Goal: Obtain resource: Obtain resource

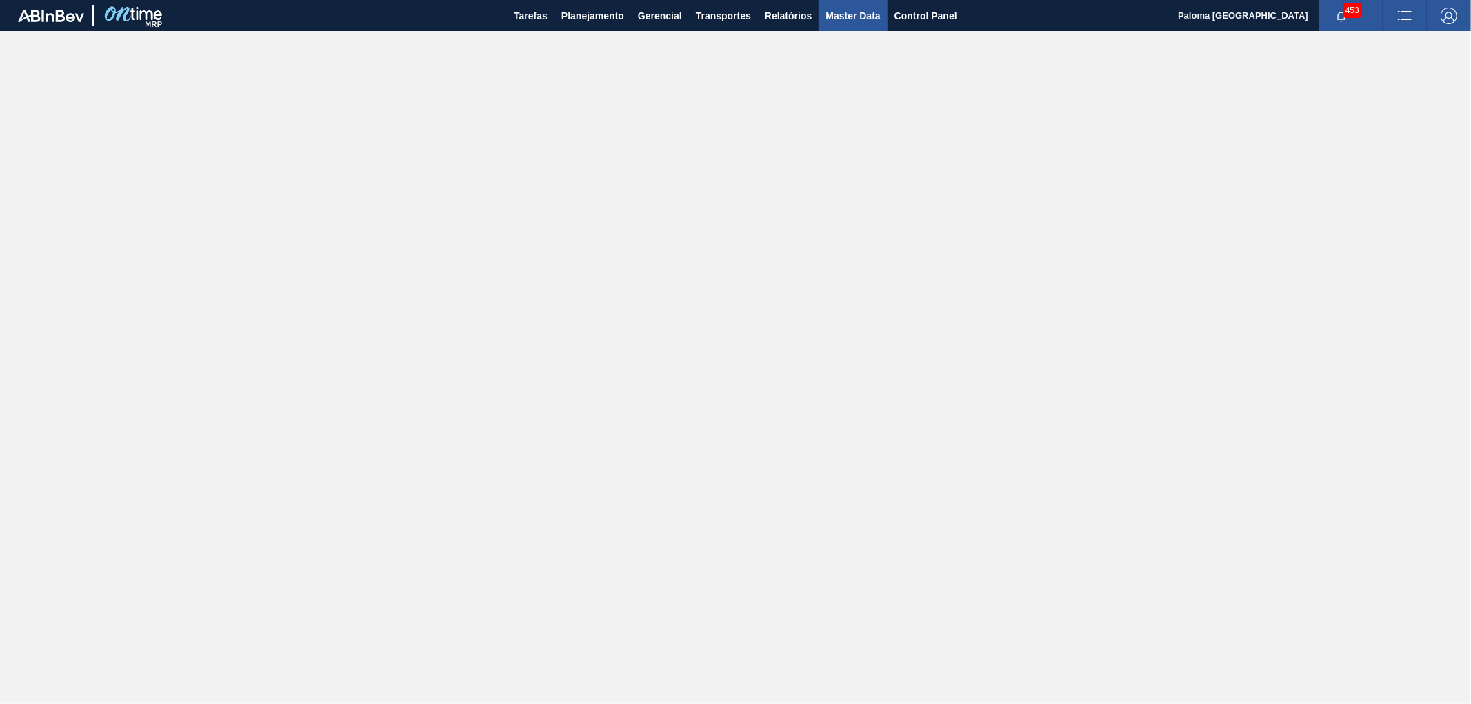
click at [830, 17] on span "Master Data" at bounding box center [853, 16] width 54 height 17
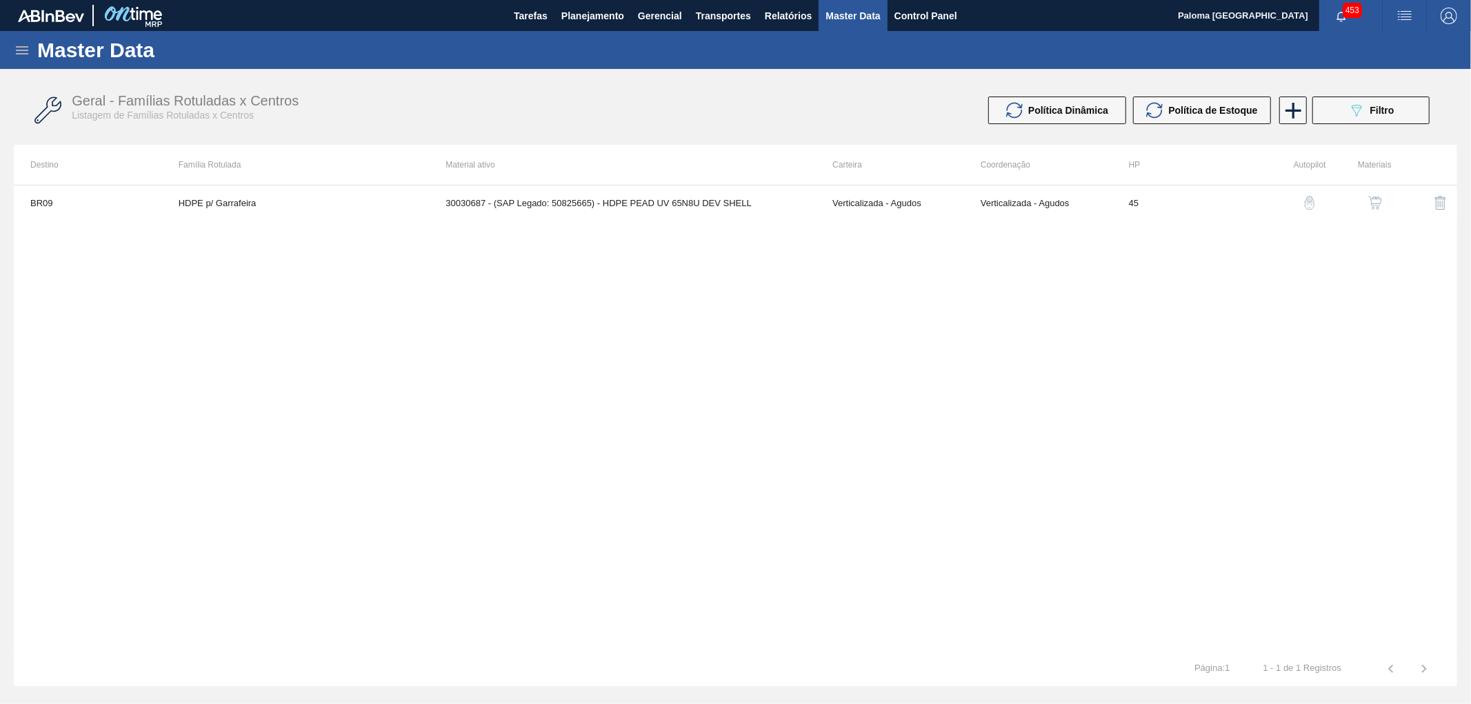
click at [23, 49] on icon at bounding box center [22, 50] width 17 height 17
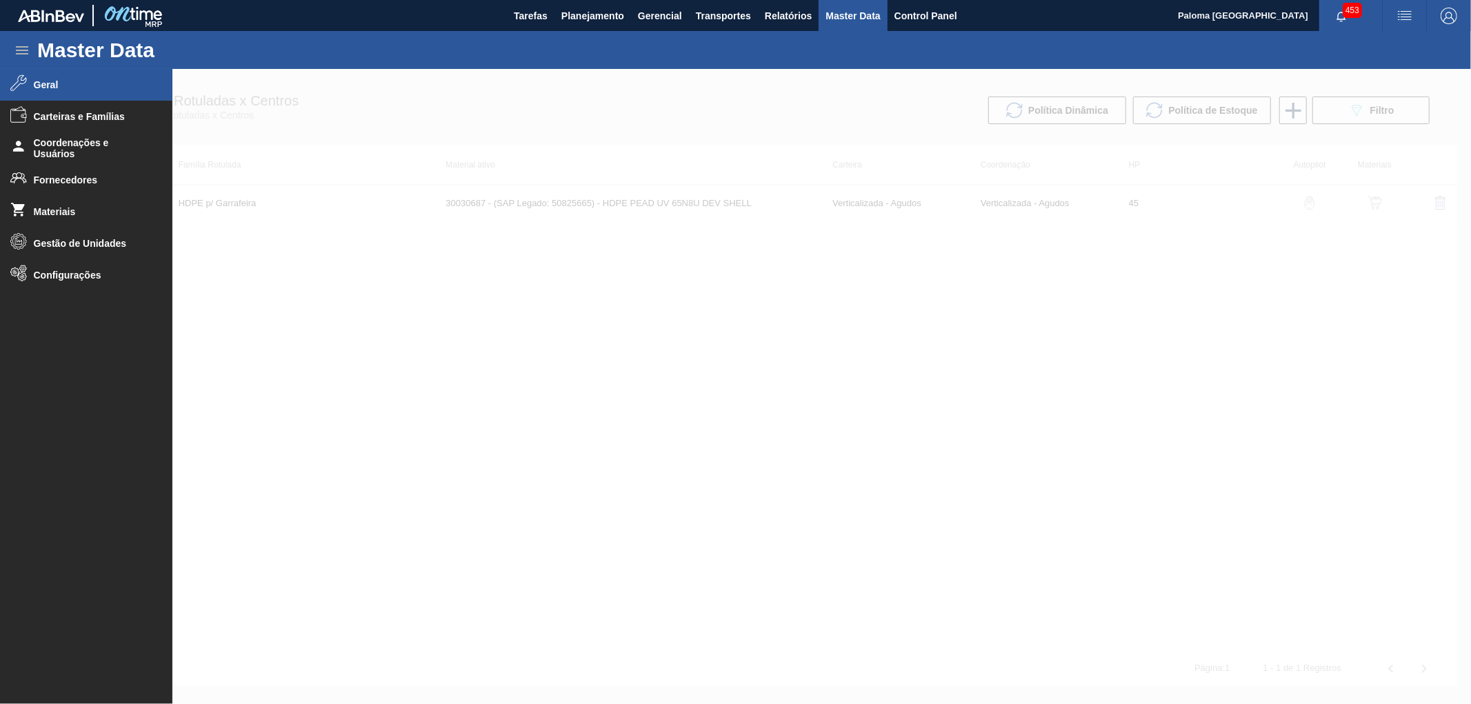
click at [44, 85] on span "Geral" at bounding box center [91, 84] width 114 height 11
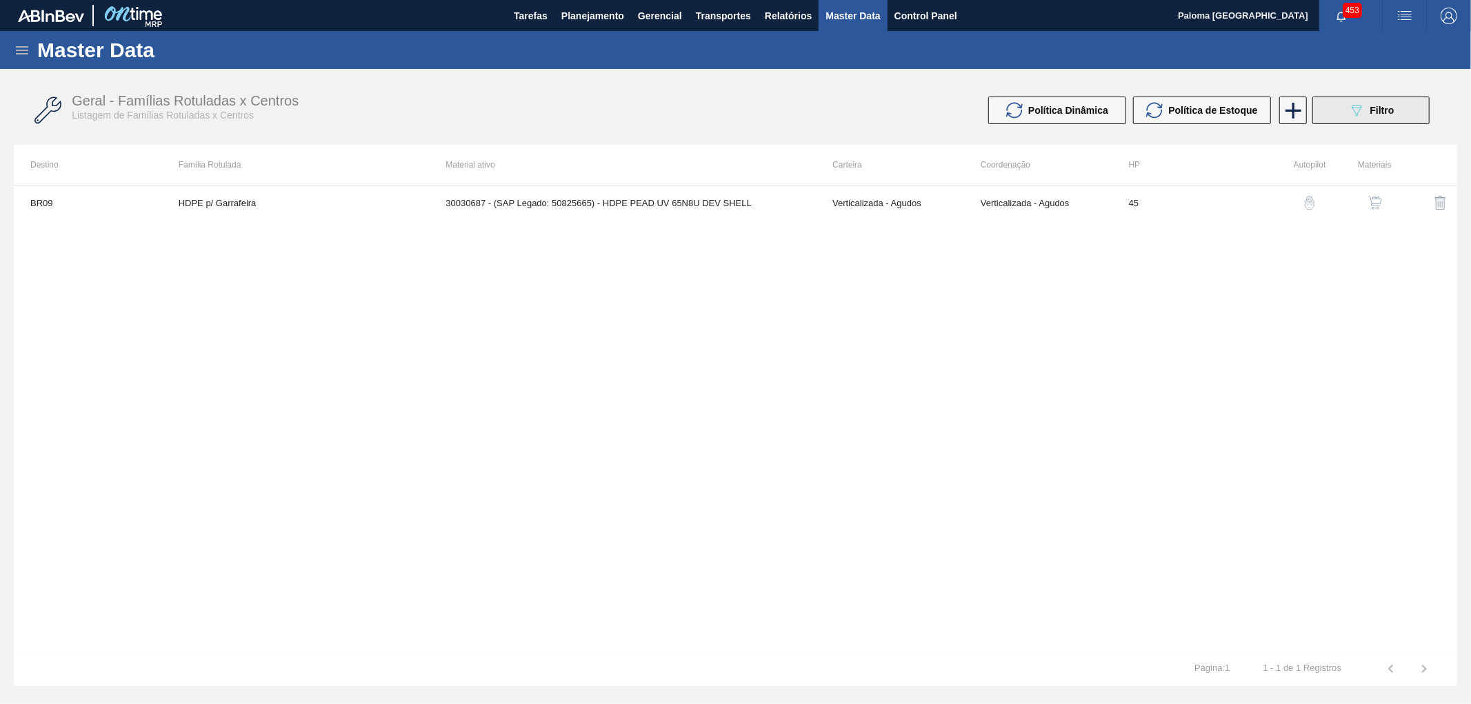
click at [1336, 120] on button "089F7B8B-B2A5-4AFE-B5C0-19BA573D28AC Filtro" at bounding box center [1371, 111] width 117 height 28
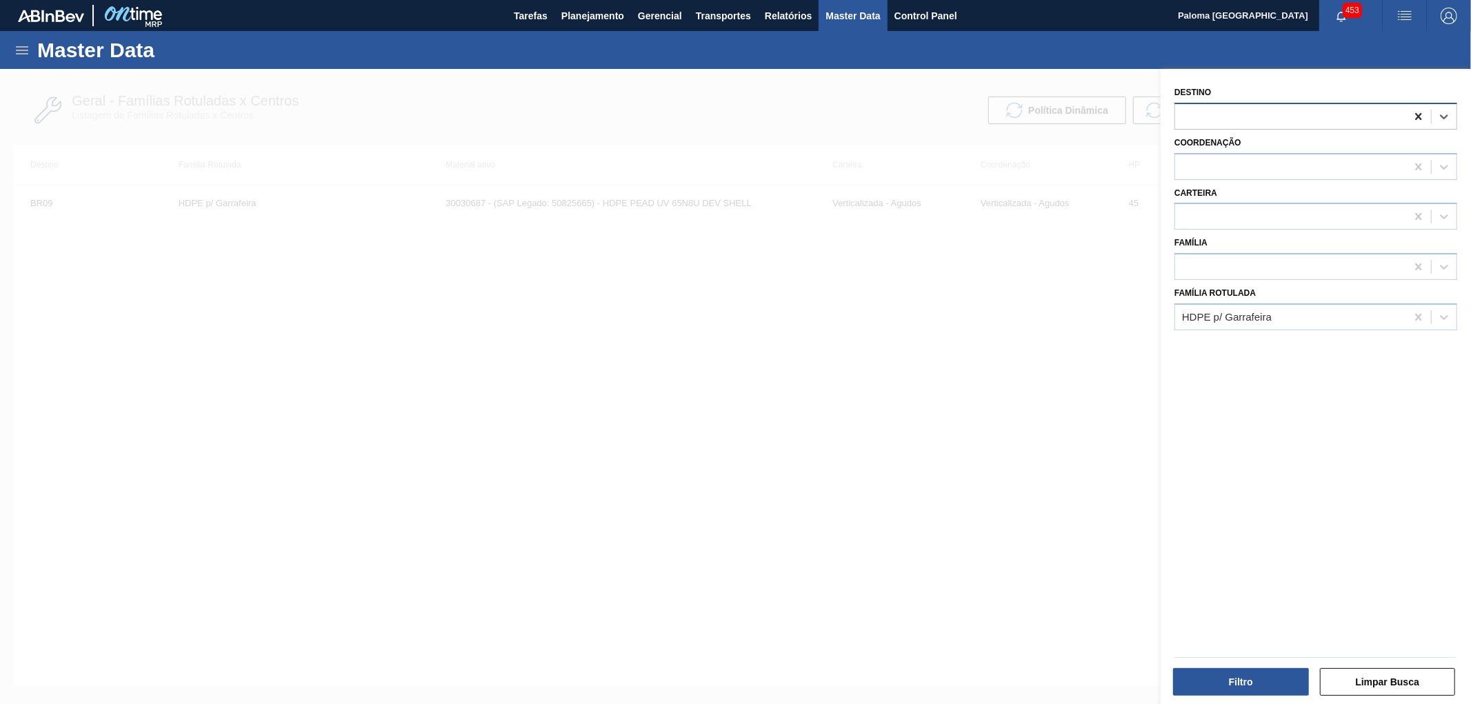
click at [1414, 119] on icon at bounding box center [1419, 117] width 14 height 14
click at [1416, 314] on icon at bounding box center [1419, 317] width 6 height 7
click at [1235, 219] on div at bounding box center [1291, 217] width 231 height 20
type input "lata"
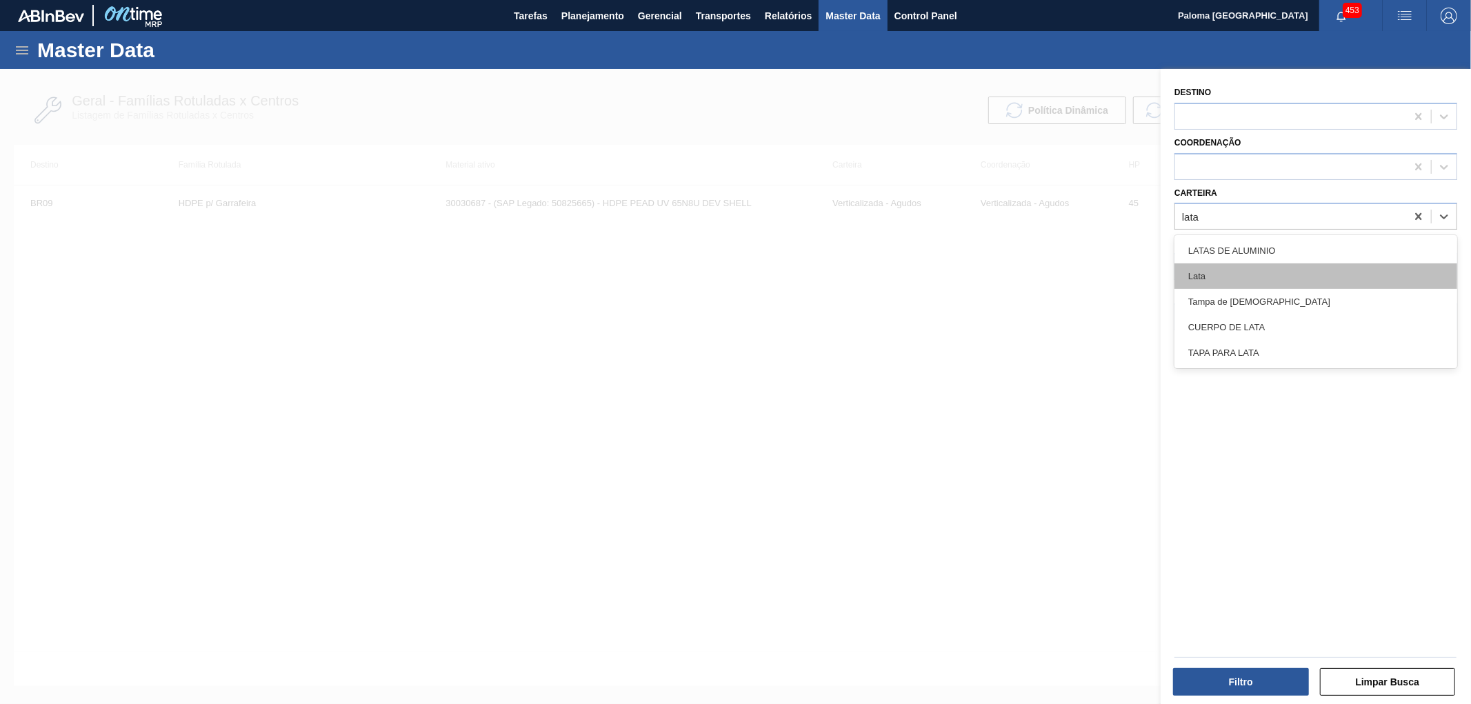
click at [1231, 276] on div "Lata" at bounding box center [1316, 277] width 283 height 26
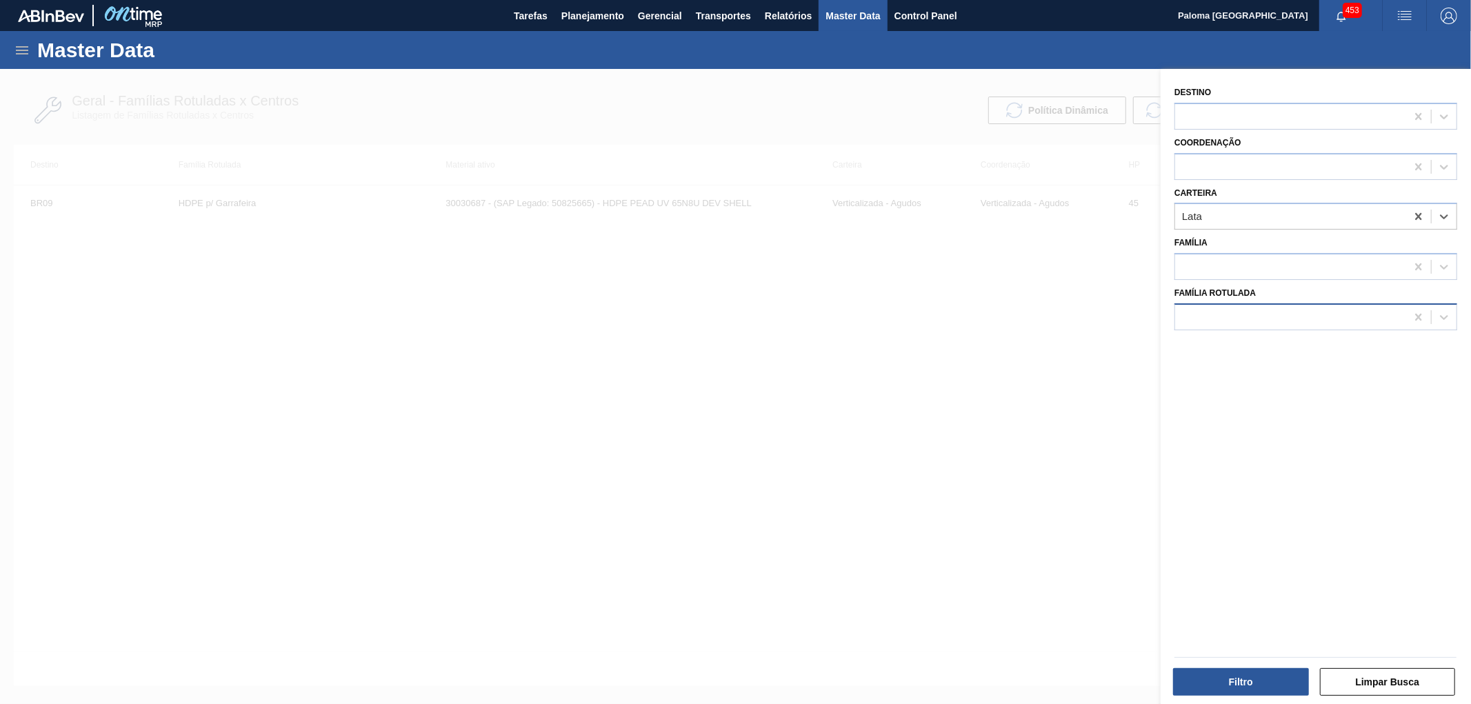
click at [1211, 311] on div at bounding box center [1291, 317] width 231 height 20
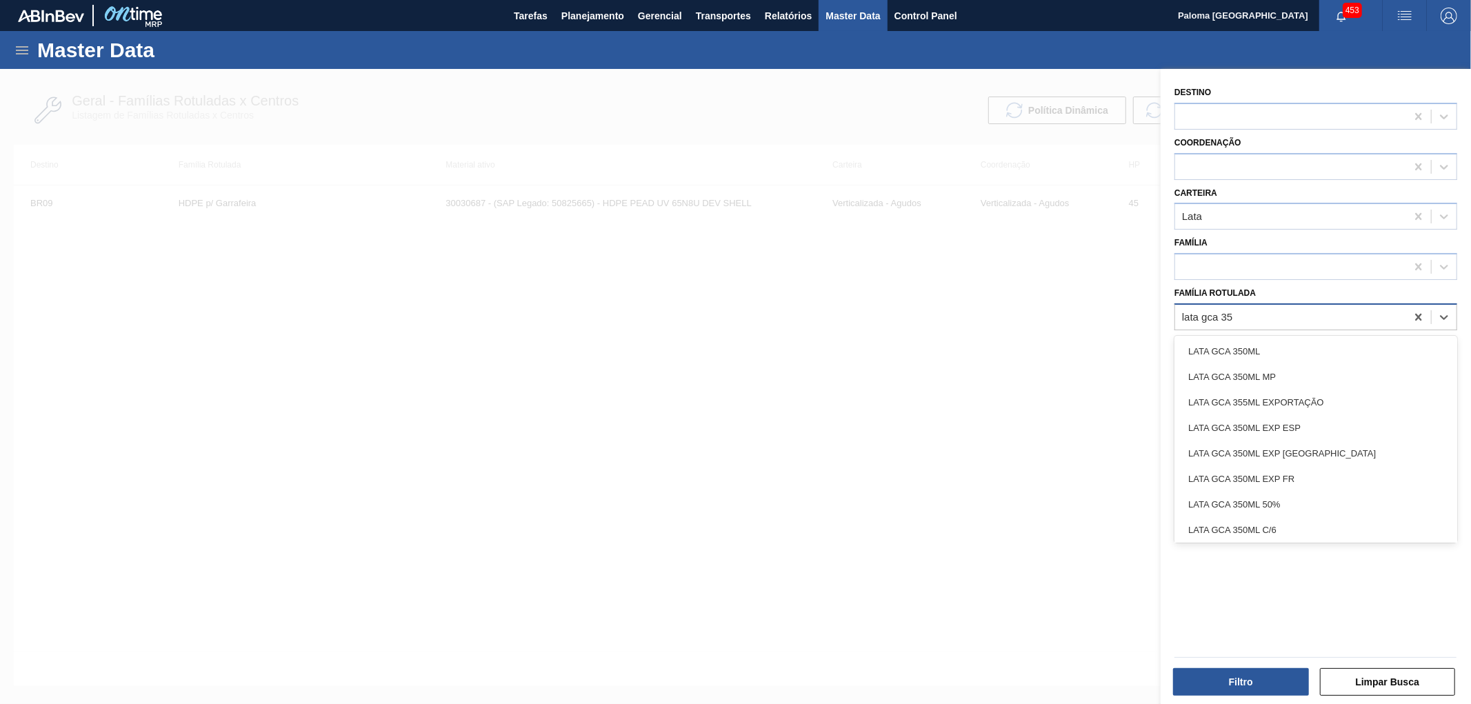
type Rotulada "lata gca 350"
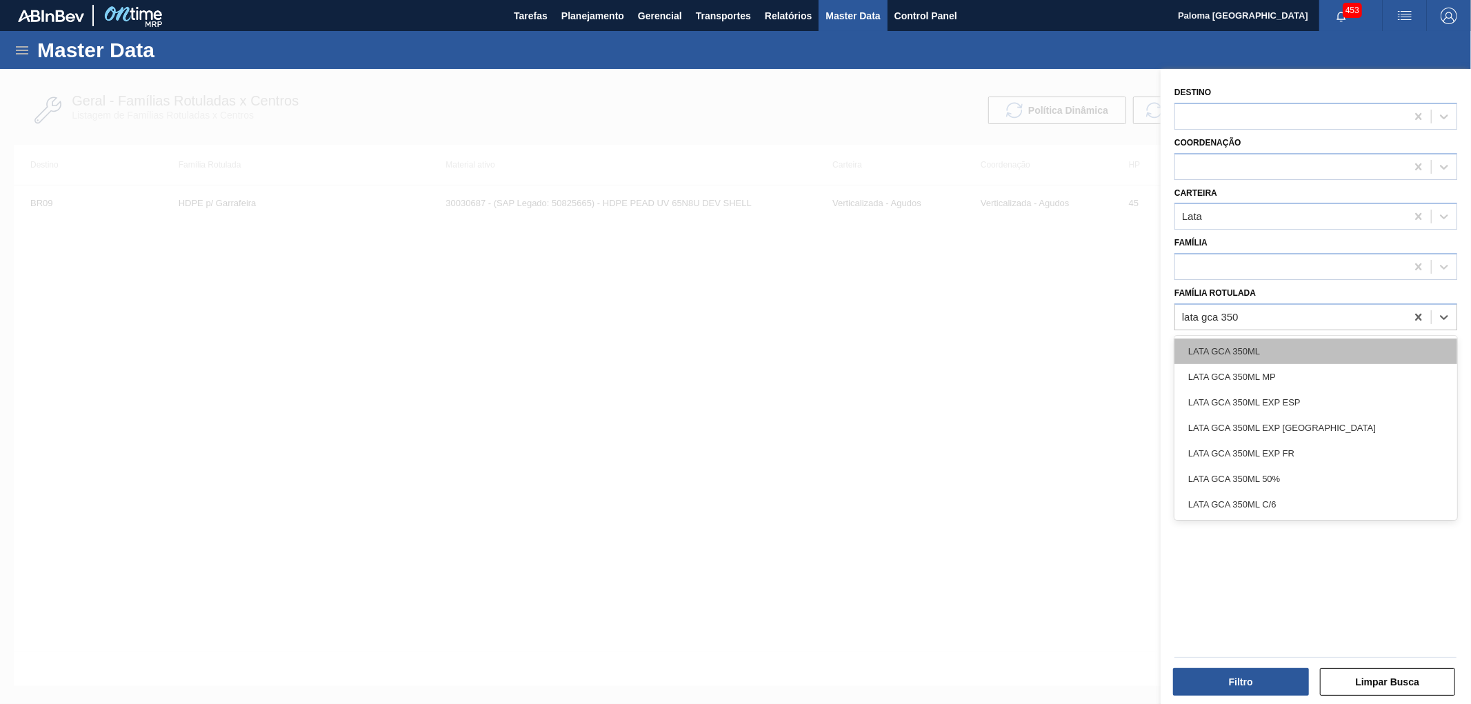
click at [1231, 346] on div "LATA GCA 350ML" at bounding box center [1316, 352] width 283 height 26
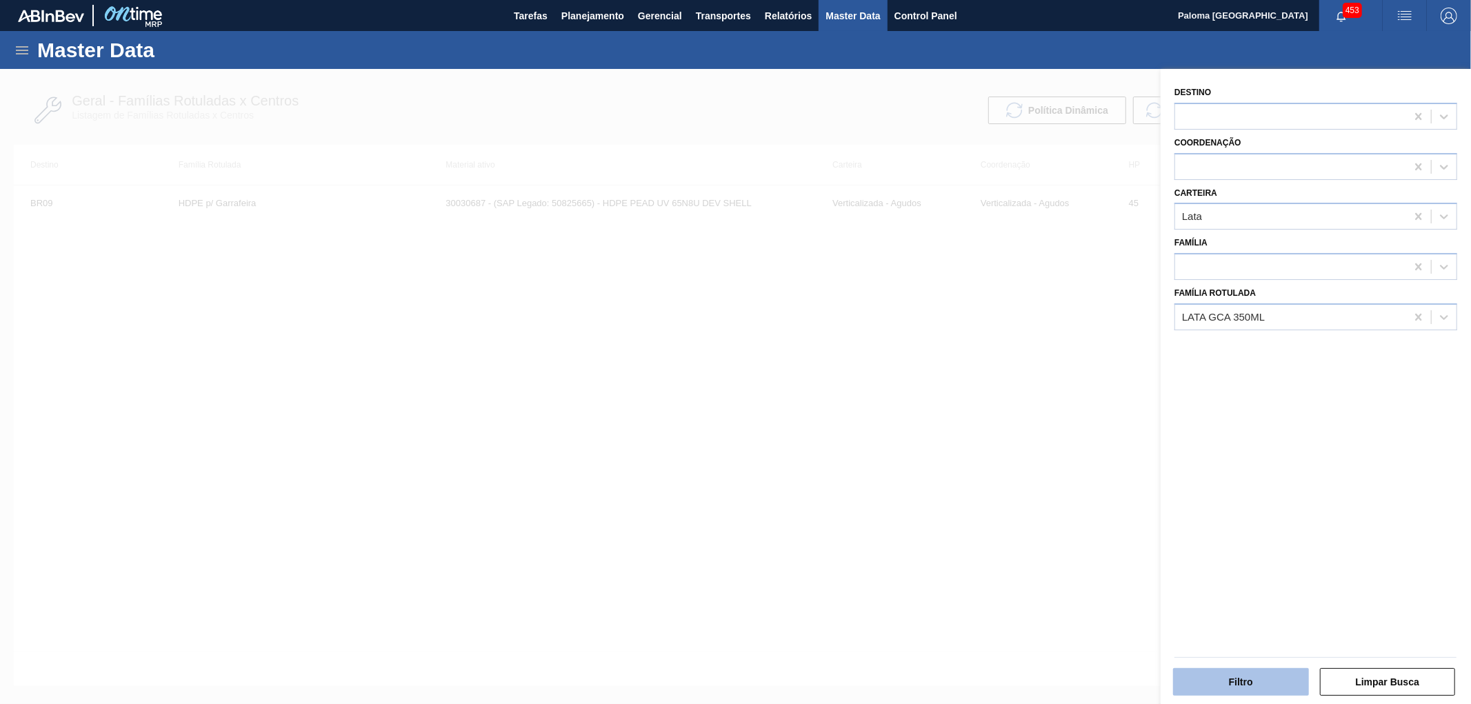
click at [1274, 686] on button "Filtro" at bounding box center [1241, 682] width 136 height 28
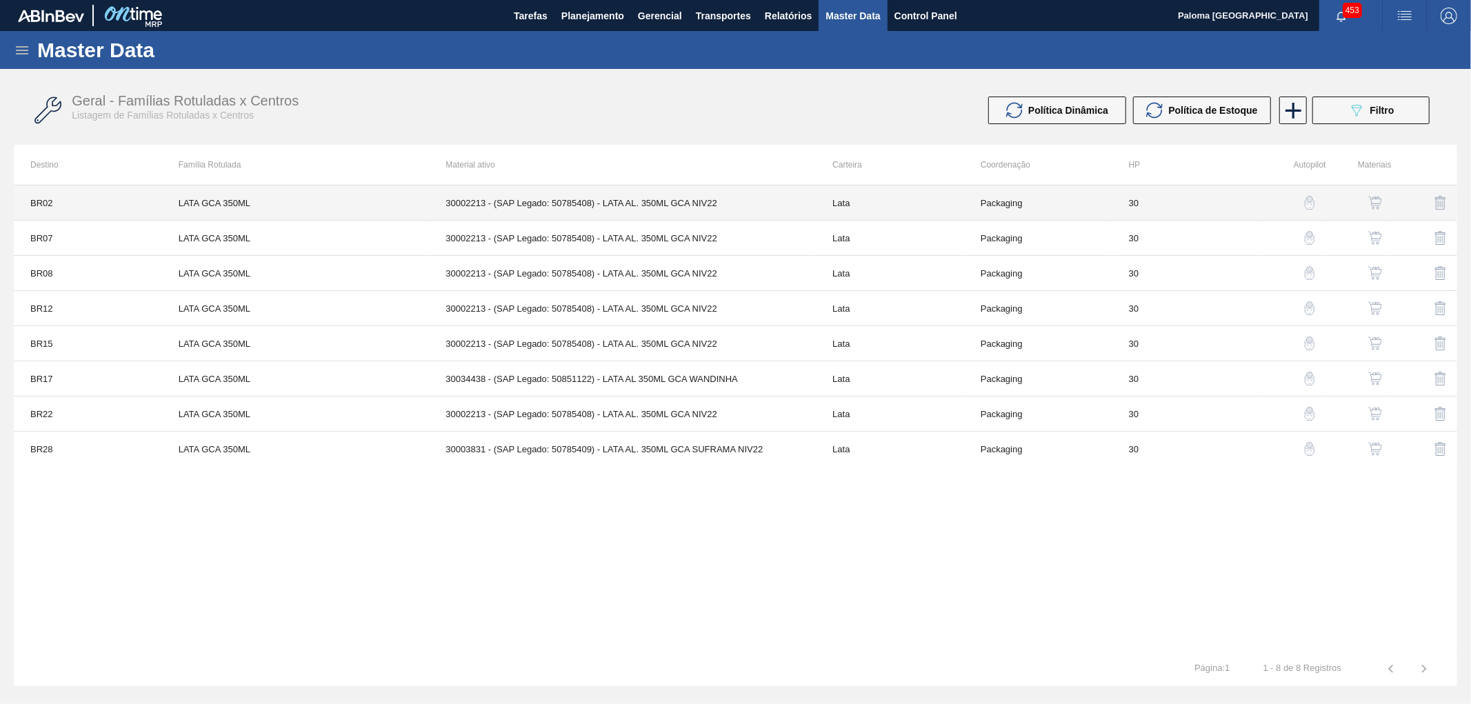
click at [733, 201] on td "30002213 - (SAP Legado: 50785408) - LATA AL. 350ML GCA NIV22" at bounding box center [622, 203] width 387 height 35
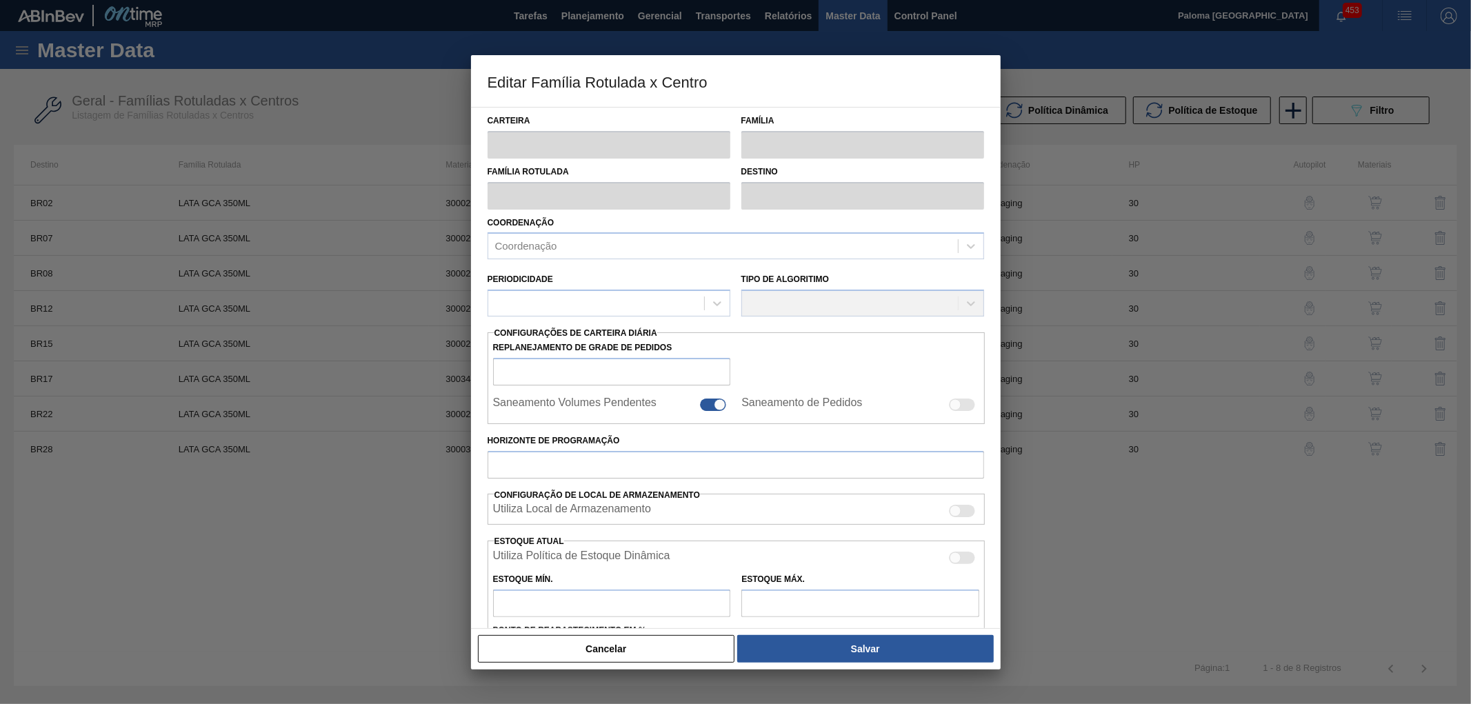
type input "Lata"
type input "LATA GCA 350ML"
type input "BR02 - [GEOGRAPHIC_DATA]"
type input "0"
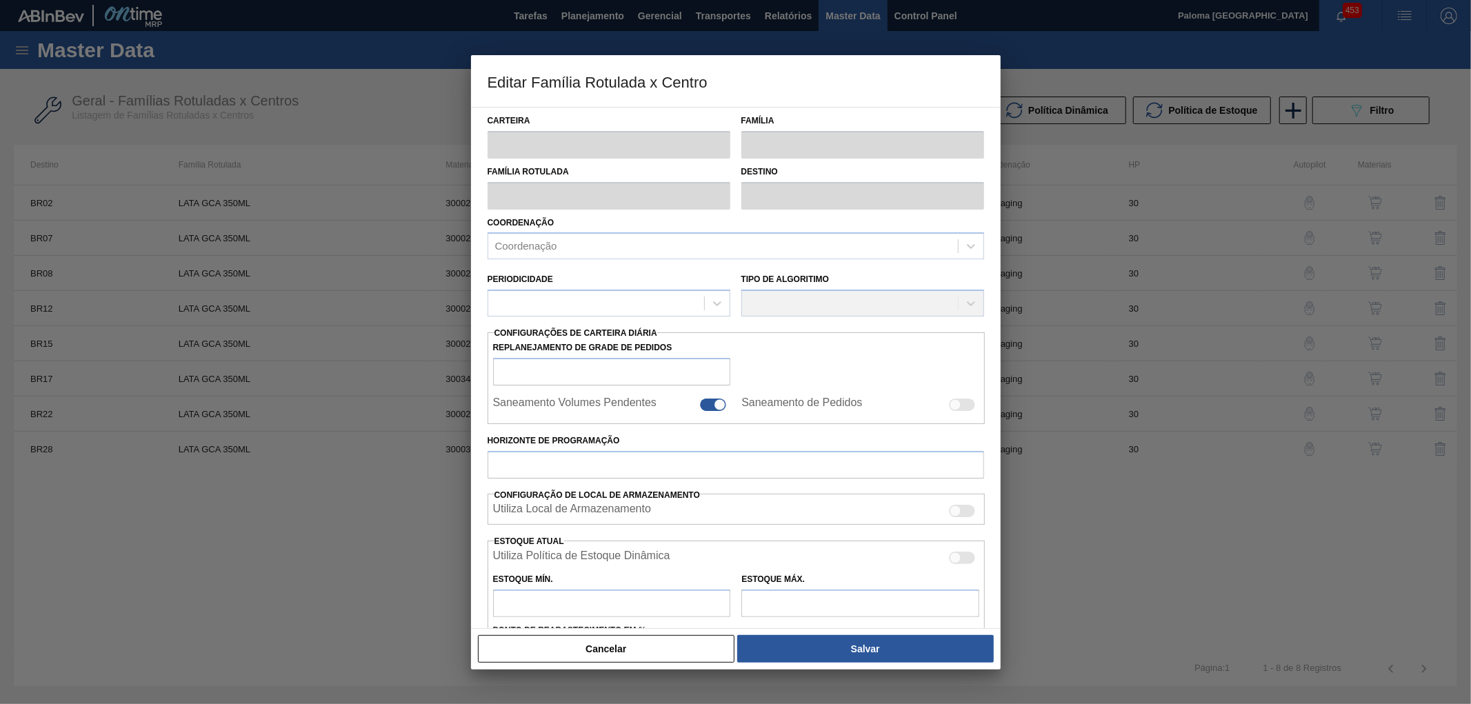
checkbox input "false"
type input "30"
type input "849,555"
type input "3.079,635"
type input "43"
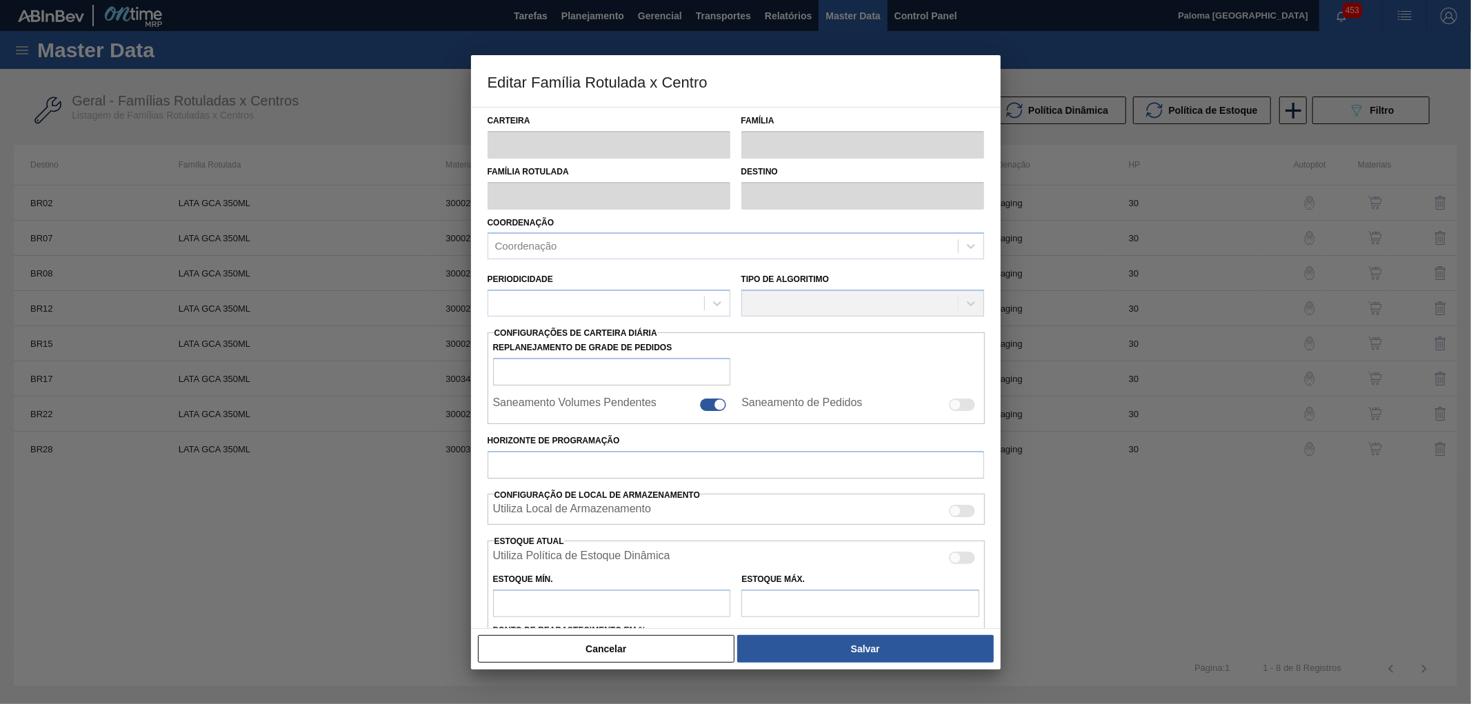
type input "1.808,489"
checkbox input "true"
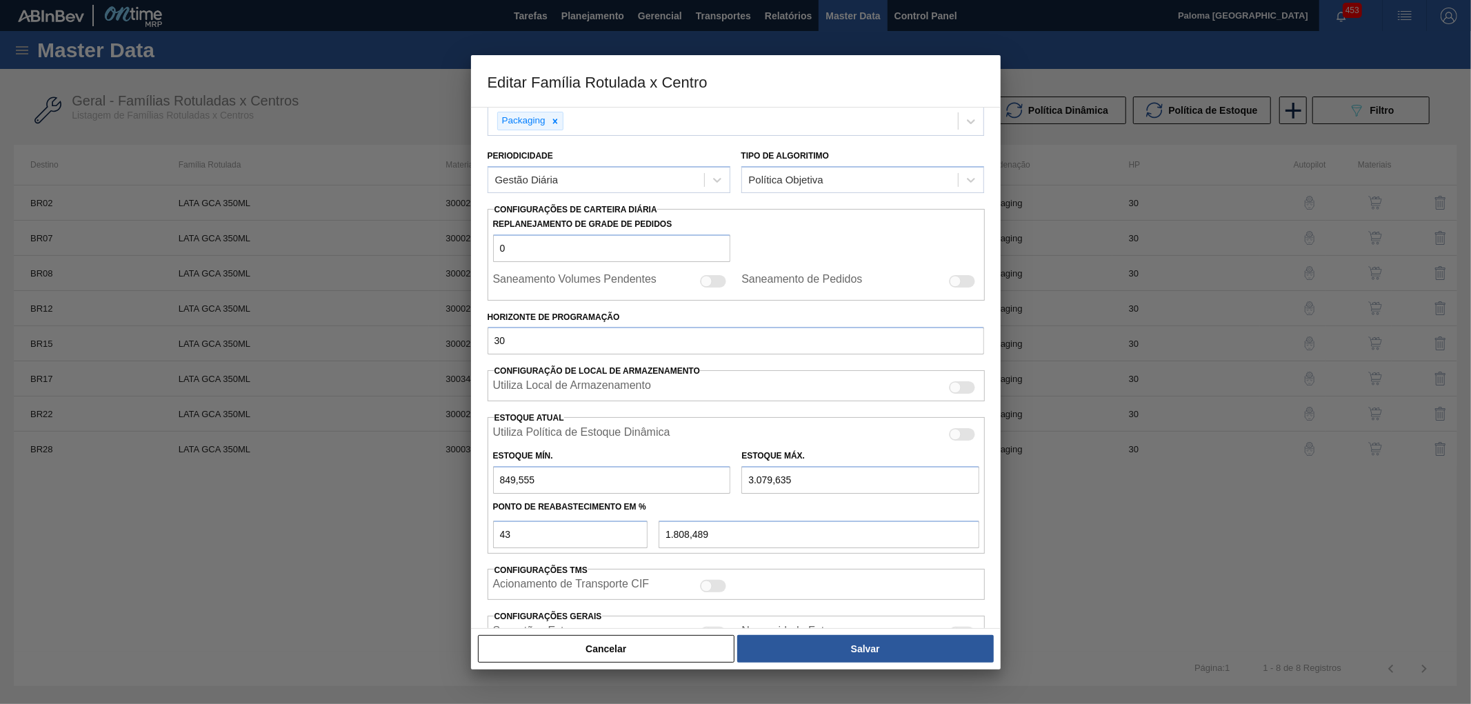
scroll to position [153, 0]
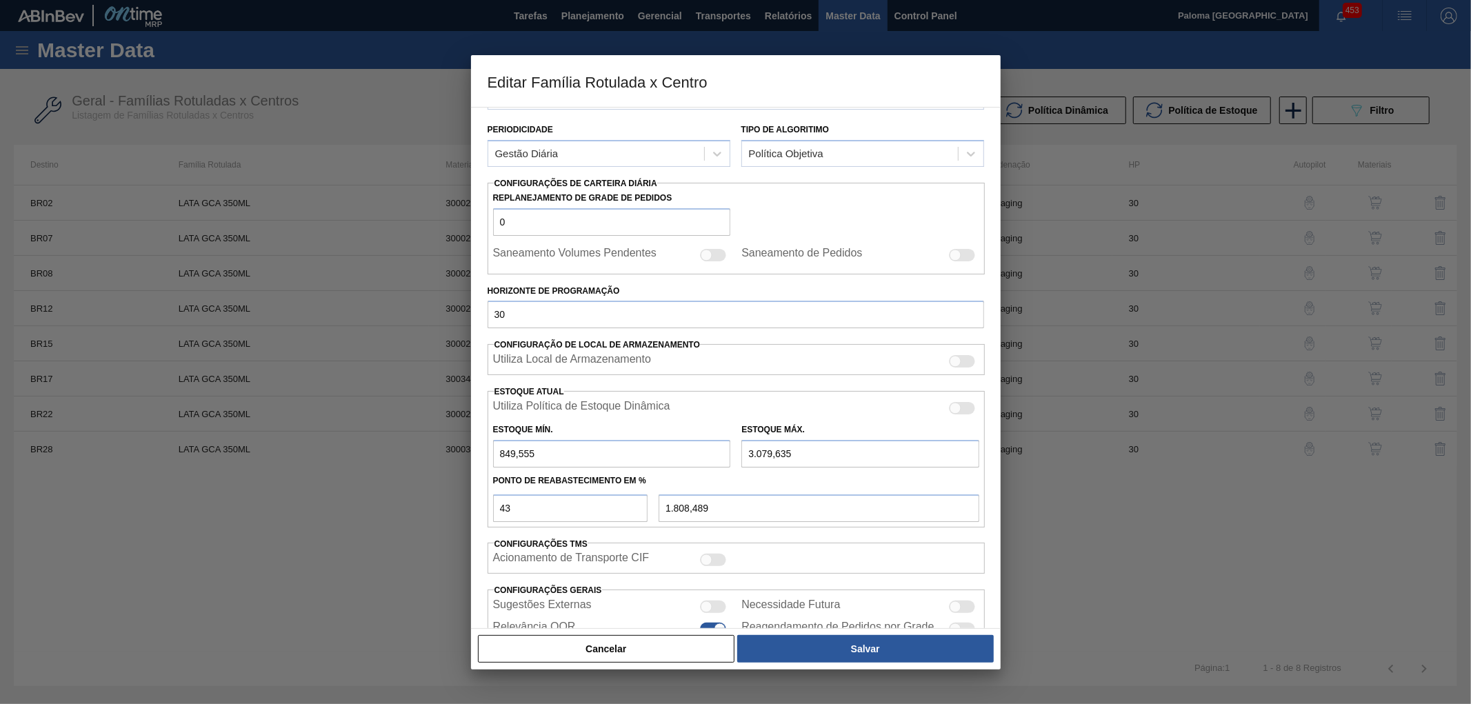
click at [958, 407] on div at bounding box center [956, 409] width 12 height 12
checkbox input "true"
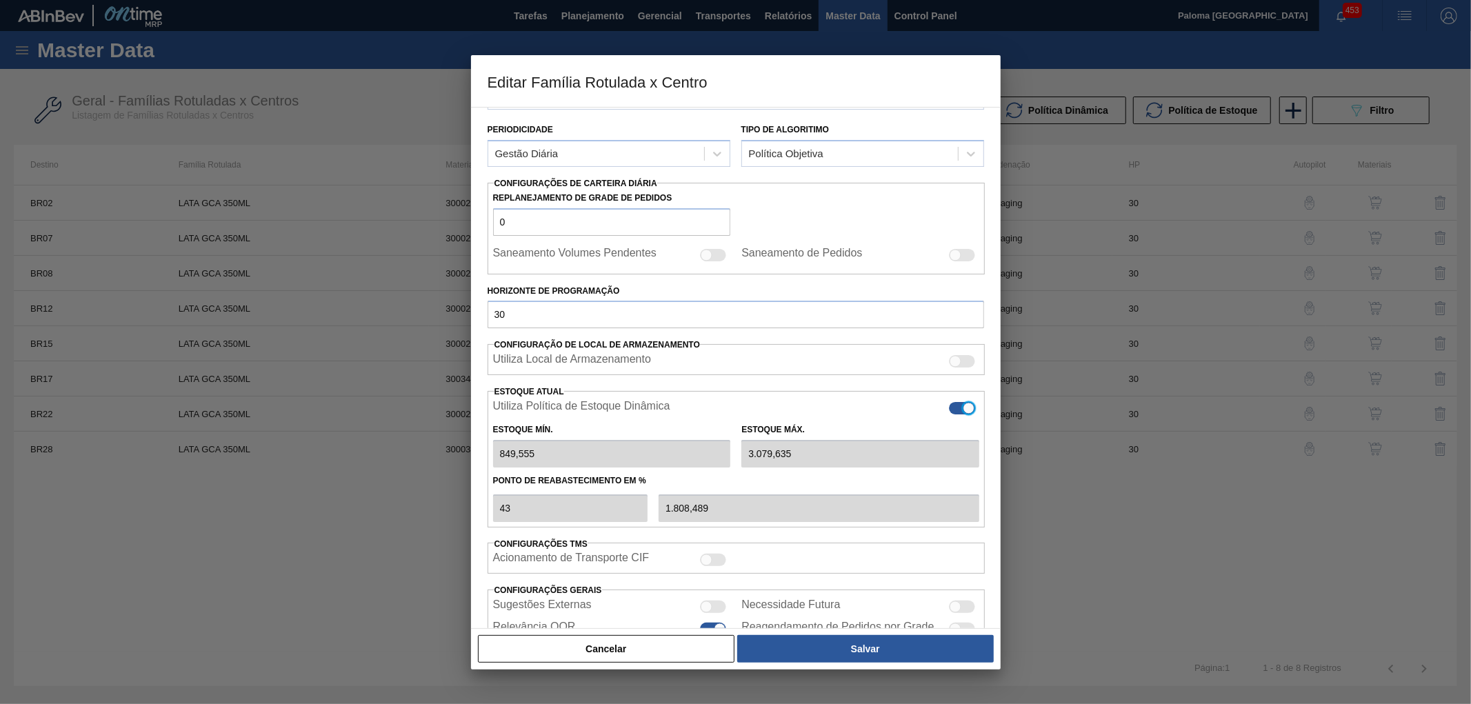
type input "0"
type input "0,000"
click at [964, 410] on div at bounding box center [970, 409] width 12 height 12
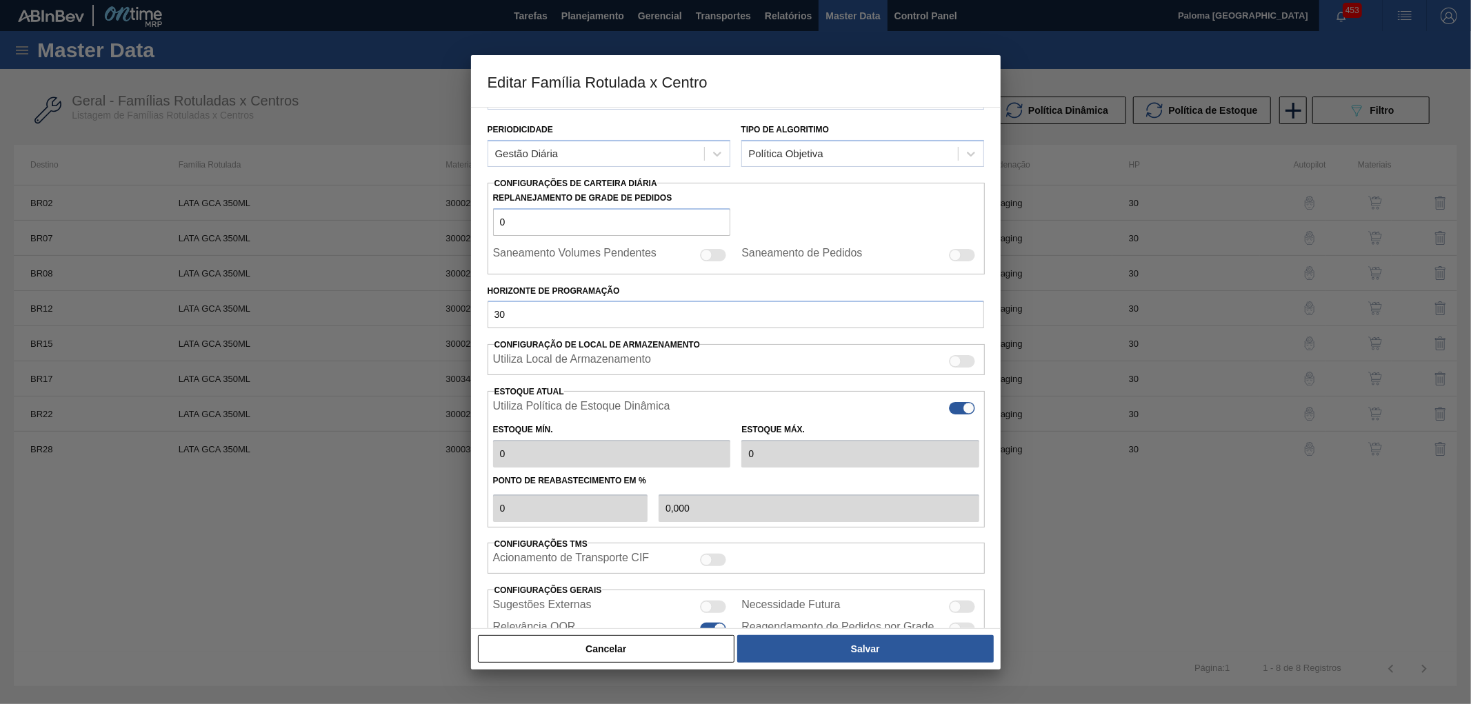
checkbox input "false"
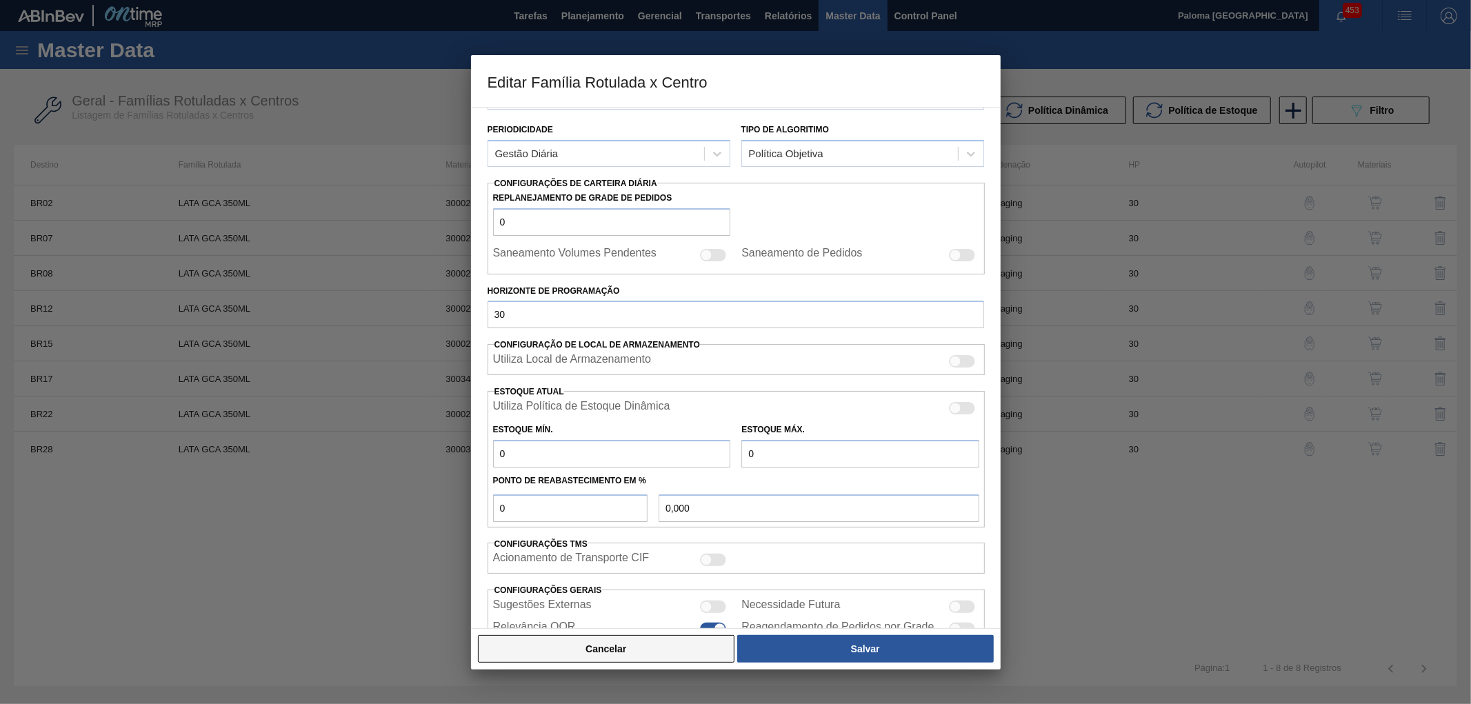
click at [731, 651] on button "Cancelar" at bounding box center [606, 649] width 257 height 28
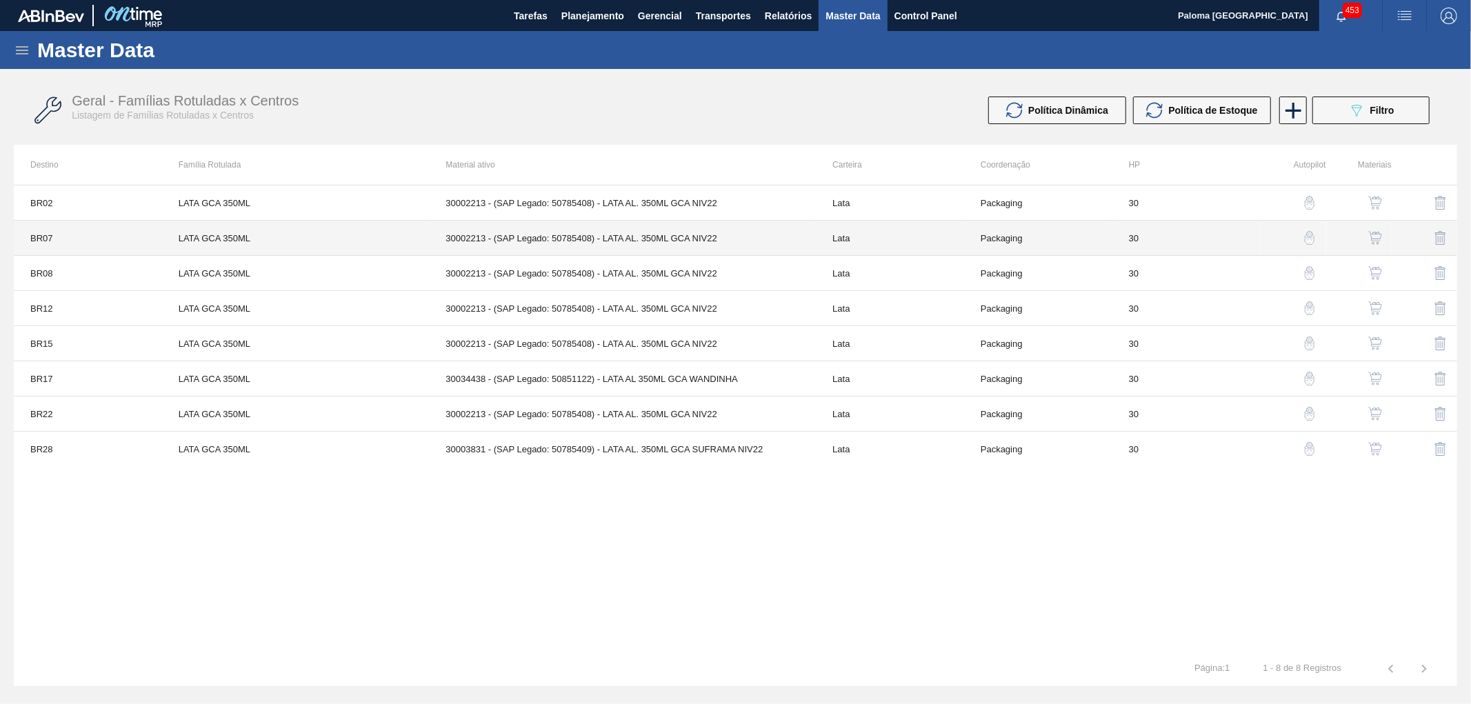
click at [706, 244] on td "30002213 - (SAP Legado: 50785408) - LATA AL. 350ML GCA NIV22" at bounding box center [622, 238] width 387 height 35
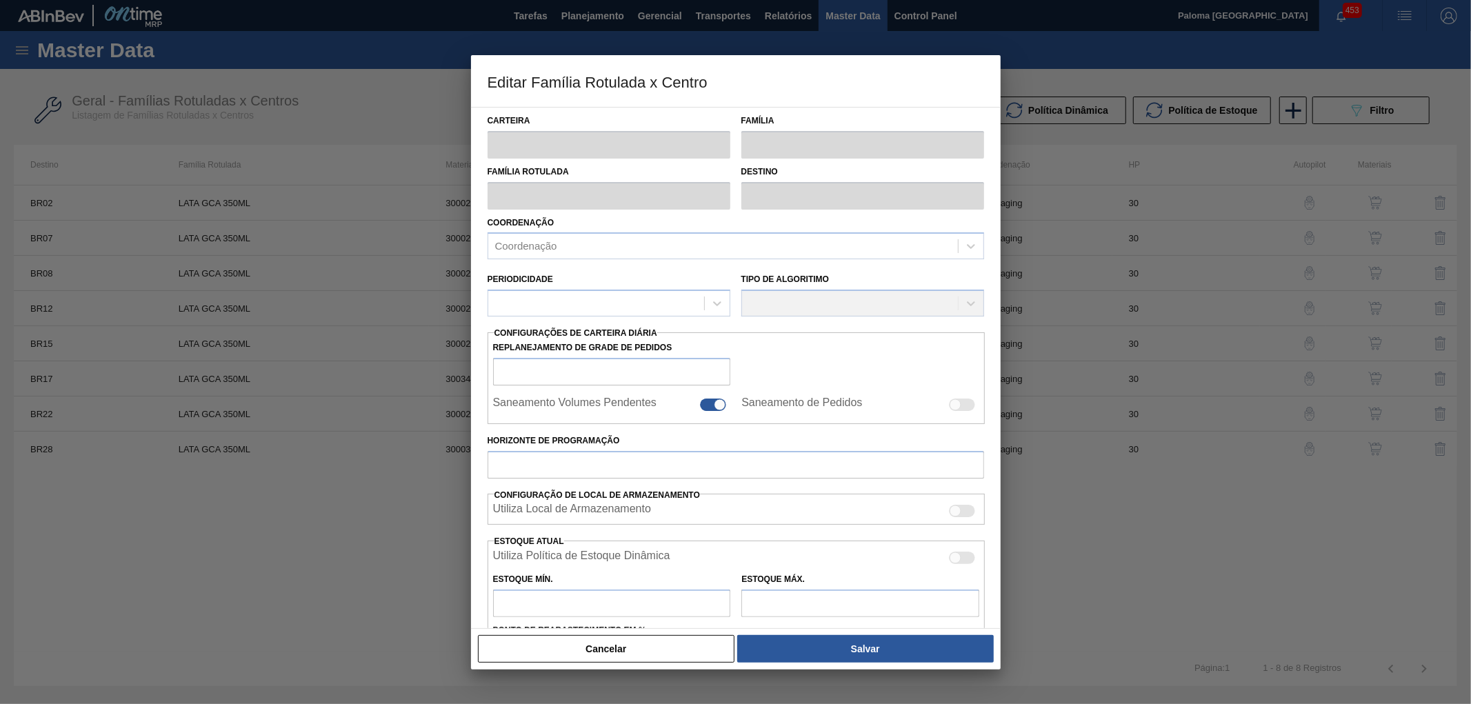
type input "Lata"
type input "LATA GCA 350ML"
type input "BR07 - Macacu"
type input "0"
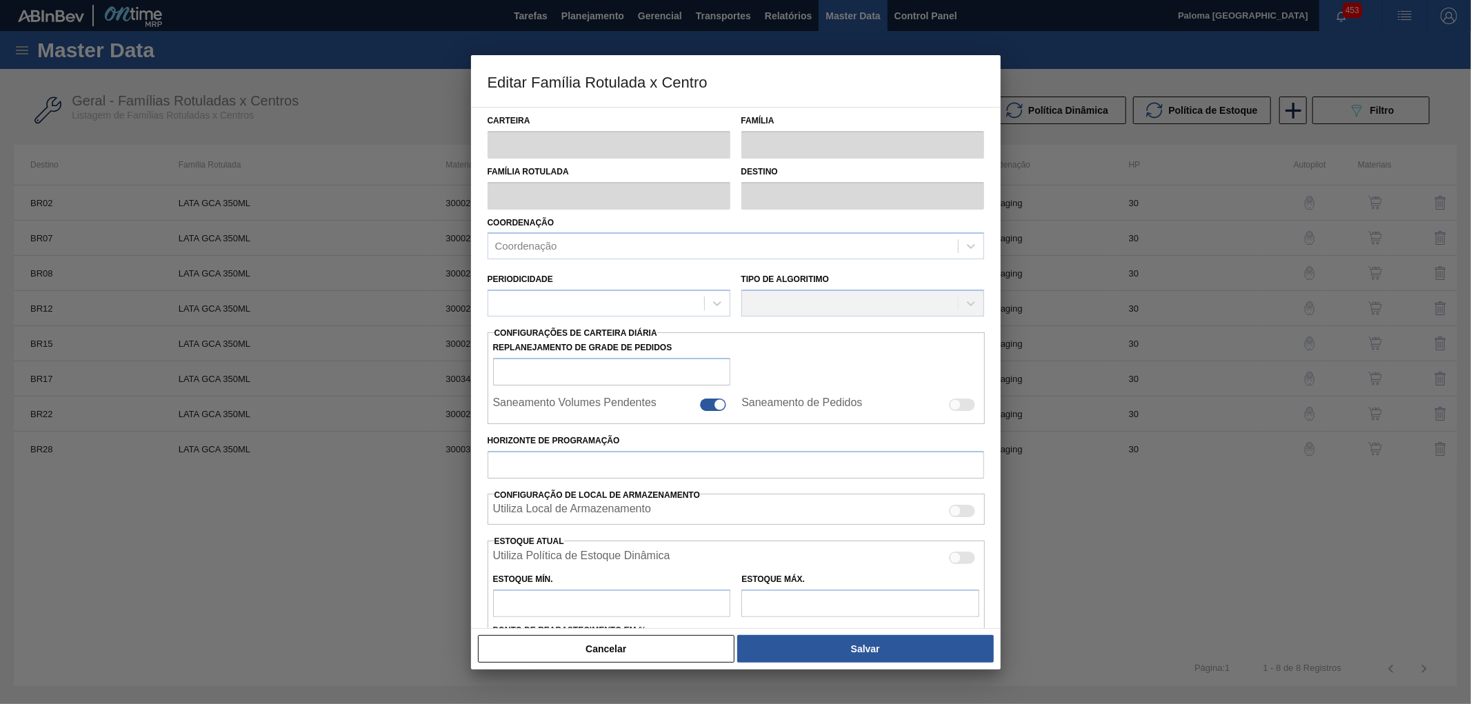
checkbox input "false"
type input "30"
type input "0"
type input "100"
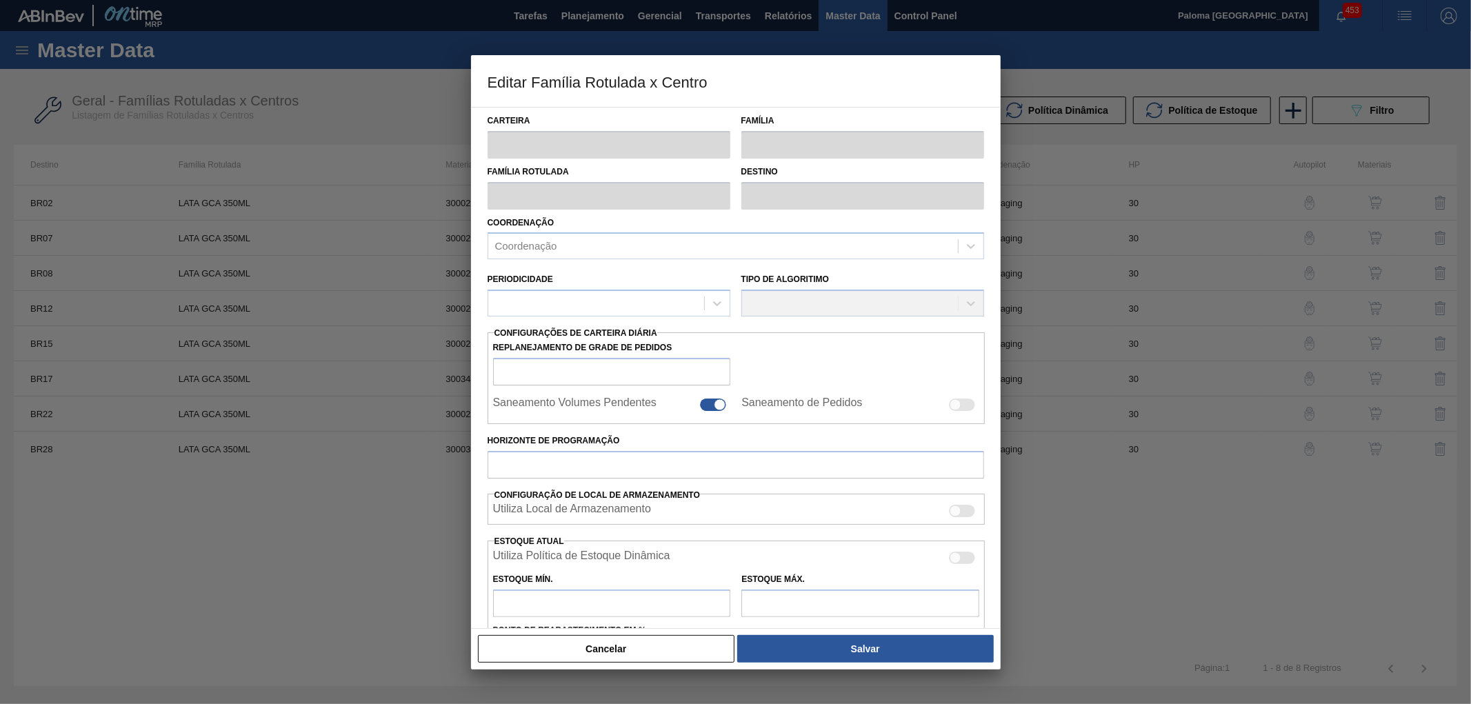
type input "0,000"
checkbox input "true"
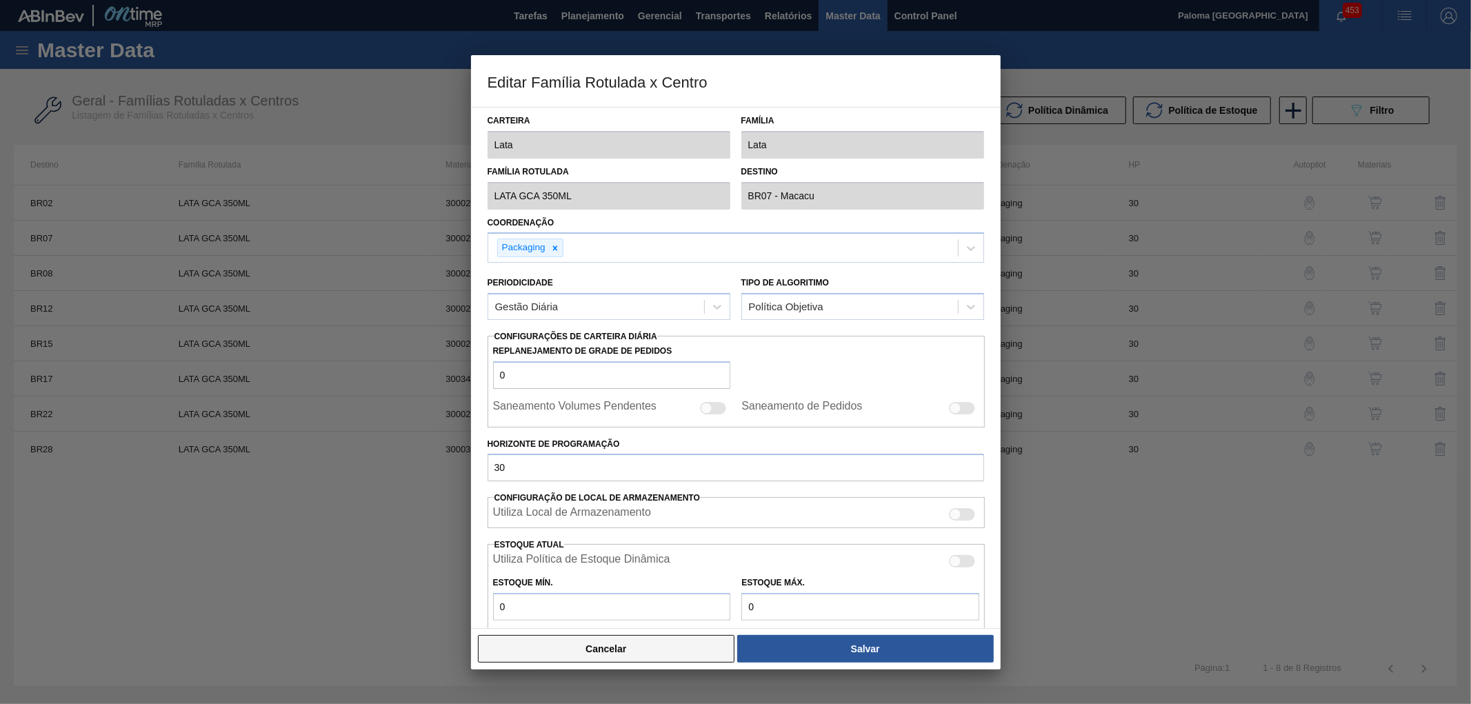
click at [688, 648] on button "Cancelar" at bounding box center [606, 649] width 257 height 28
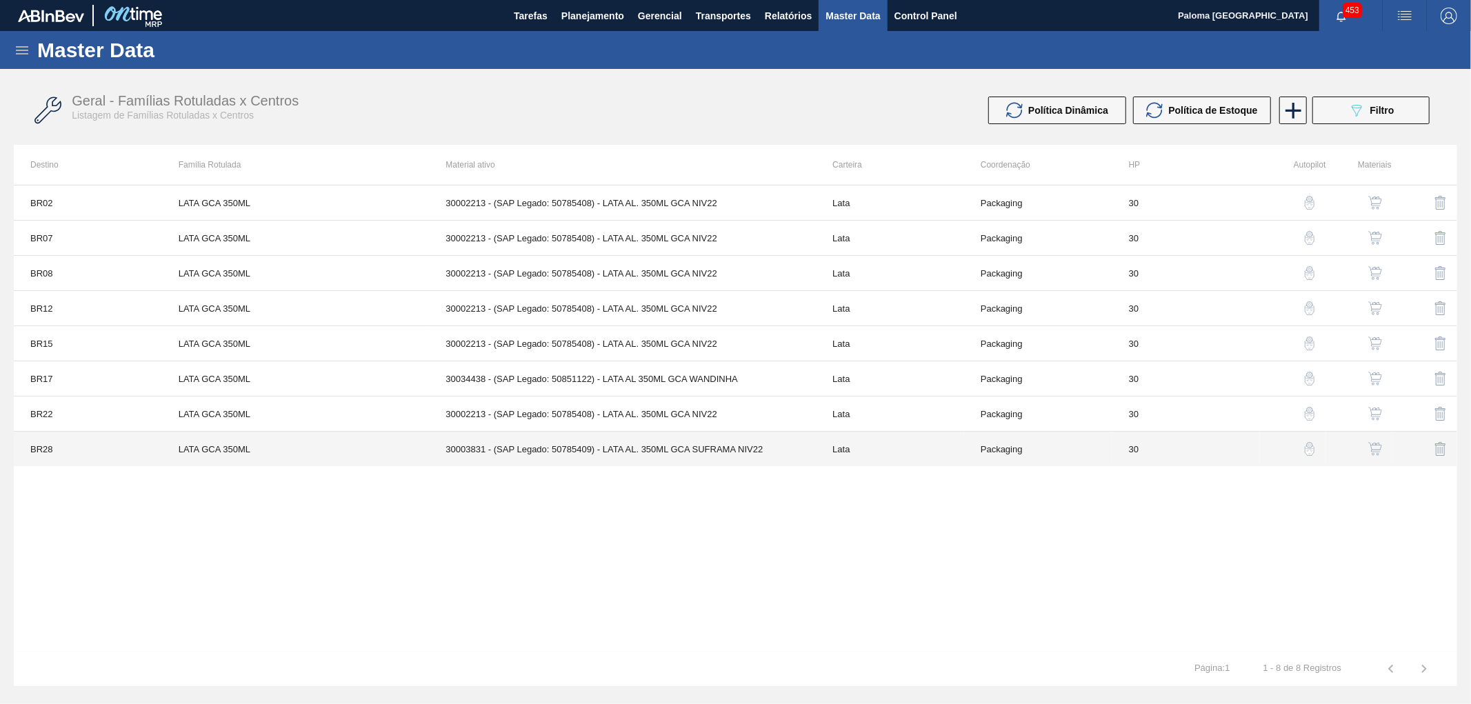
click at [611, 448] on td "30003831 - (SAP Legado: 50785409) - LATA AL. 350ML GCA SUFRAMA NIV22" at bounding box center [622, 449] width 387 height 35
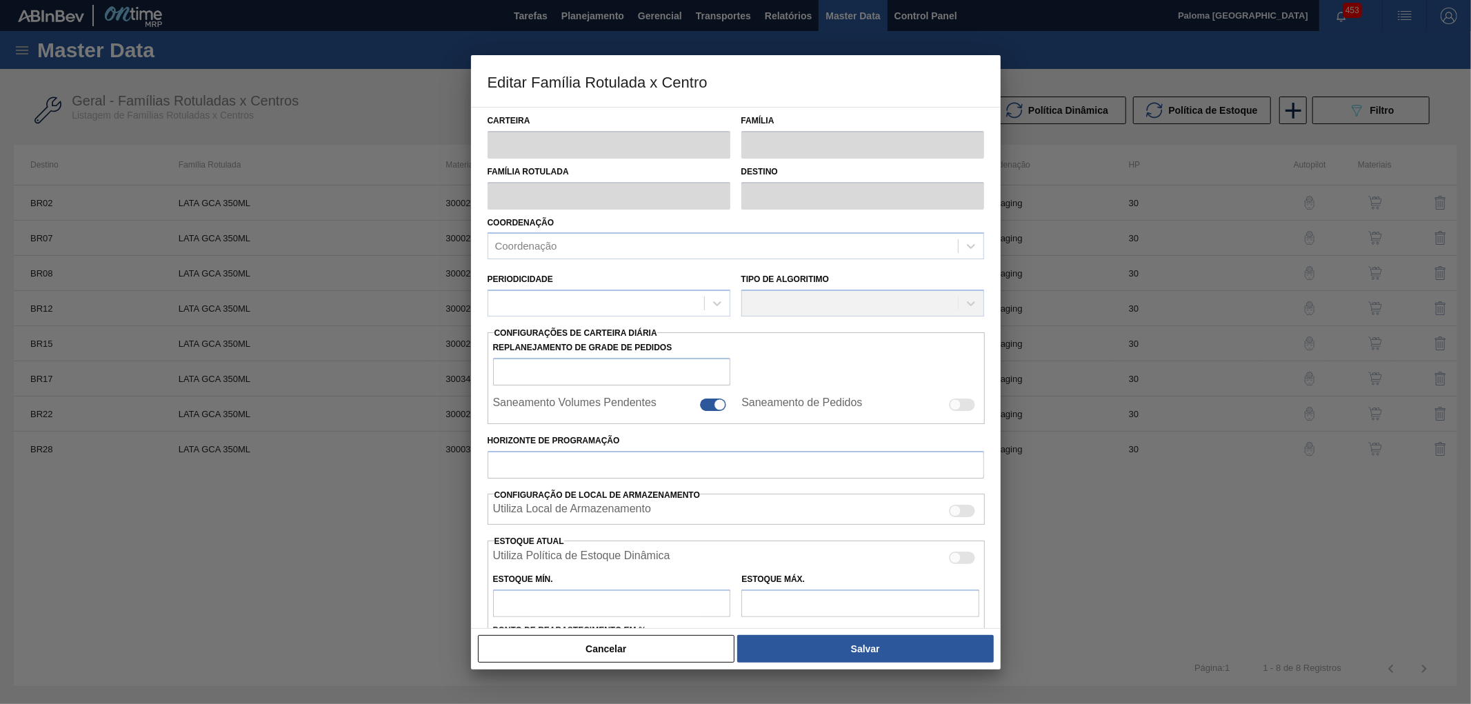
type input "Lata"
type input "LATA GCA 350ML"
type input "BR28 - Manaus"
type input "0"
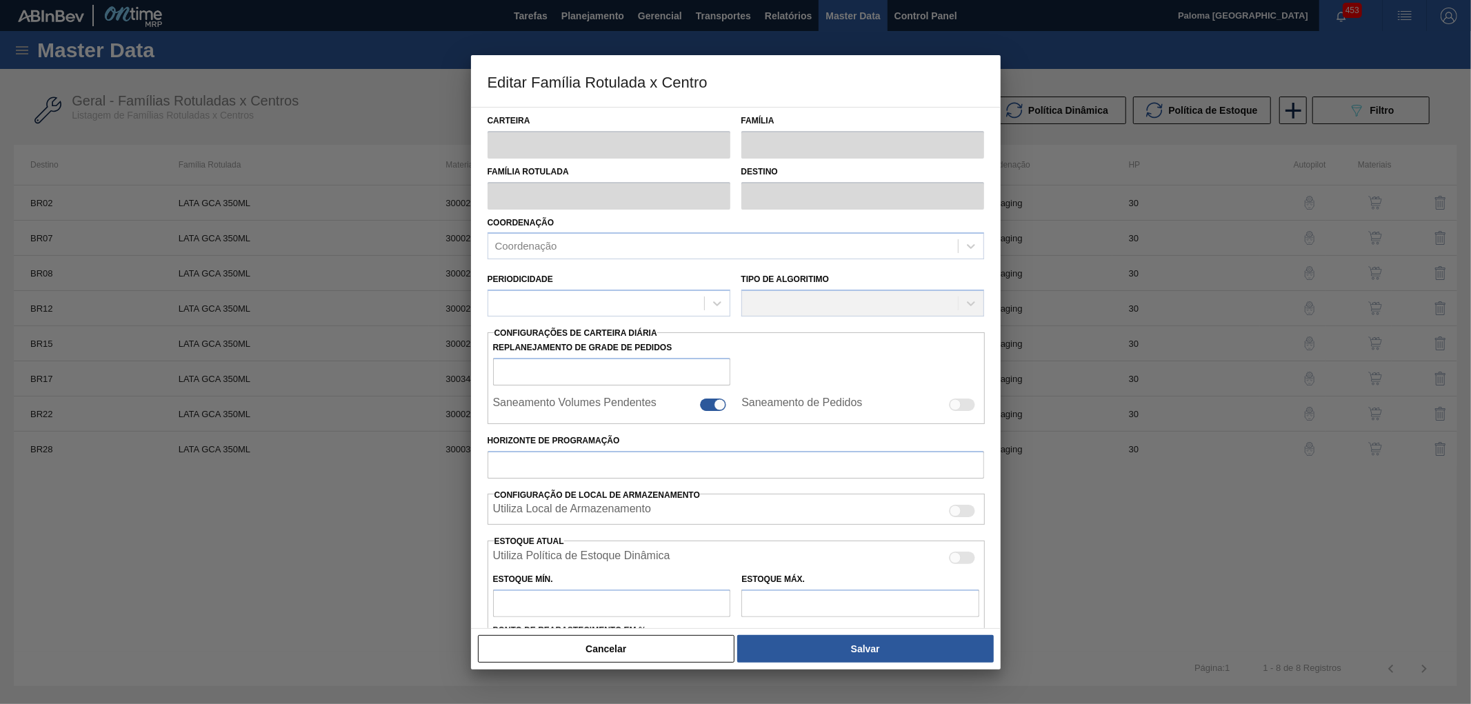
checkbox input "true"
type input "30"
type input "155,06"
type input "523,328"
type input "43"
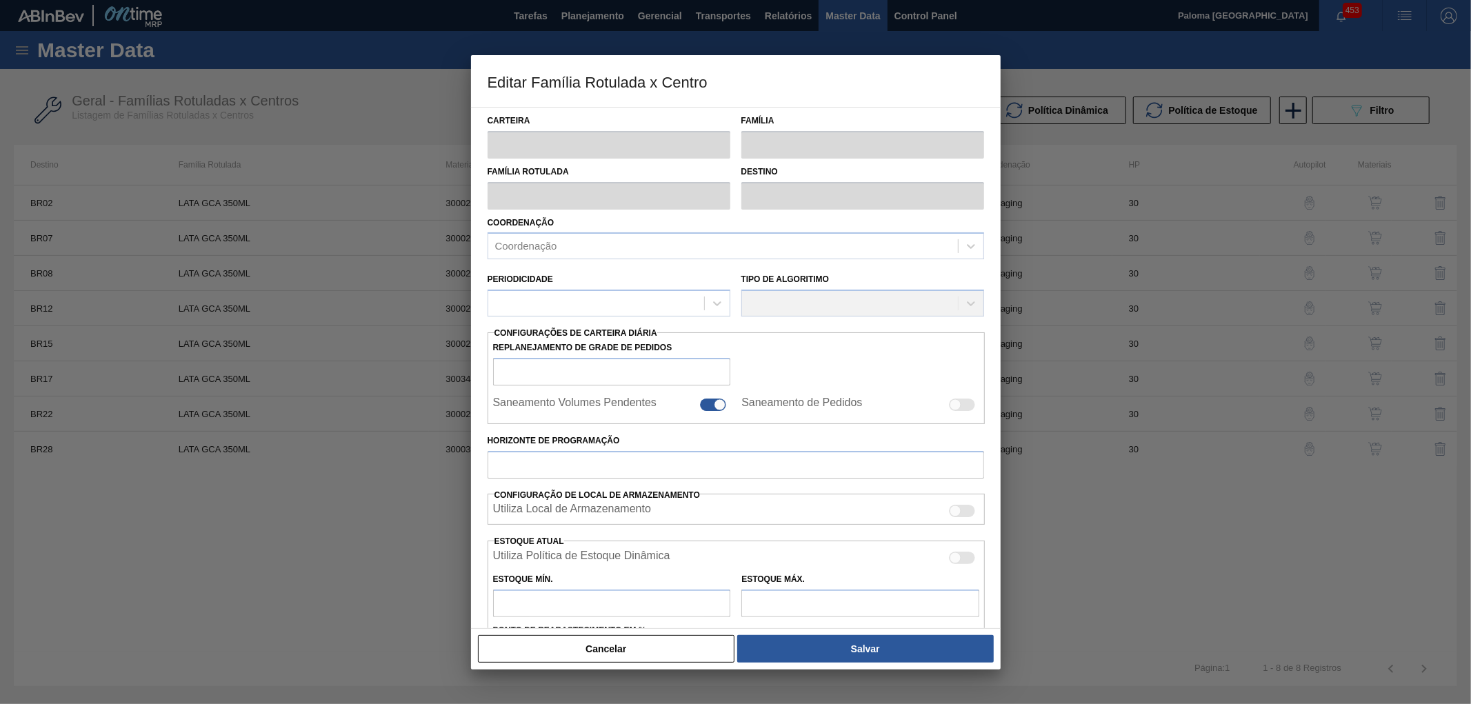
type input "313,415"
checkbox input "true"
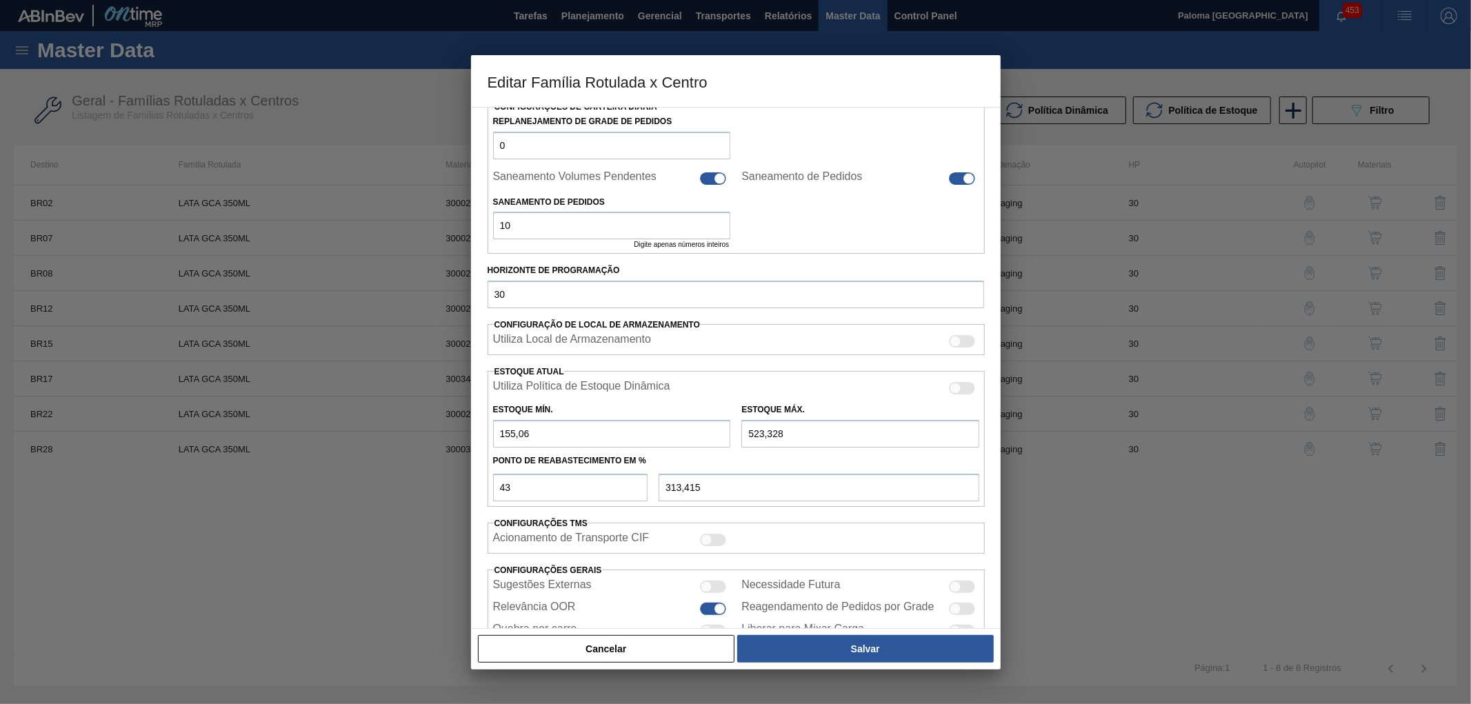
scroll to position [297, 0]
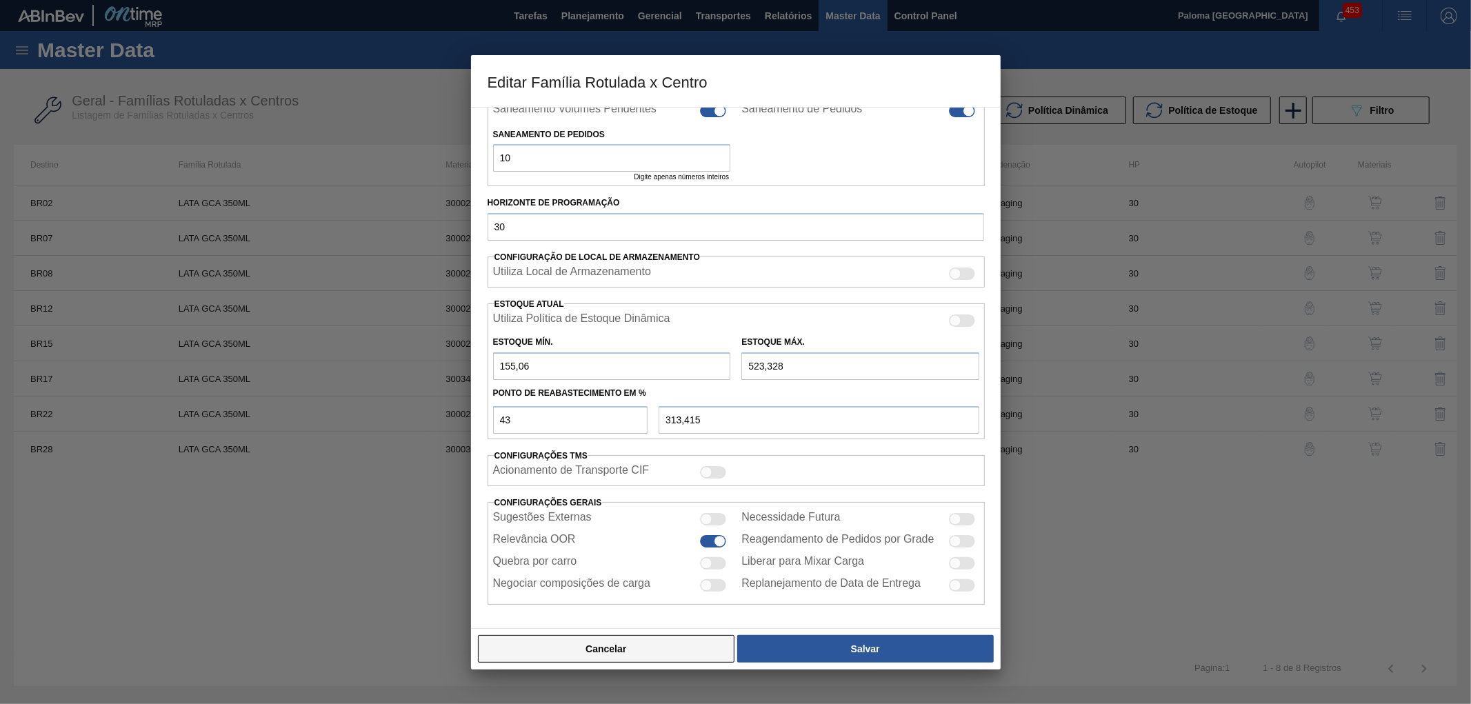
click at [664, 651] on button "Cancelar" at bounding box center [606, 649] width 257 height 28
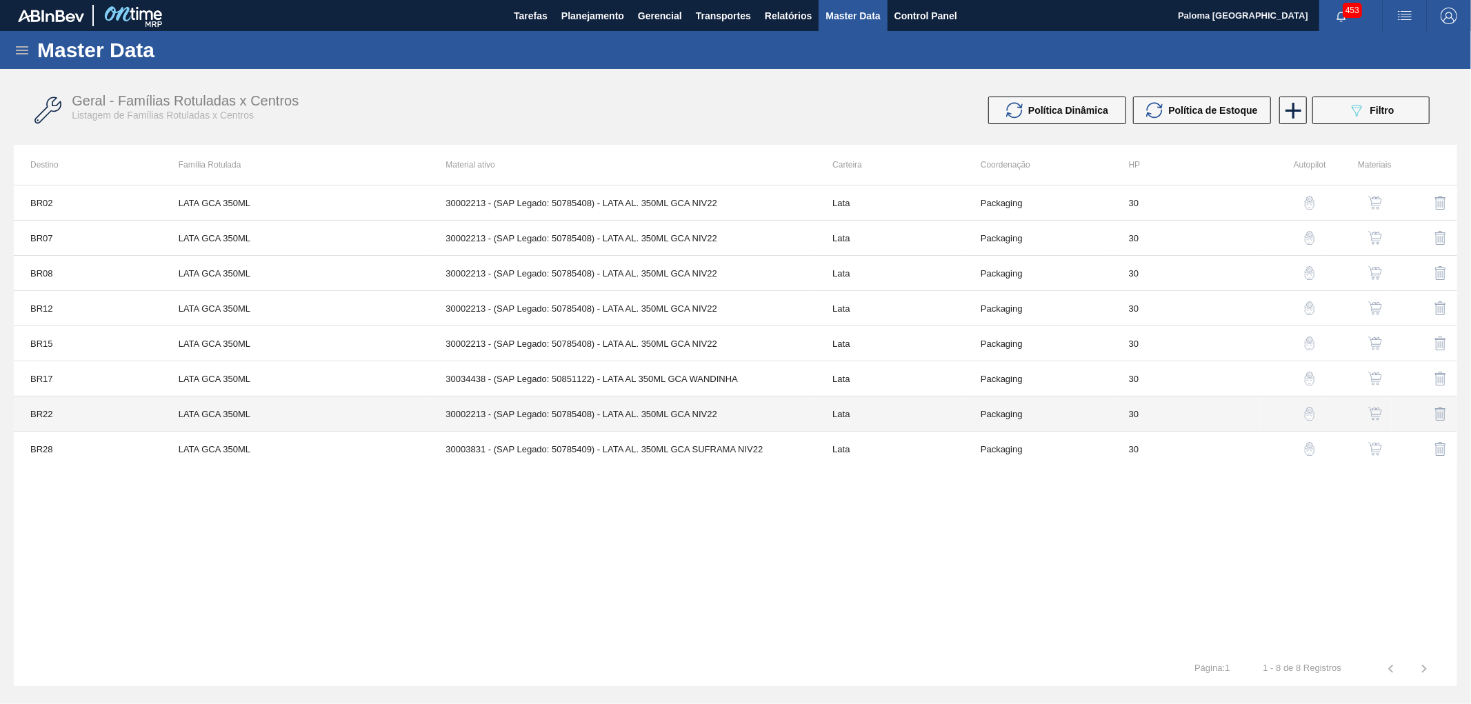
click at [617, 408] on td "30002213 - (SAP Legado: 50785408) - LATA AL. 350ML GCA NIV22" at bounding box center [622, 414] width 387 height 35
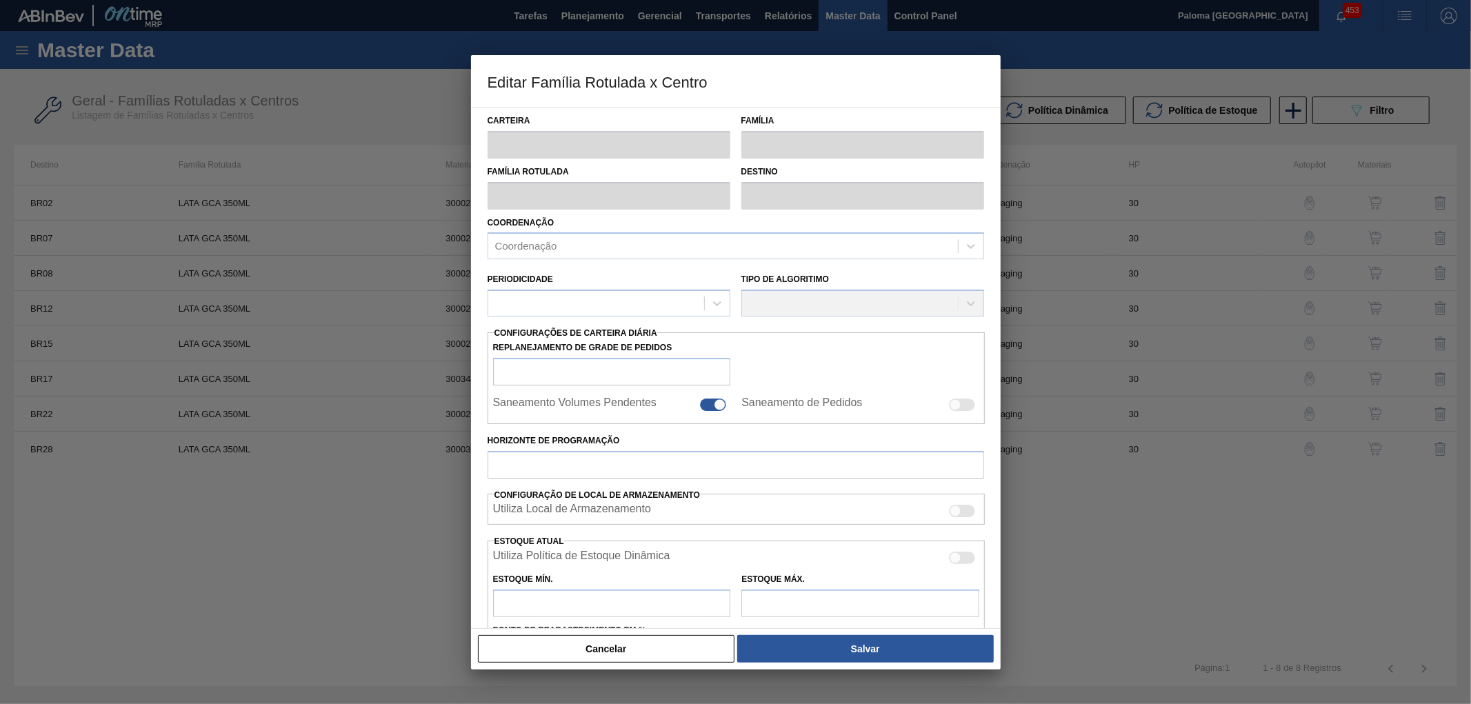
type input "Lata"
type input "LATA GCA 350ML"
type input "BR22 - Viamão"
type input "0"
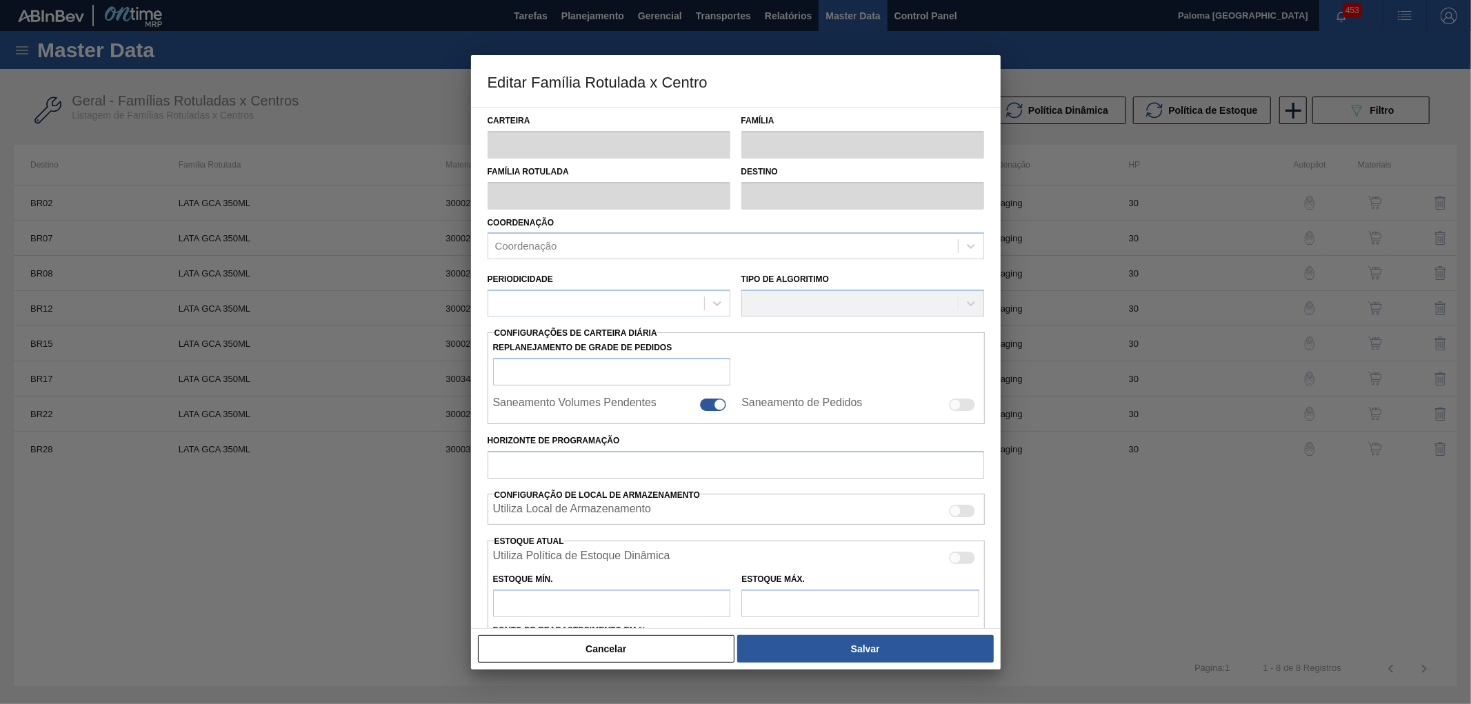
checkbox input "false"
type input "30"
checkbox input "true"
type input "970,03"
type input "3.031,344"
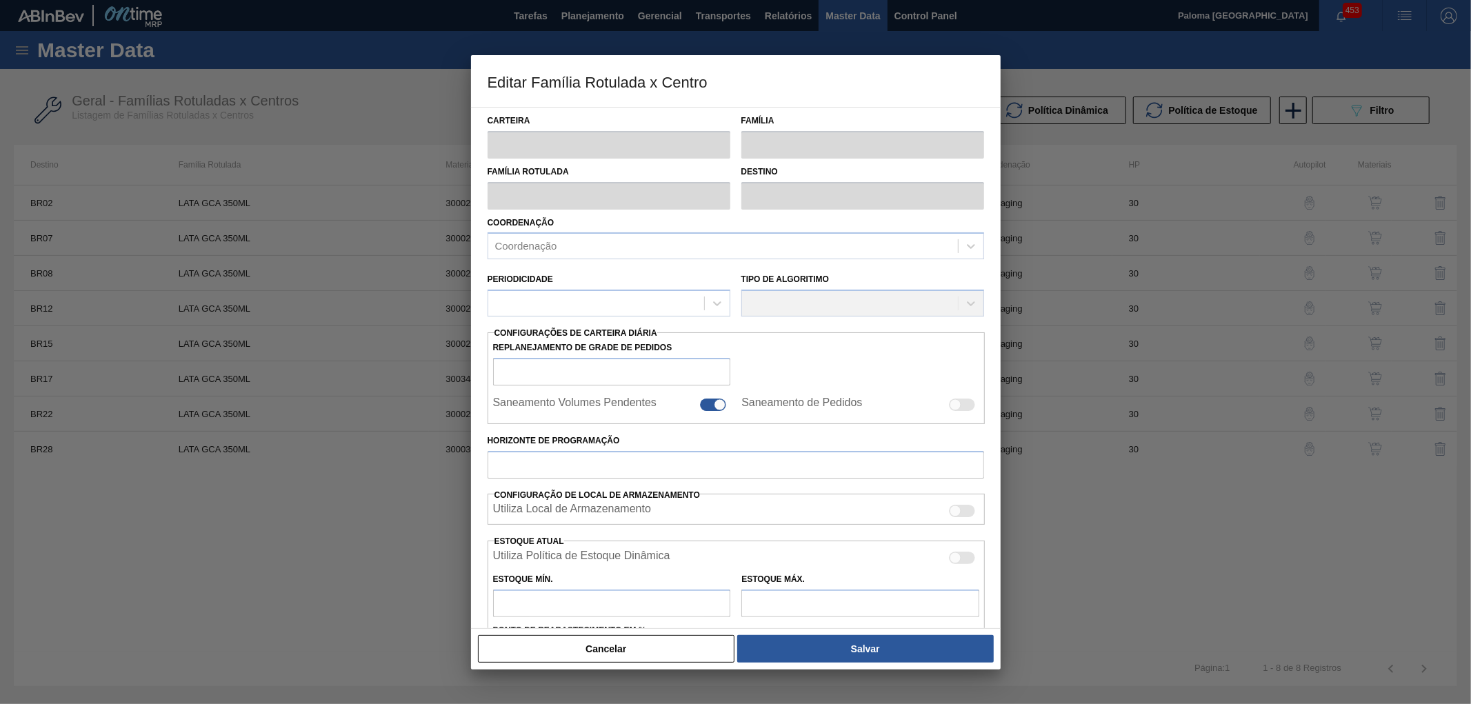
type input "41"
type input "1.815,169"
checkbox input "true"
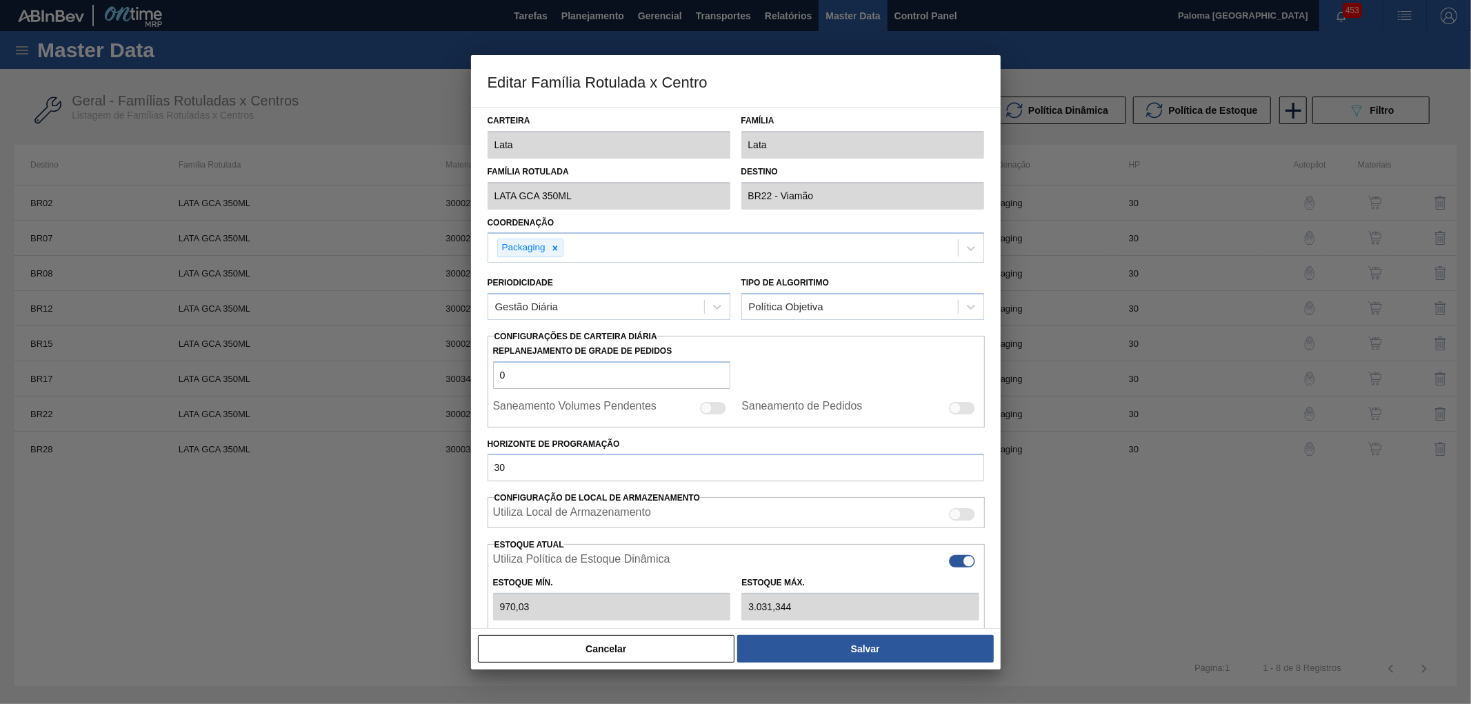
type input "816,33"
type input "2.551,03"
type input "42"
type input "1.530,620"
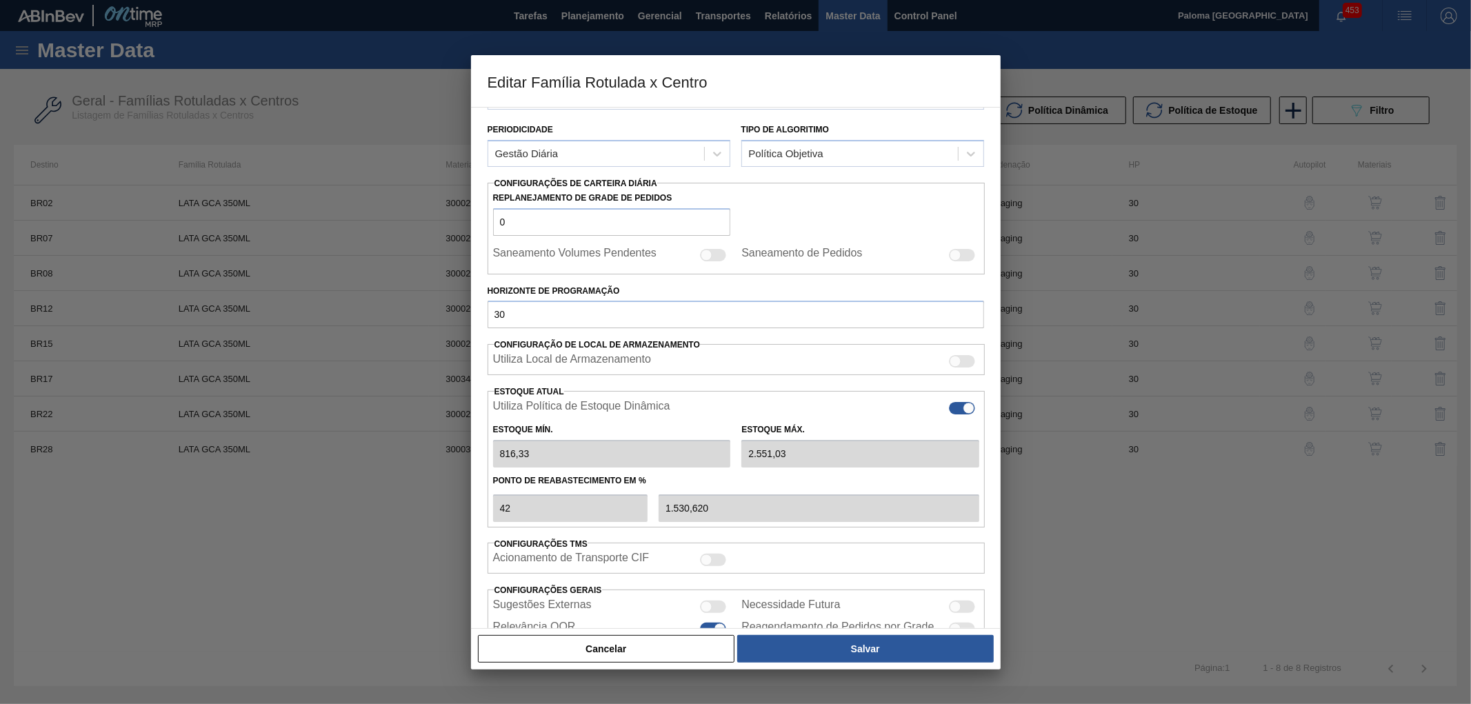
scroll to position [230, 0]
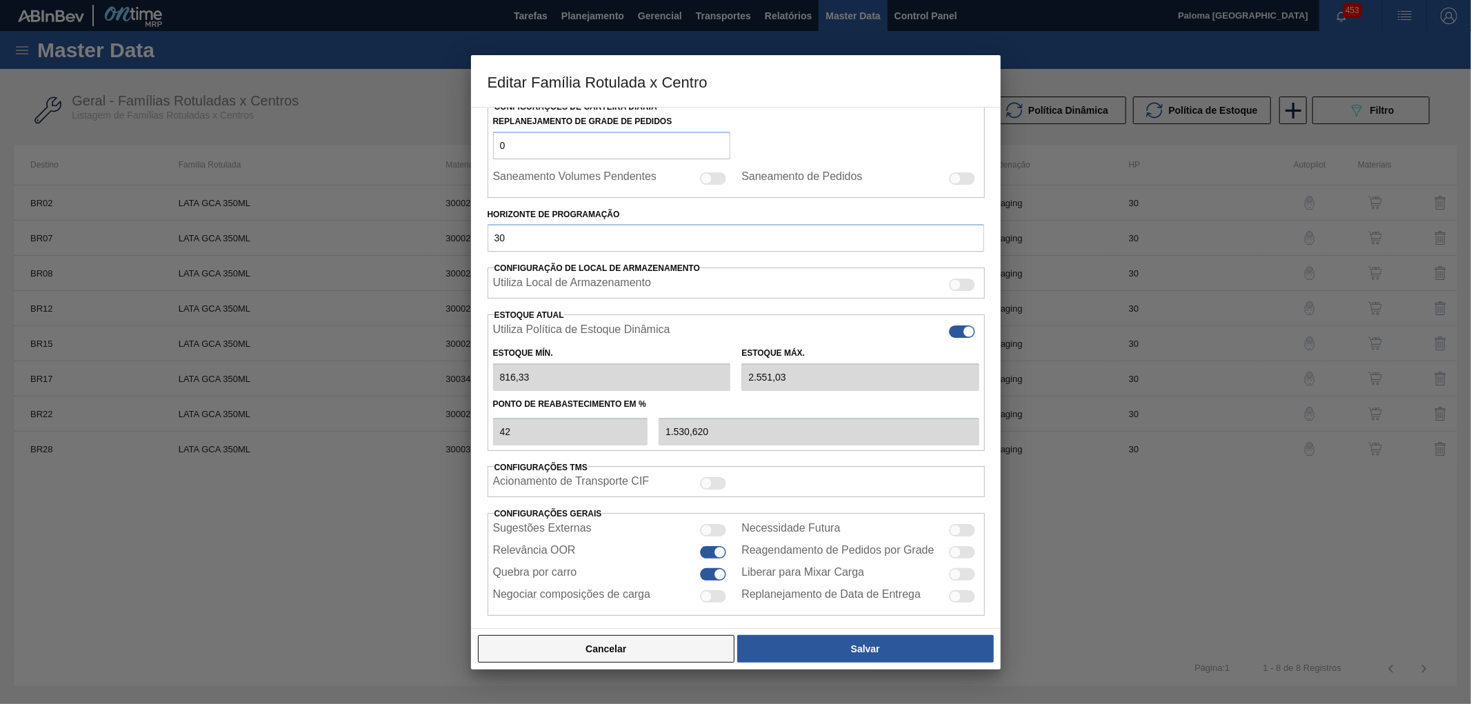
click at [693, 649] on button "Cancelar" at bounding box center [606, 649] width 257 height 28
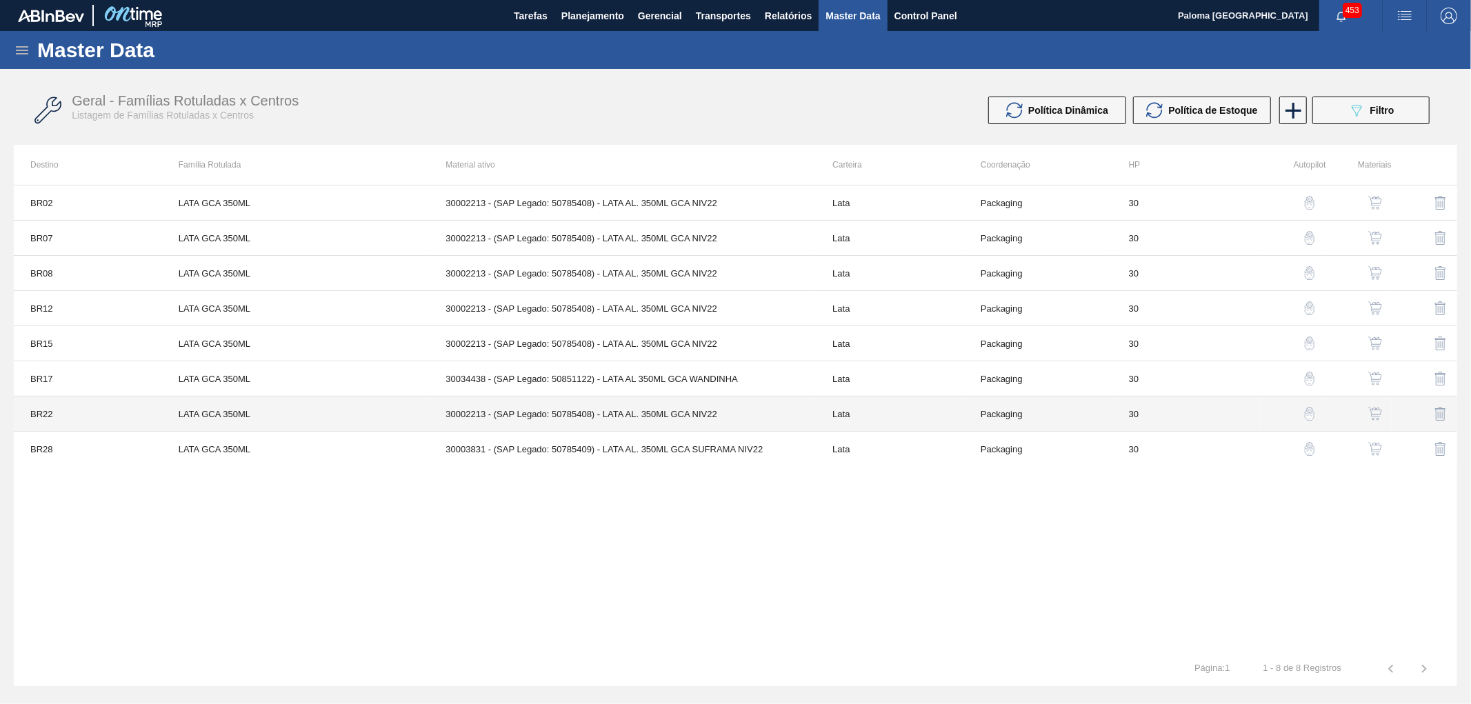
click at [635, 415] on td "30002213 - (SAP Legado: 50785408) - LATA AL. 350ML GCA NIV22" at bounding box center [622, 414] width 387 height 35
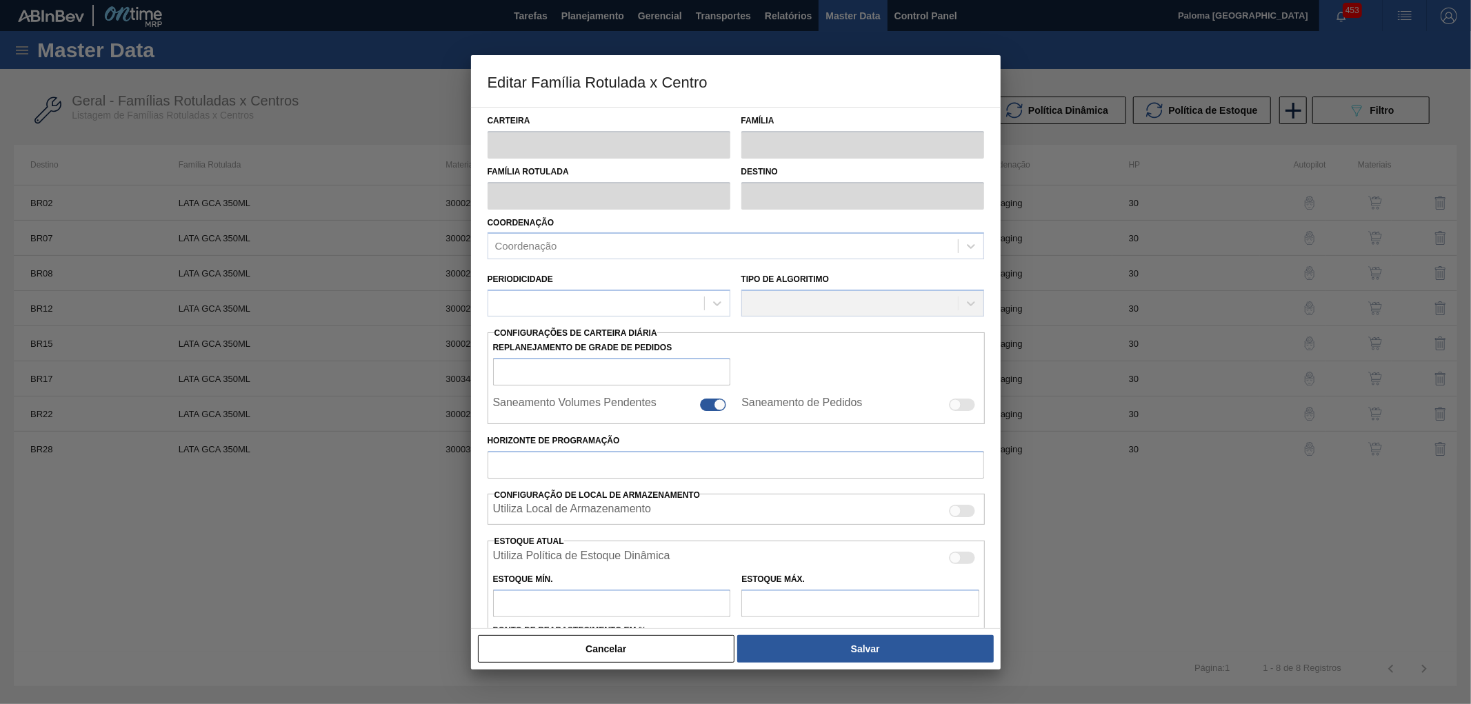
type input "Lata"
type input "LATA GCA 350ML"
type input "BR22 - Viamão"
type input "0"
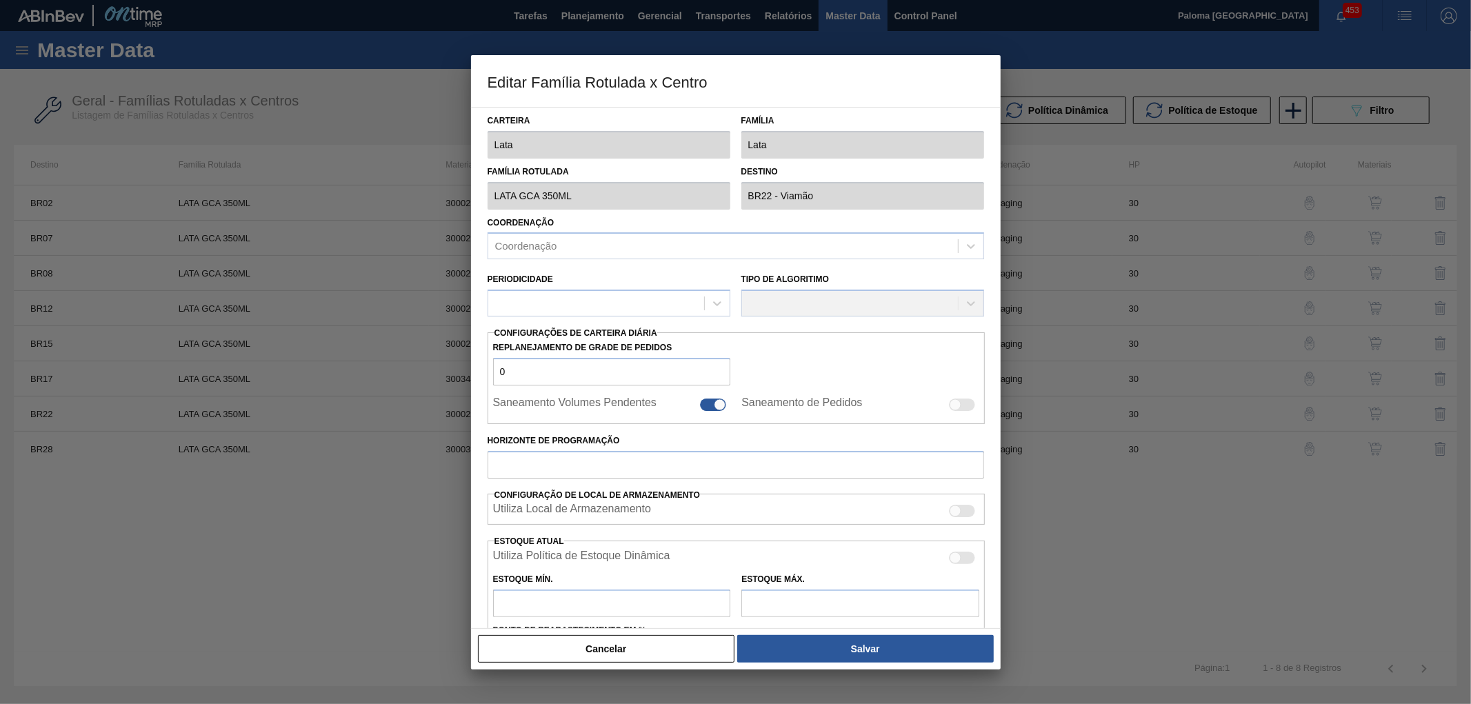
checkbox input "false"
type input "30"
checkbox input "true"
type input "970,03"
type input "3.031,344"
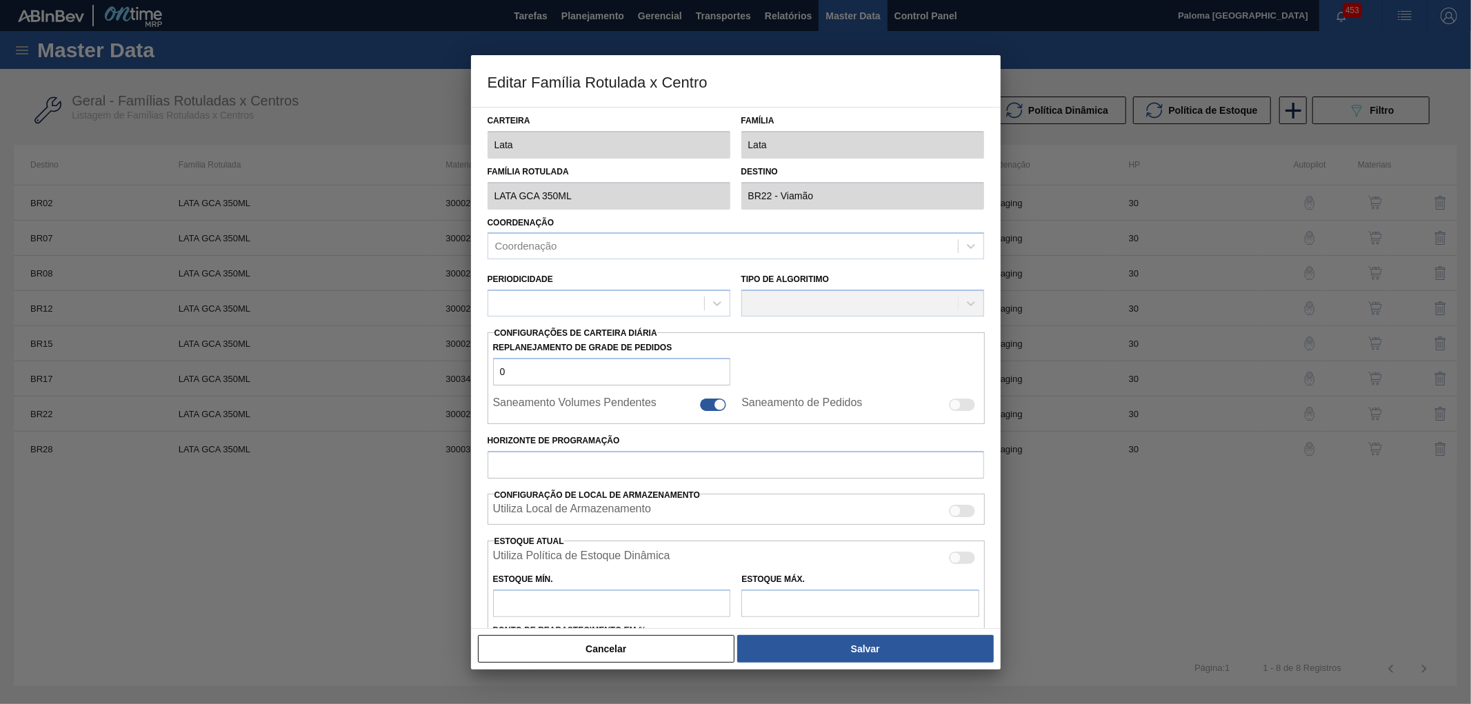
type input "41"
type input "1.815,169"
checkbox input "true"
type input "816,33"
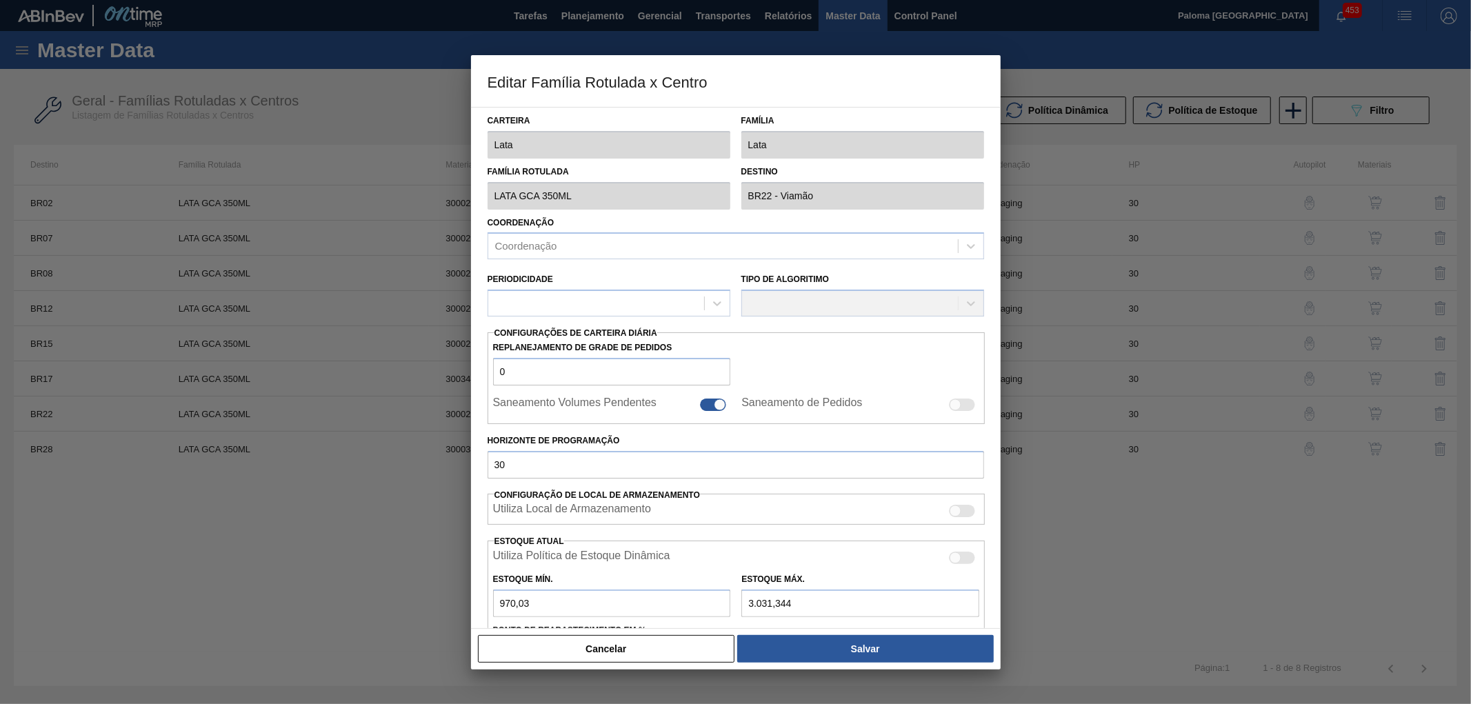
type input "2.551,03"
type input "42"
type input "1.530,620"
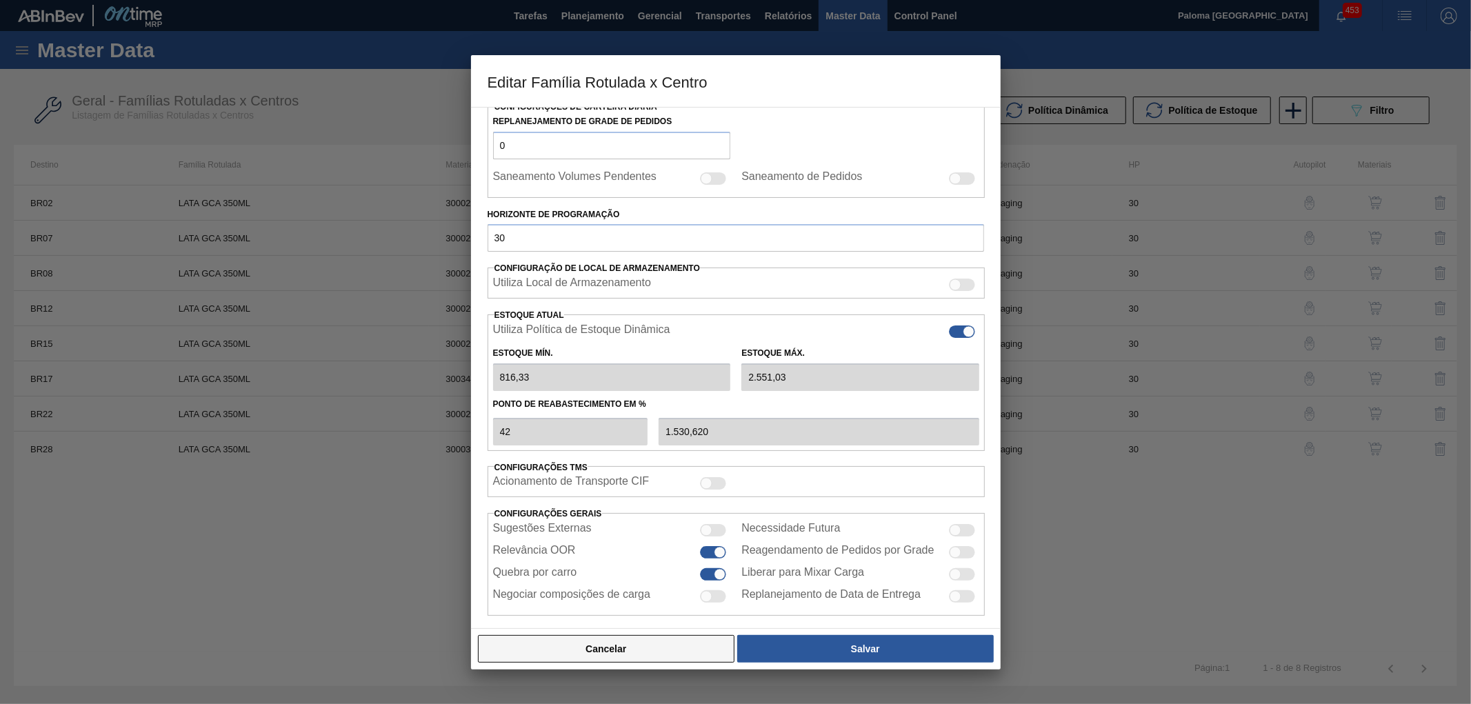
click at [691, 646] on button "Cancelar" at bounding box center [606, 649] width 257 height 28
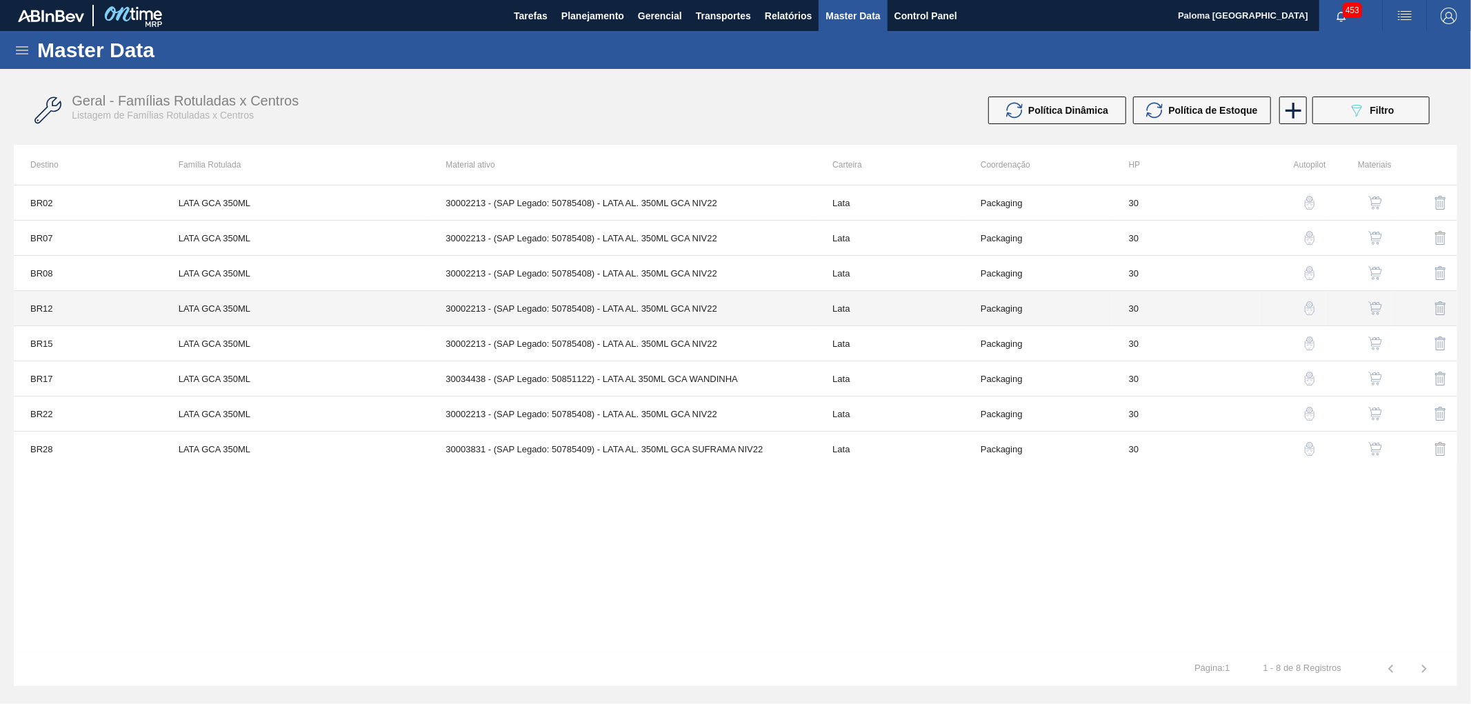
click at [610, 316] on td "30002213 - (SAP Legado: 50785408) - LATA AL. 350ML GCA NIV22" at bounding box center [622, 308] width 387 height 35
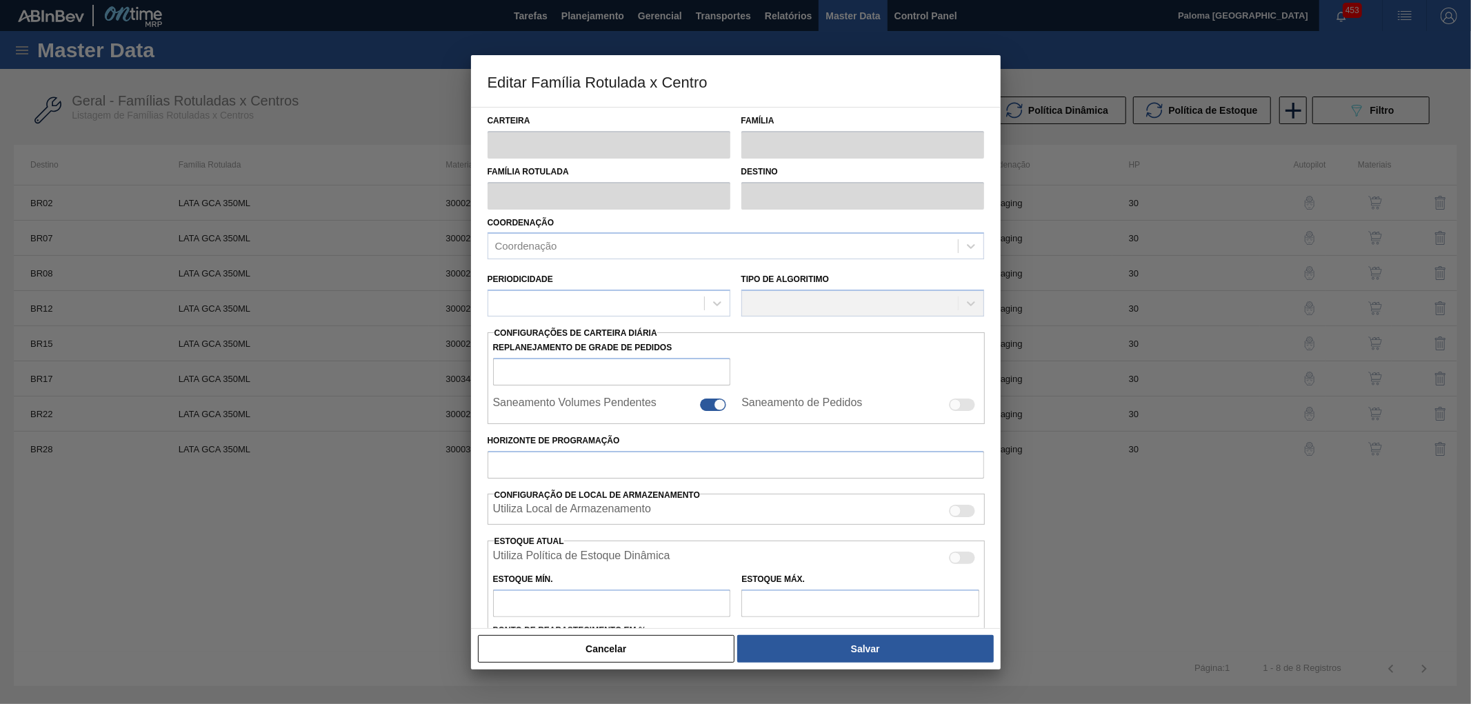
type input "Lata"
type input "LATA GCA 350ML"
type input "BR12 - Cebrasa"
type input "0"
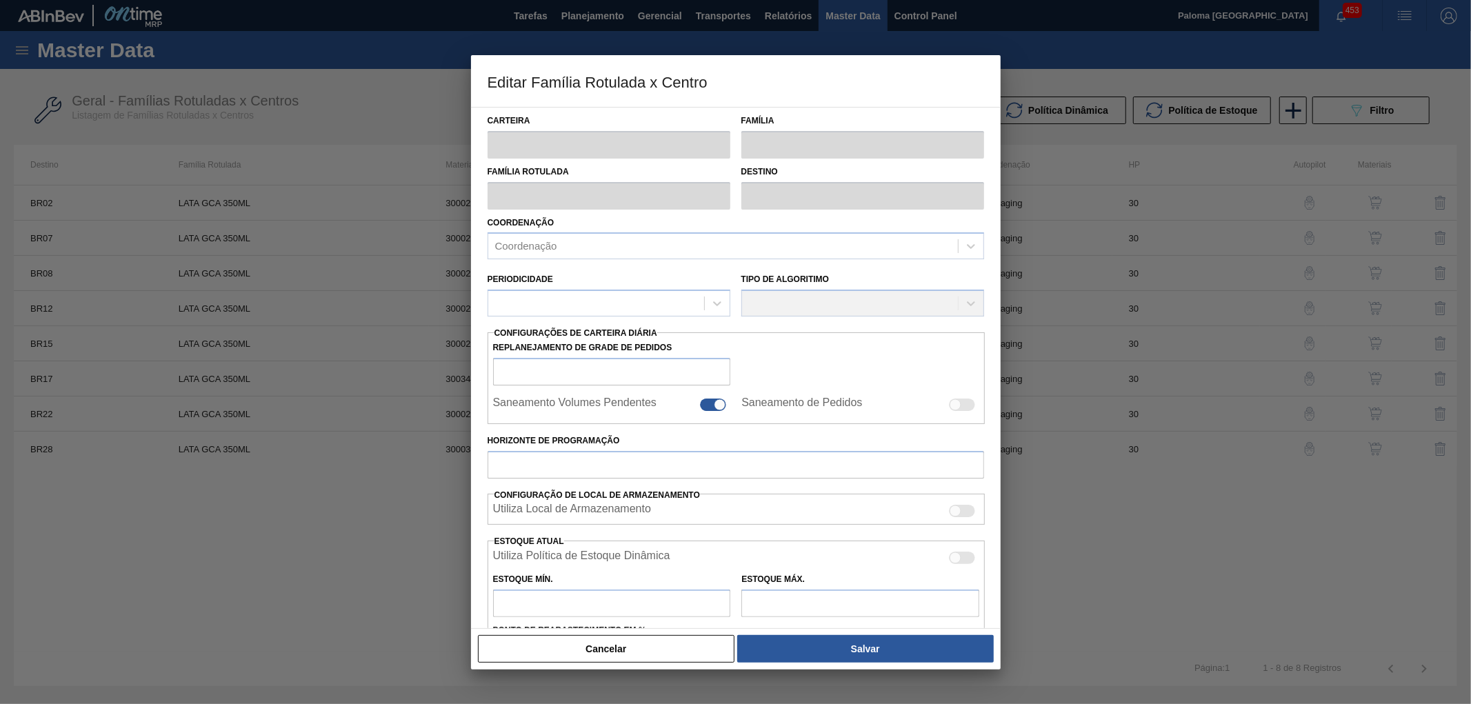
checkbox input "true"
type input "30"
type input "0"
type input "100"
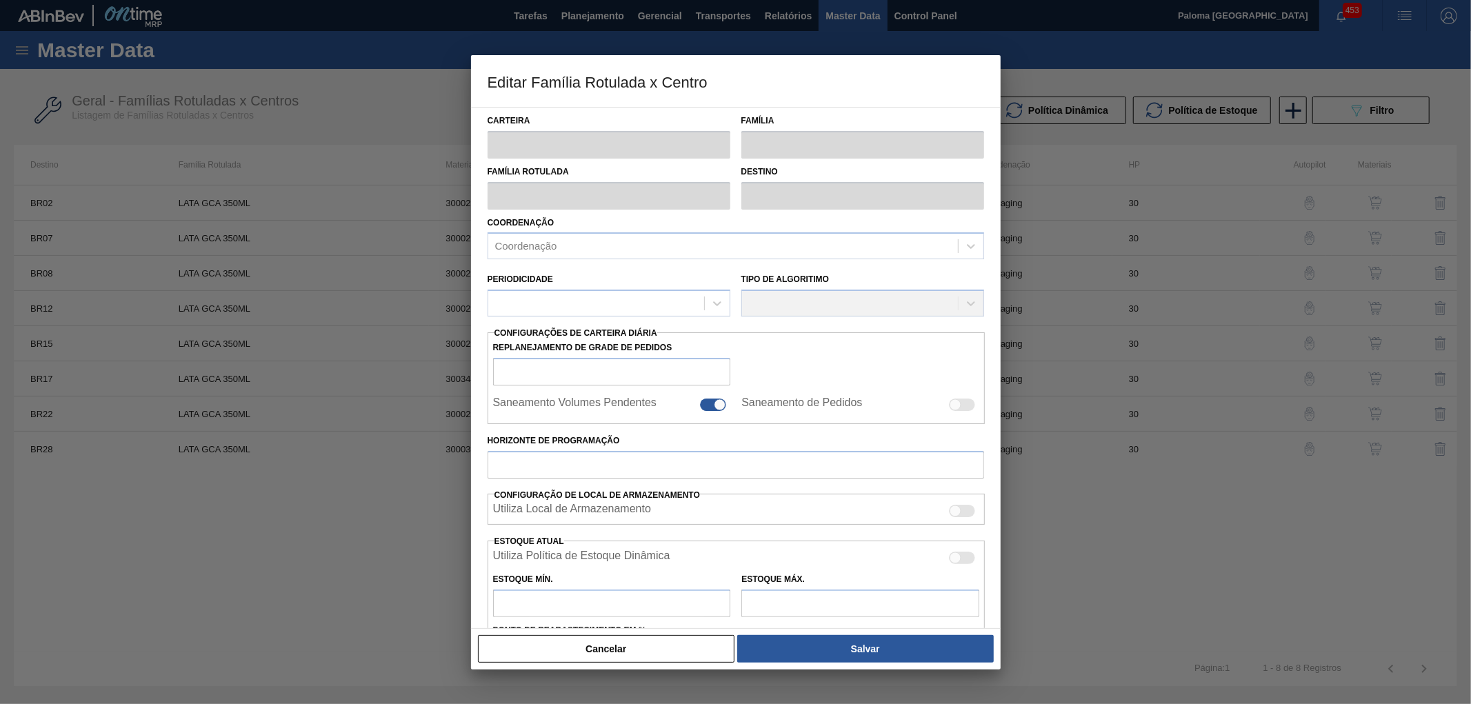
type input "0,000"
checkbox input "true"
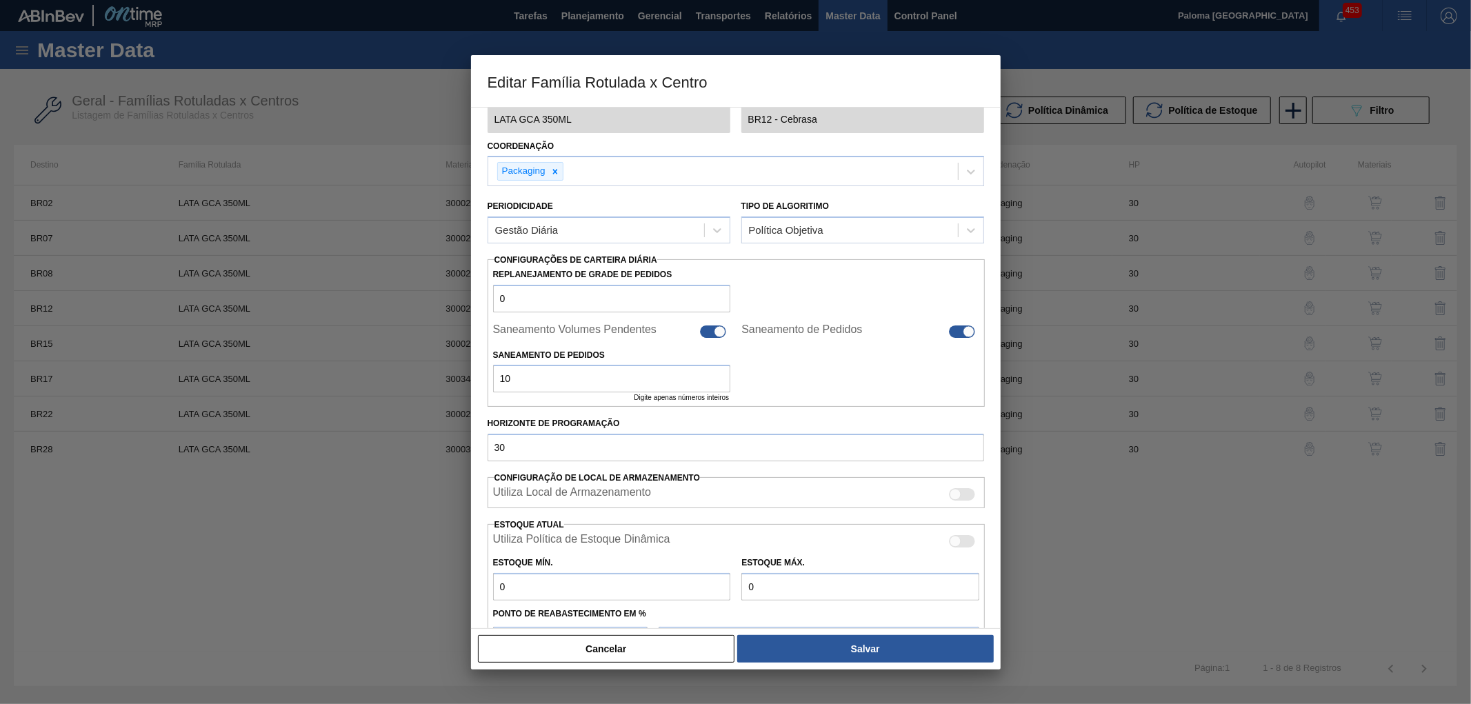
scroll to position [153, 0]
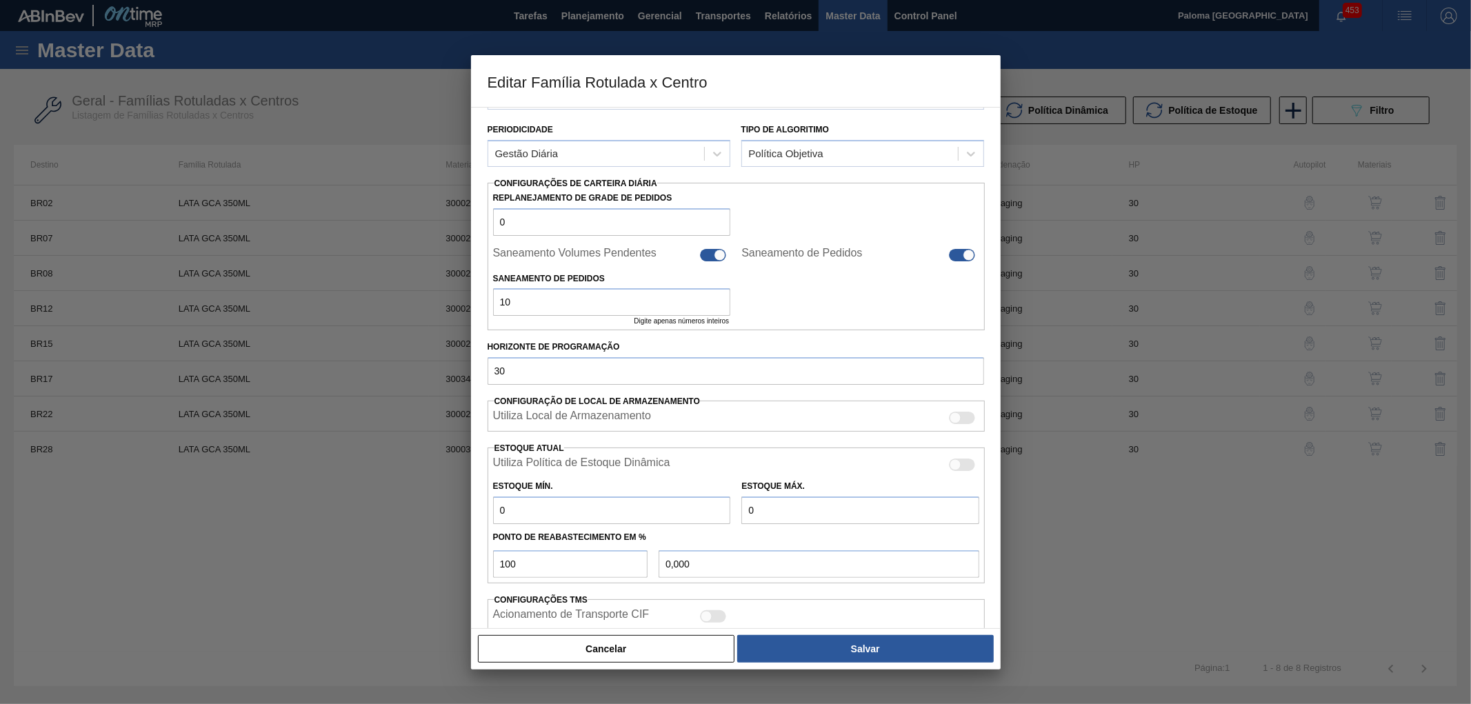
click at [960, 464] on div at bounding box center [956, 465] width 12 height 12
checkbox input "true"
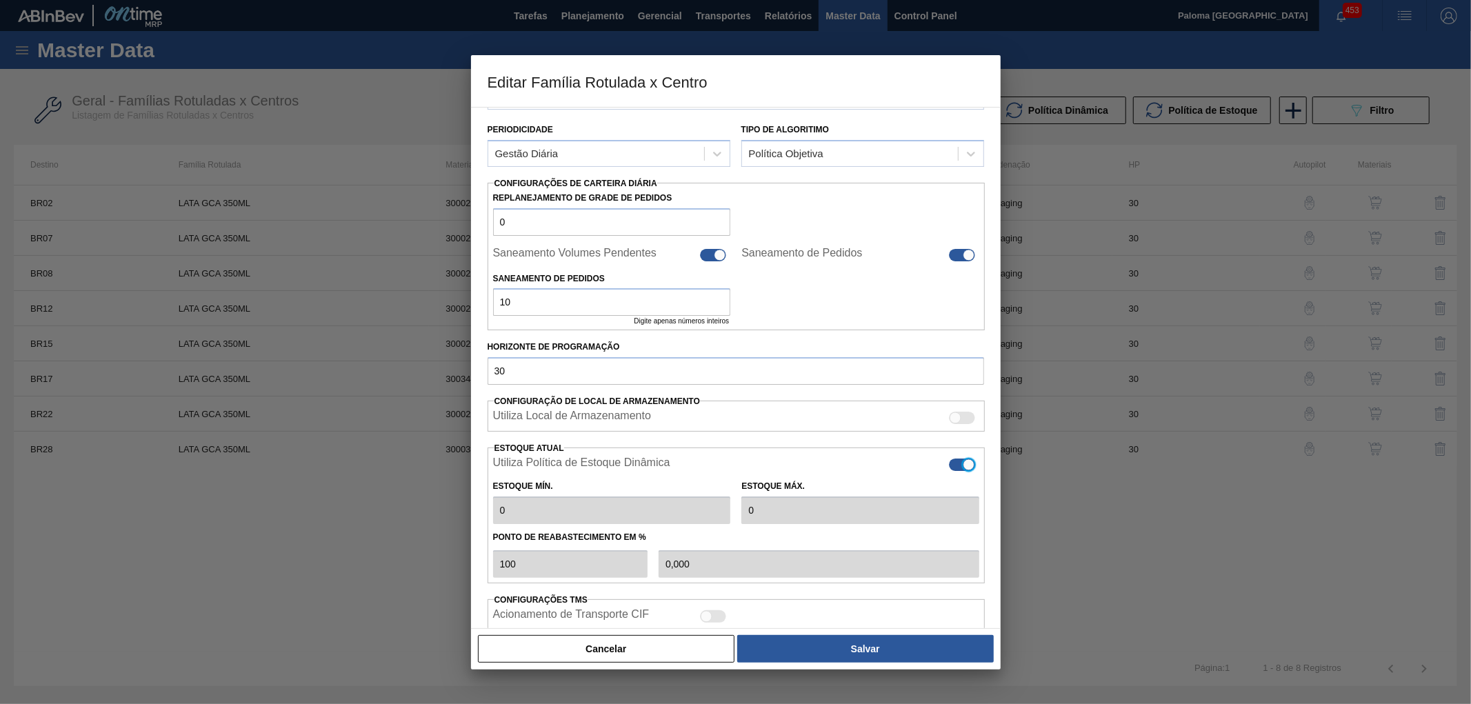
type input "0"
click at [721, 507] on div "Estoque Mín. 0 Estoque Máx. 0" at bounding box center [737, 498] width 498 height 51
click at [958, 463] on div at bounding box center [962, 465] width 26 height 12
checkbox input "false"
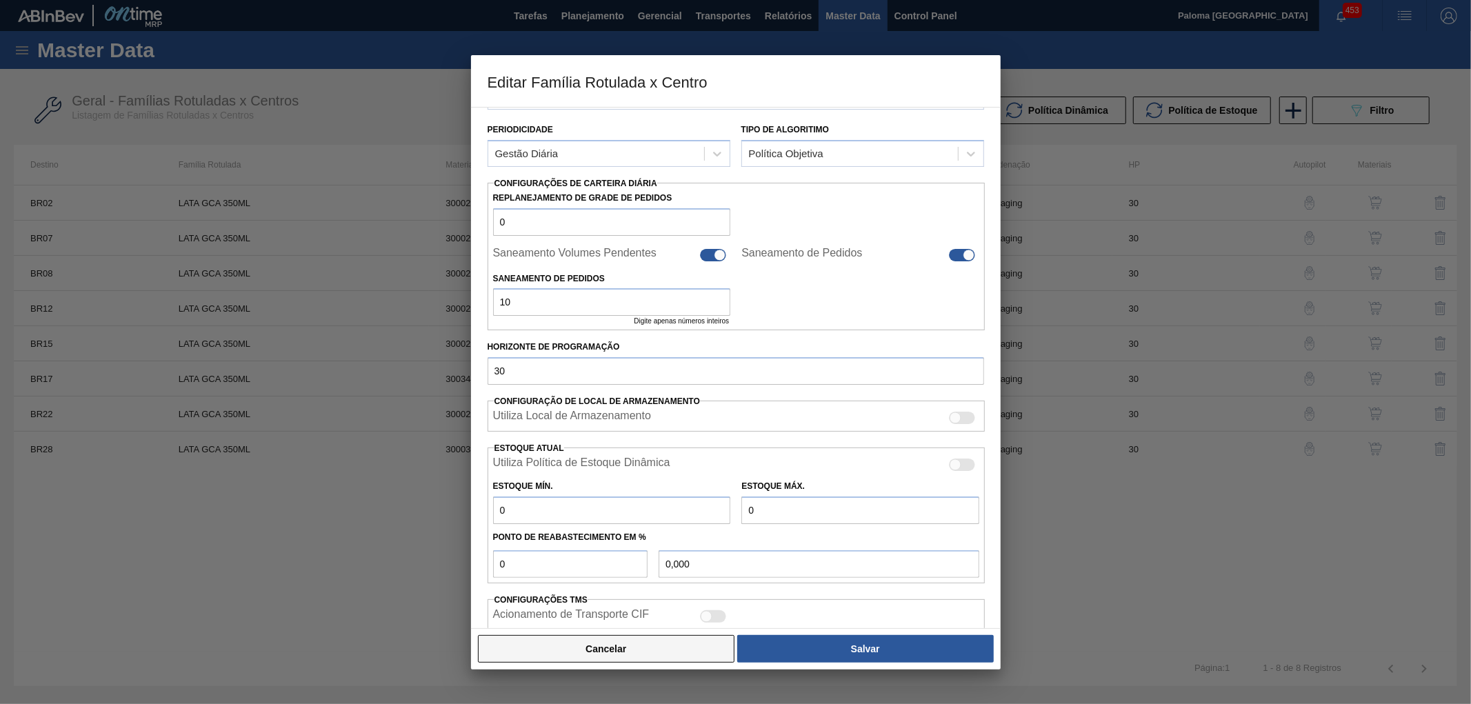
click at [611, 655] on button "Cancelar" at bounding box center [606, 649] width 257 height 28
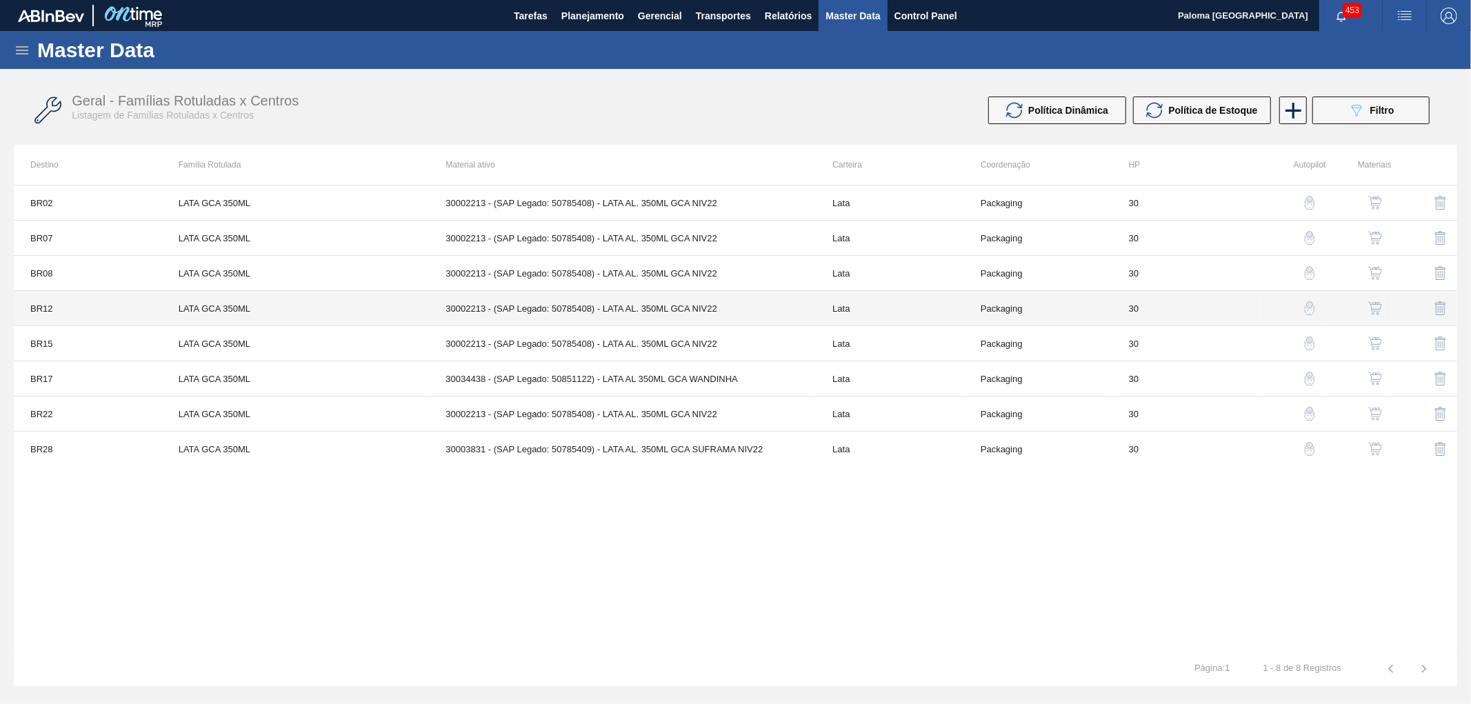
click at [625, 293] on td "30002213 - (SAP Legado: 50785408) - LATA AL. 350ML GCA NIV22" at bounding box center [622, 308] width 387 height 35
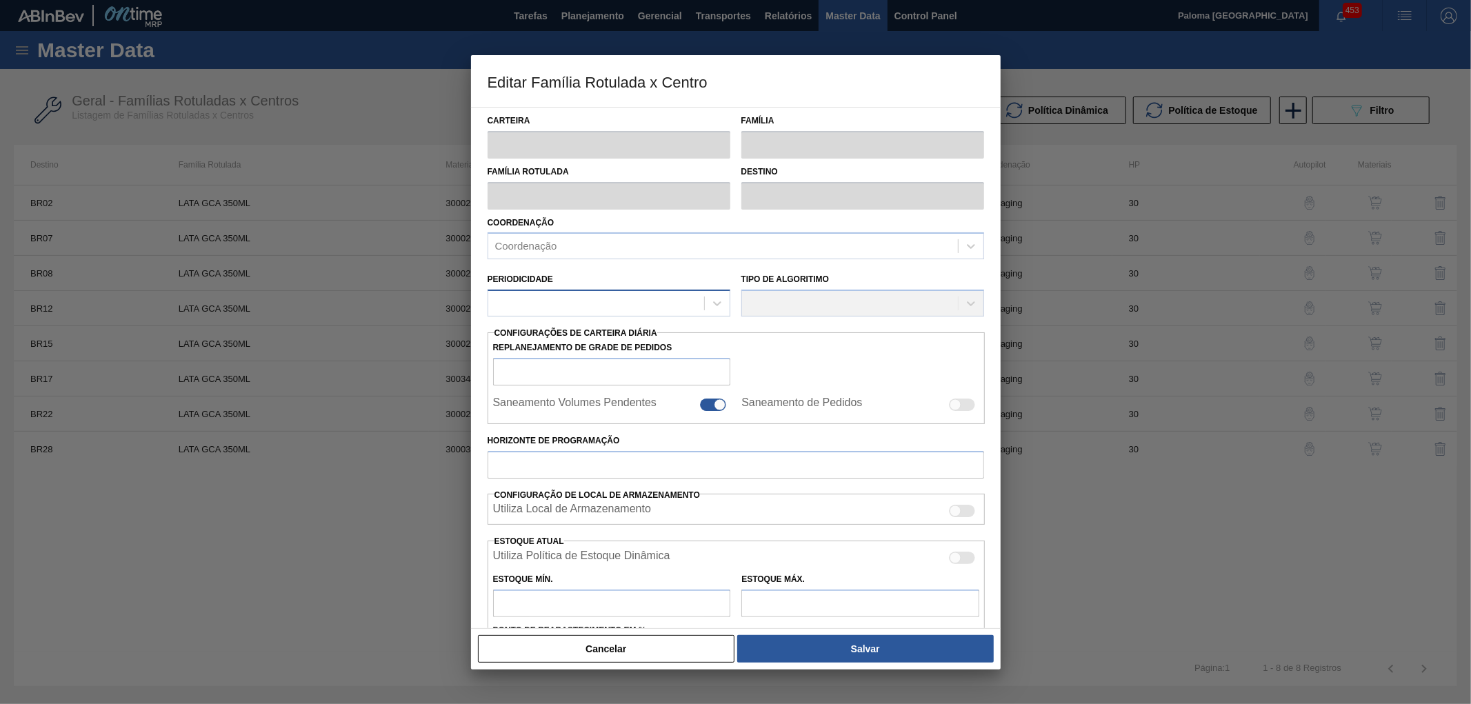
type input "Lata"
type input "LATA GCA 350ML"
type input "BR12 - Cebrasa"
type input "0"
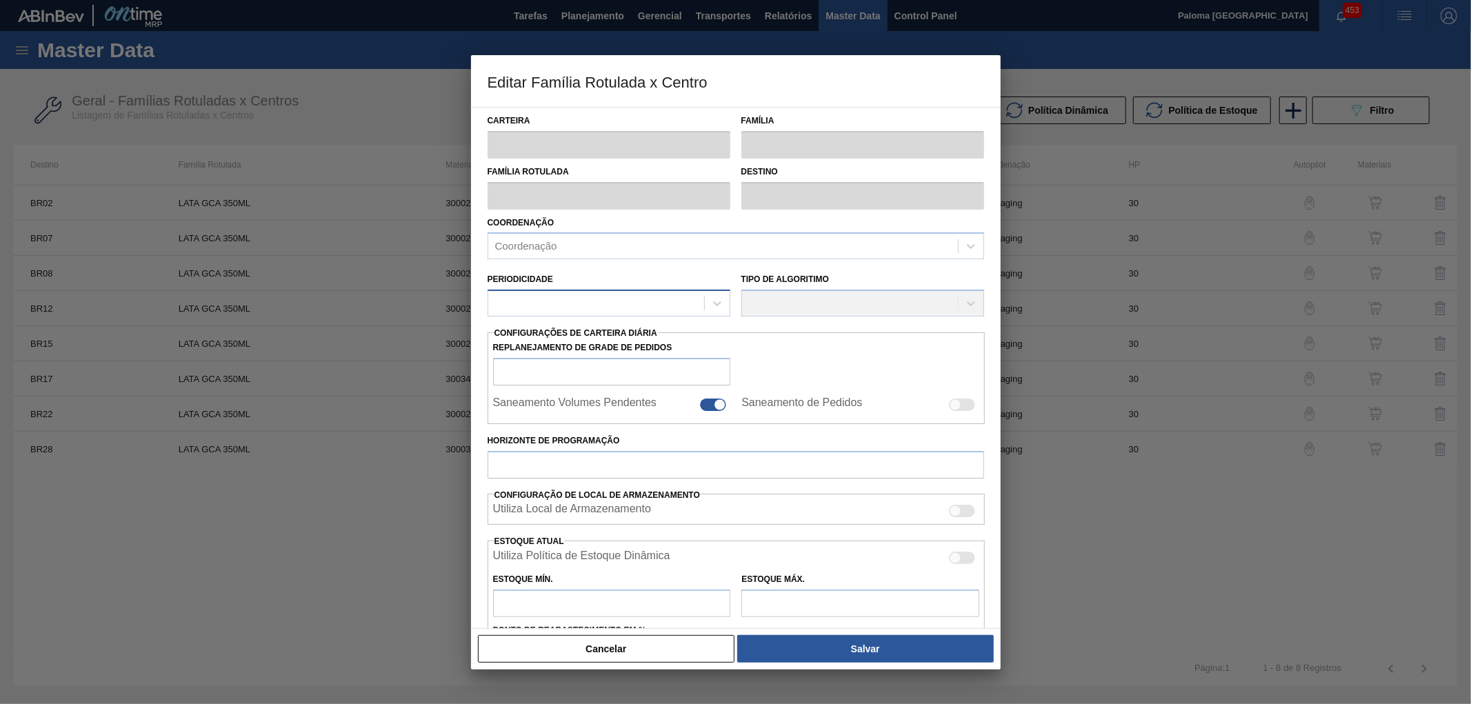
checkbox input "true"
type input "30"
type input "0"
type input "100"
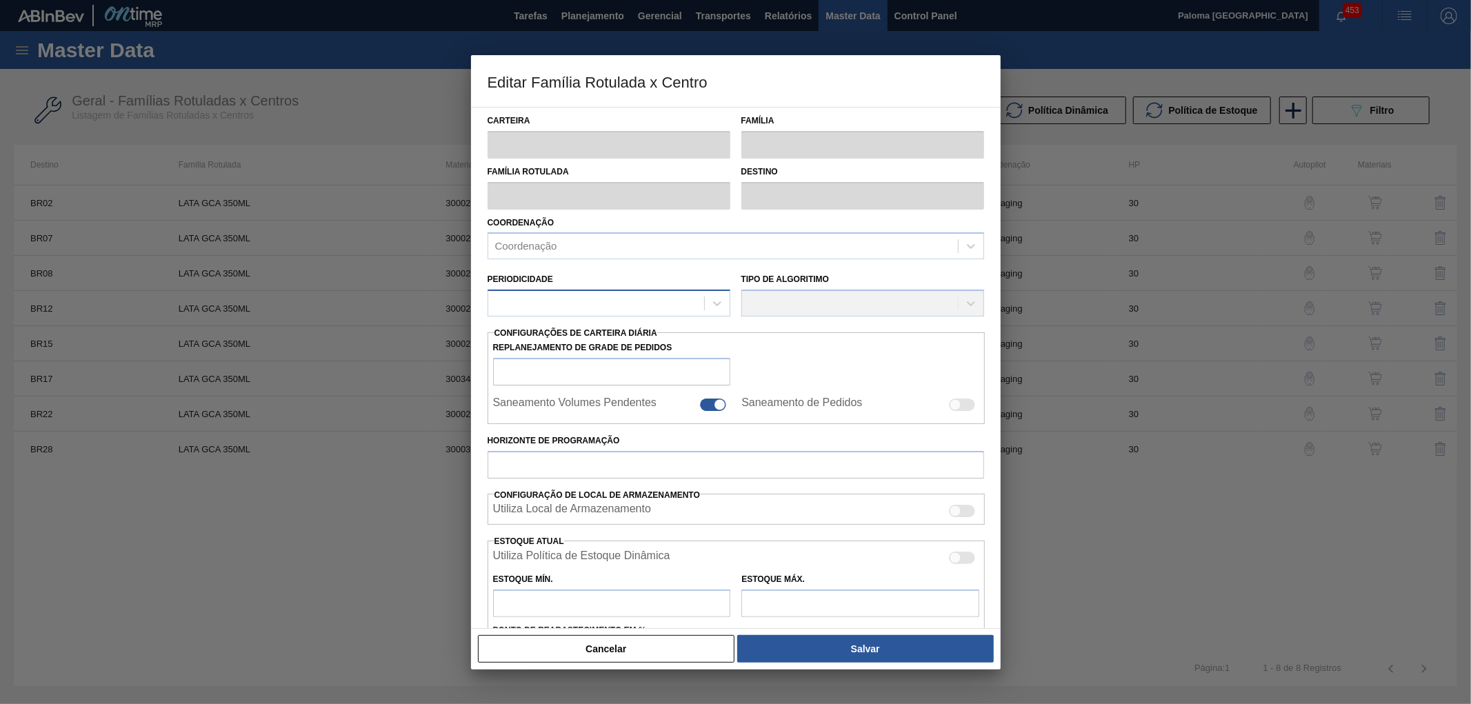
type input "0,000"
checkbox input "true"
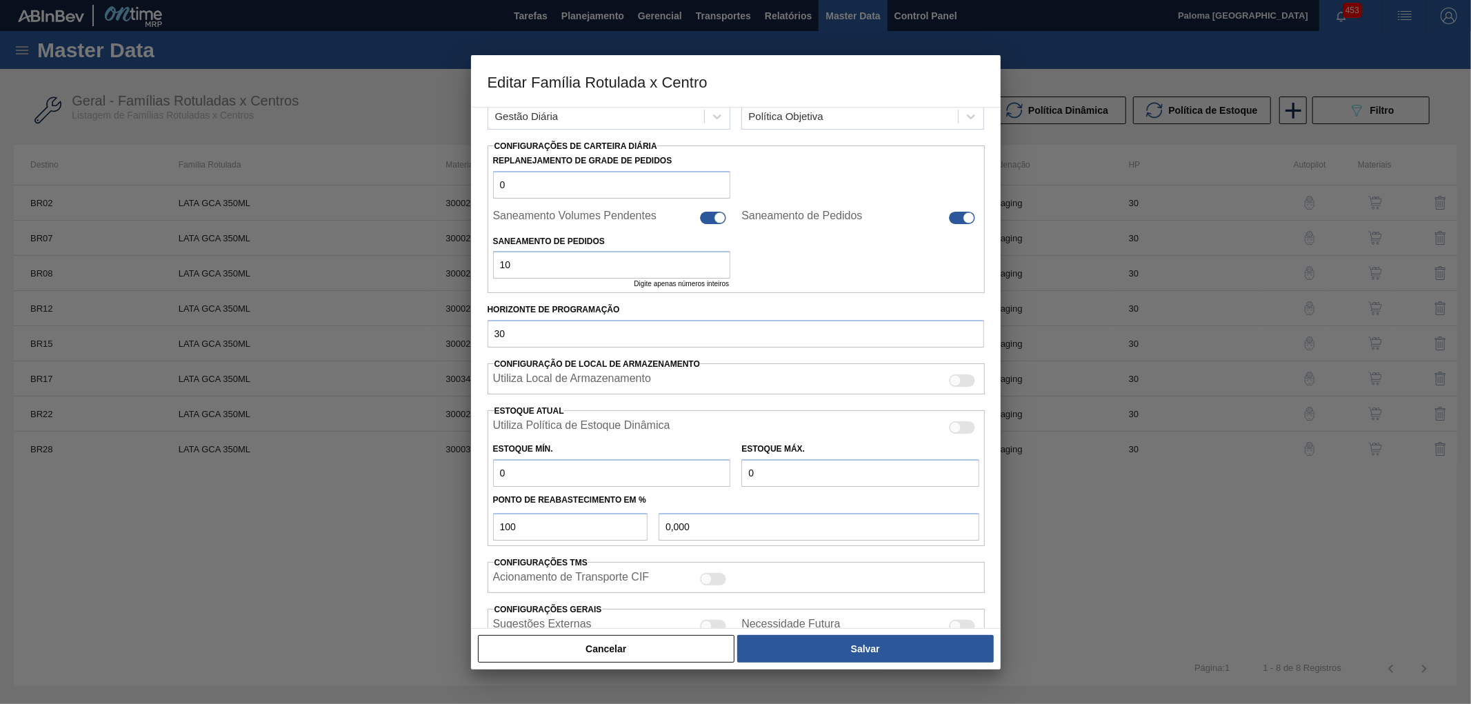
scroll to position [230, 0]
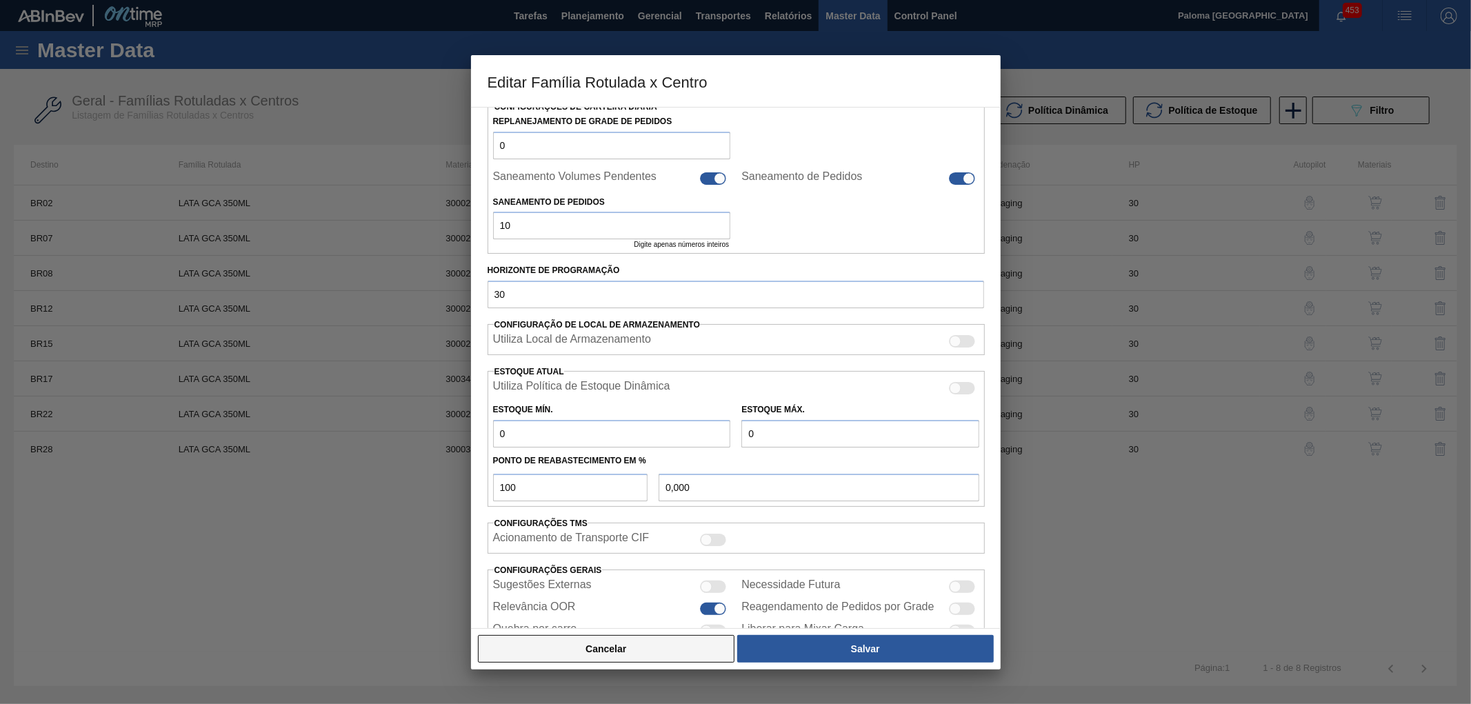
click at [675, 650] on button "Cancelar" at bounding box center [606, 649] width 257 height 28
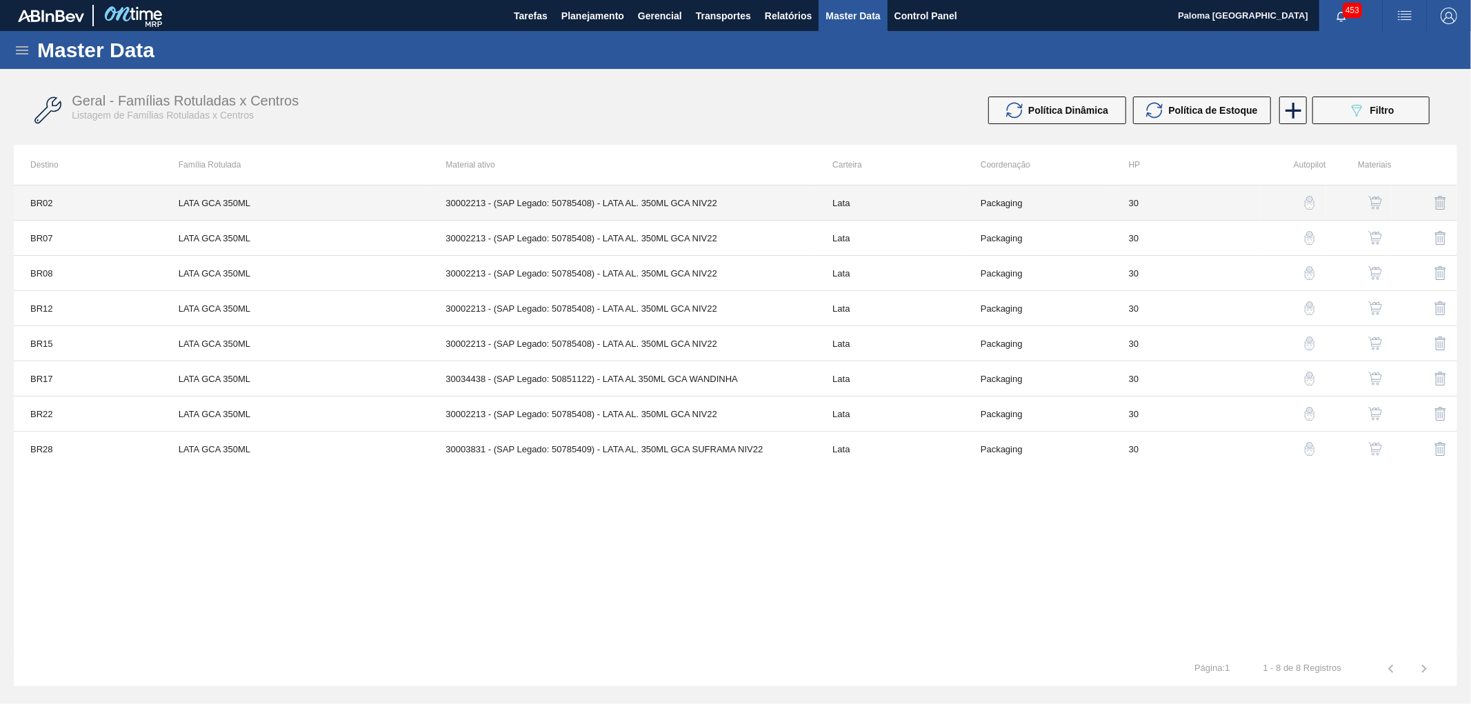
click at [721, 204] on td "30002213 - (SAP Legado: 50785408) - LATA AL. 350ML GCA NIV22" at bounding box center [622, 203] width 387 height 35
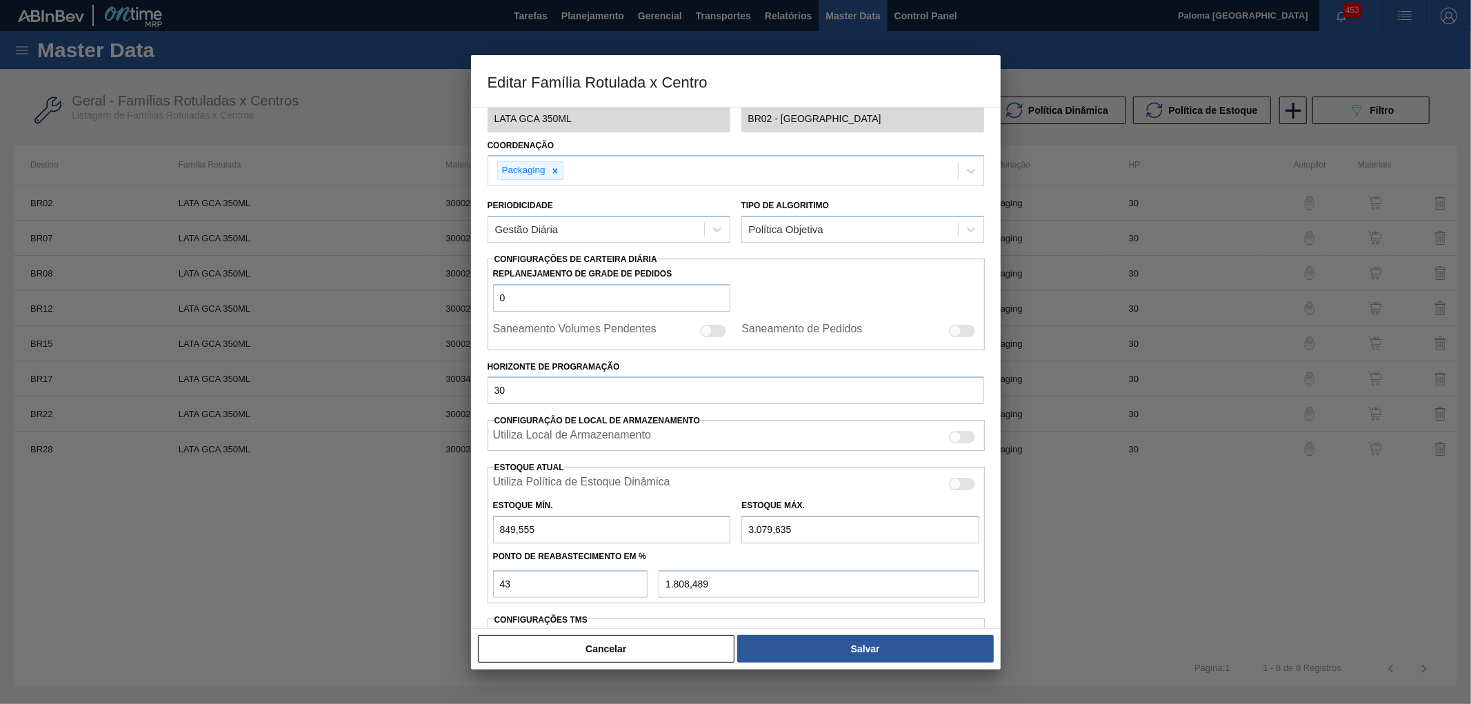
scroll to position [153, 0]
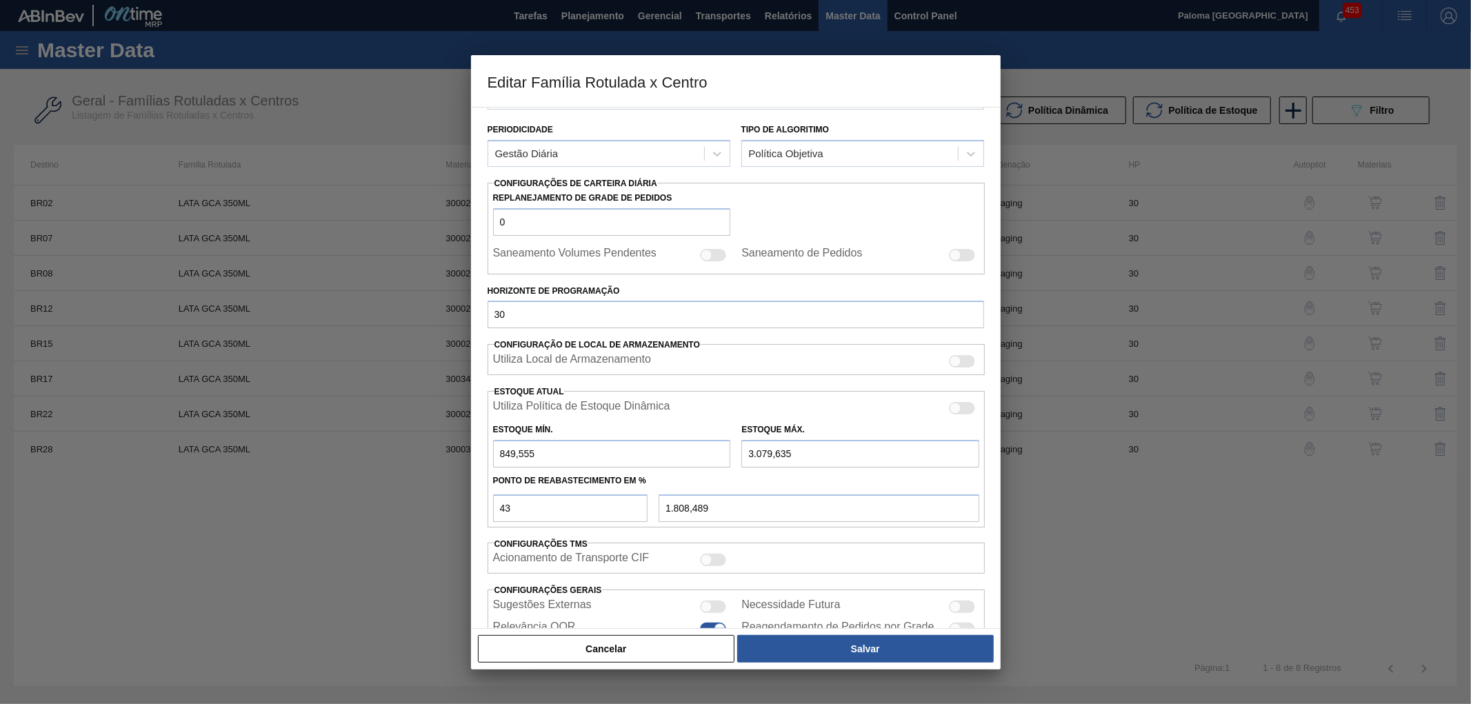
click at [969, 408] on div at bounding box center [962, 408] width 26 height 12
checkbox input "true"
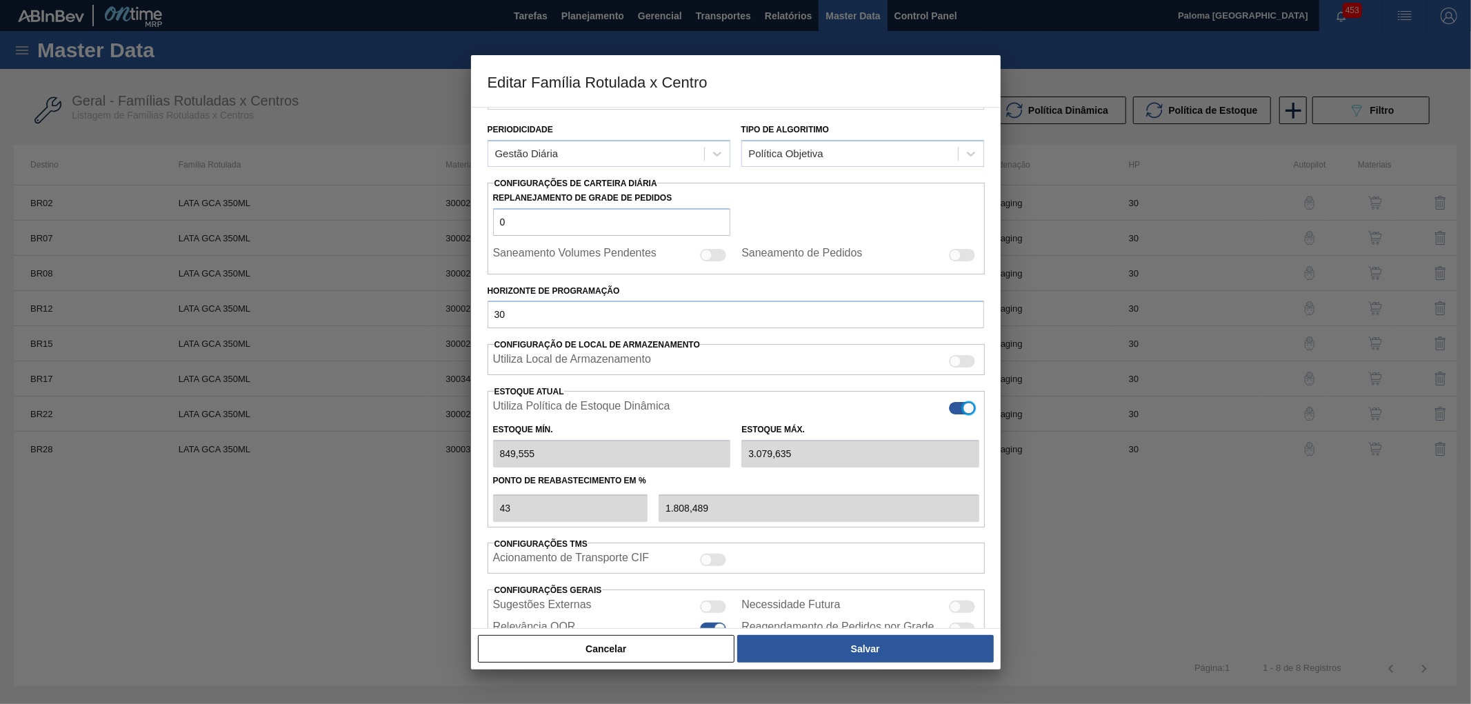
type input "0"
type input "0,000"
click at [478, 455] on div "Carteira Lata Família Lata Família Rotulada LATA GCA 350ML Destino BR02 - Sergi…" at bounding box center [736, 368] width 530 height 522
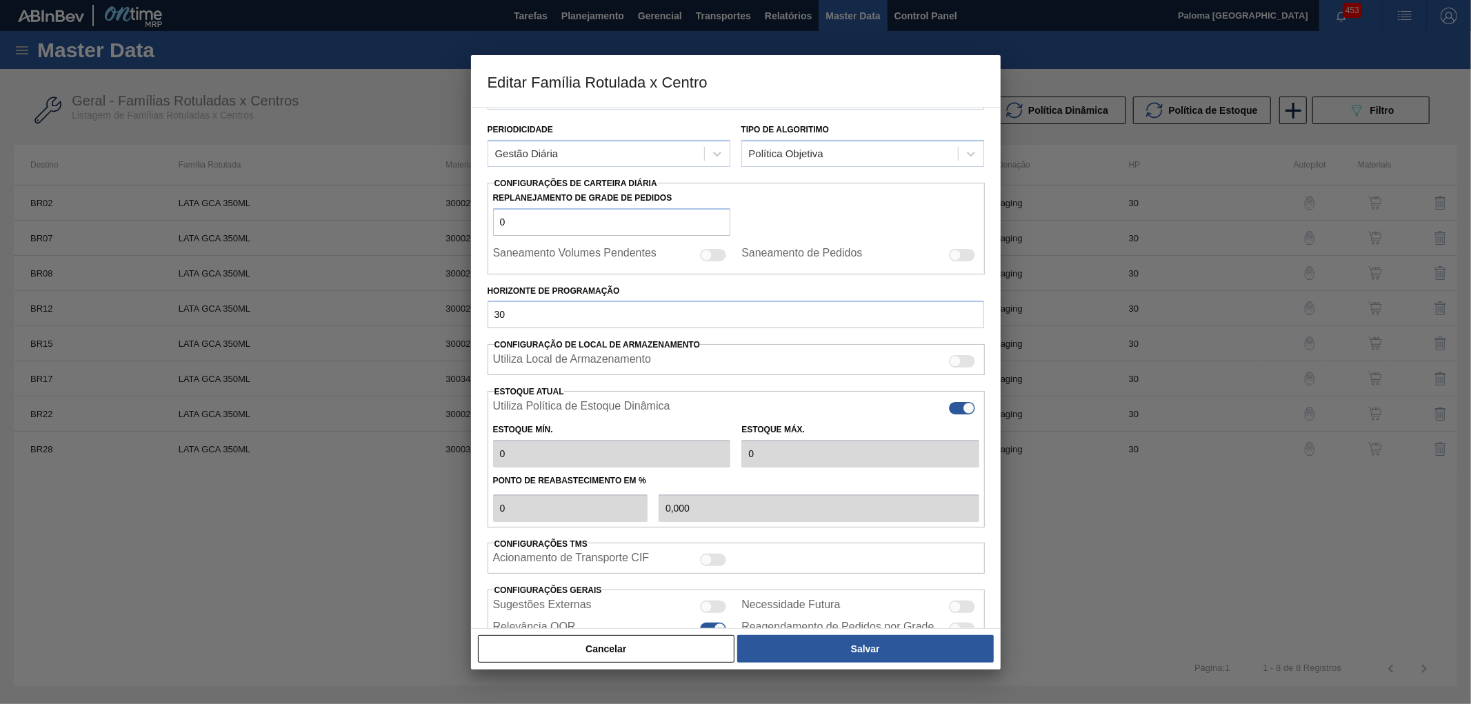
click at [960, 410] on div at bounding box center [962, 408] width 26 height 12
checkbox input "false"
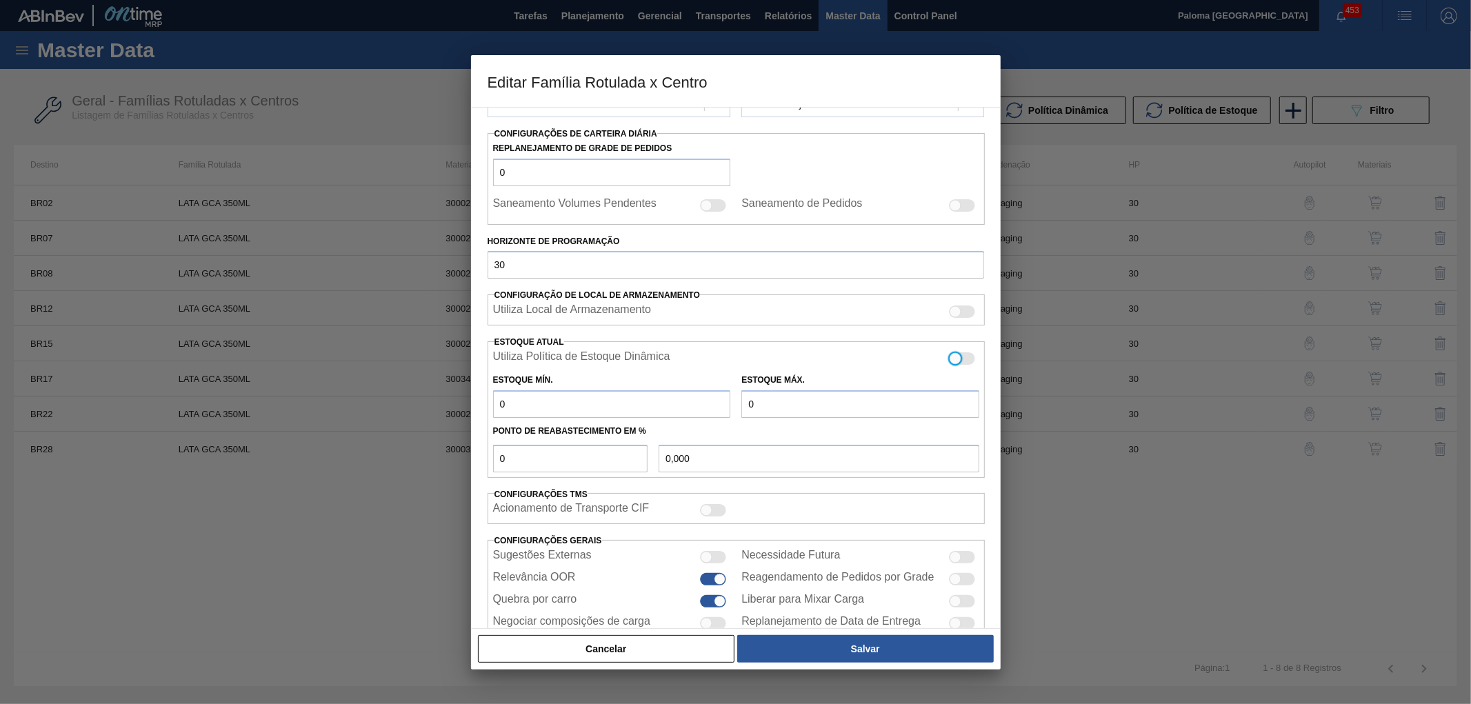
scroll to position [230, 0]
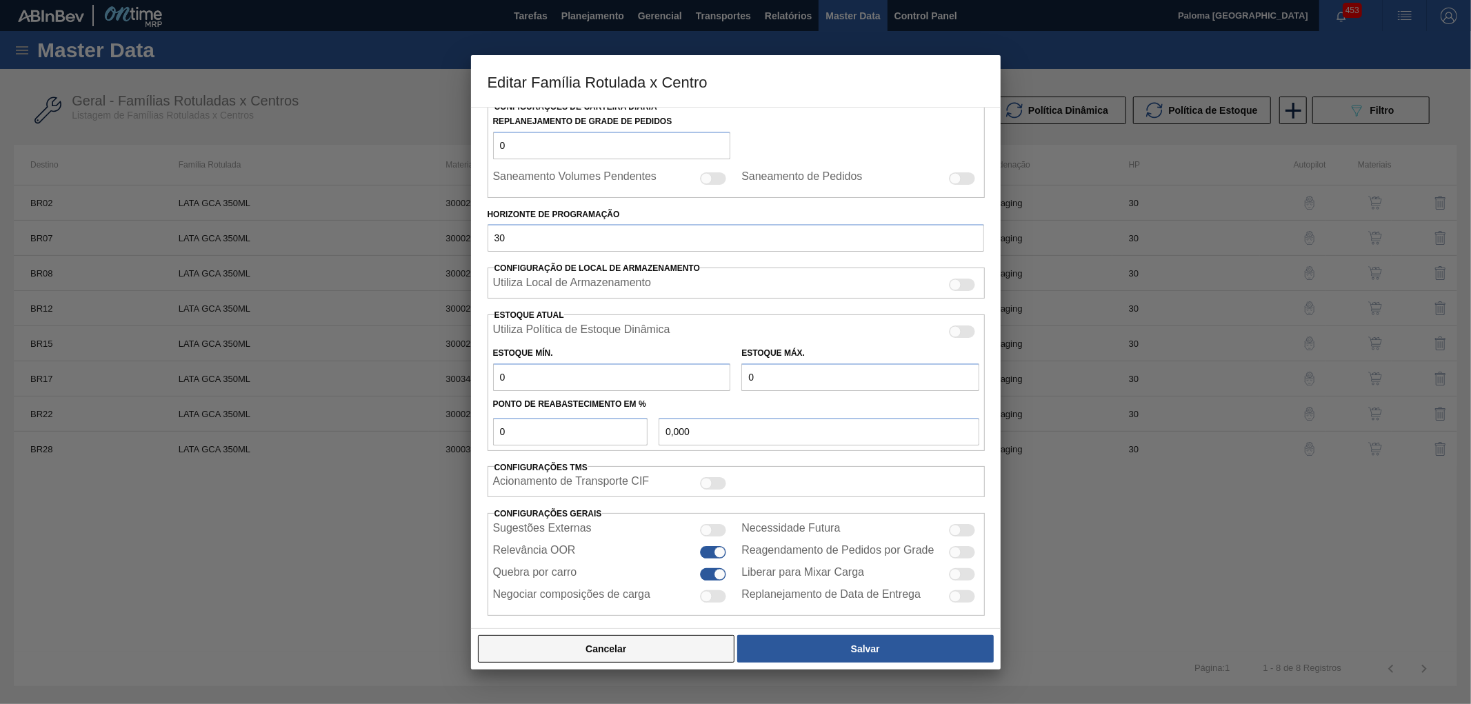
click at [728, 653] on button "Cancelar" at bounding box center [606, 649] width 257 height 28
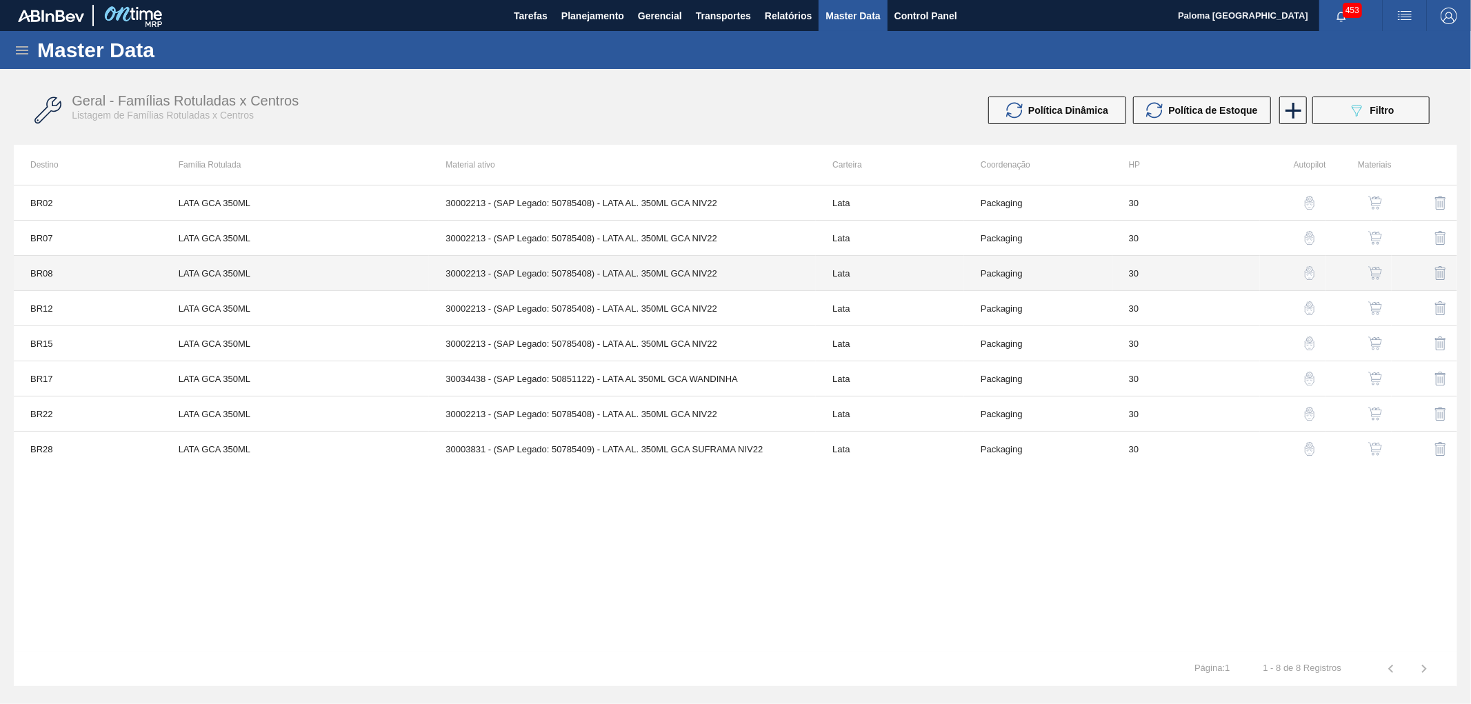
click at [673, 267] on td "30002213 - (SAP Legado: 50785408) - LATA AL. 350ML GCA NIV22" at bounding box center [622, 273] width 387 height 35
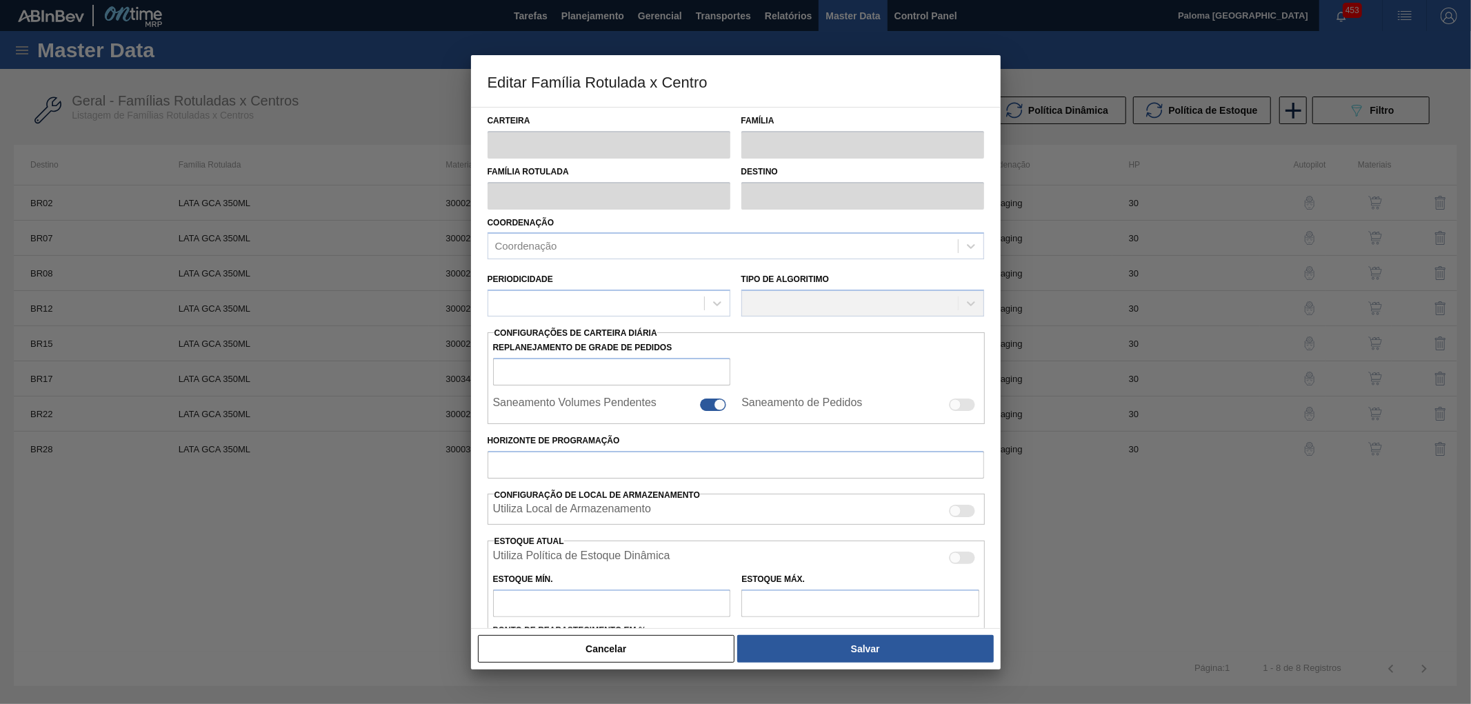
type input "Lata"
type input "LATA GCA 350ML"
type input "BR08 - Teresina"
type input "0"
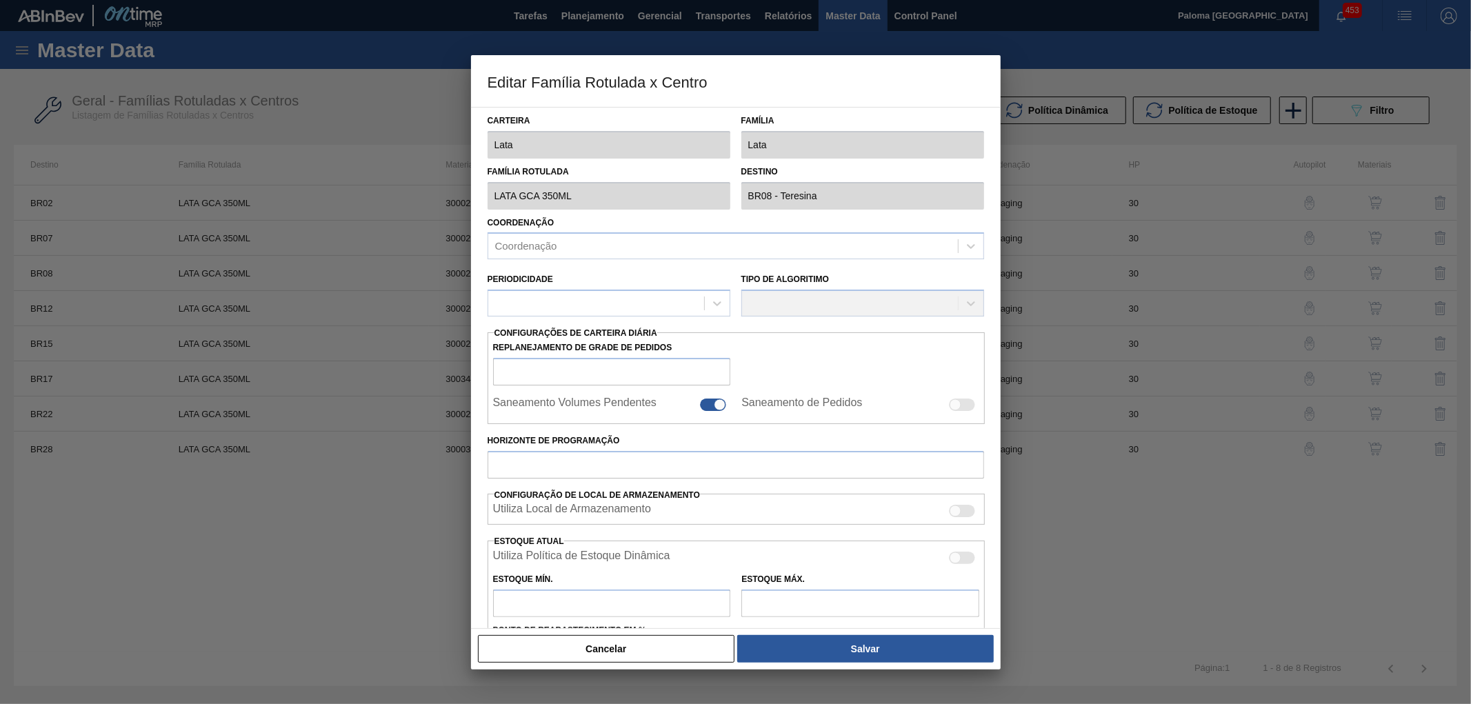
checkbox input "false"
type input "30"
type input "771,86"
type input "2.894,476"
type input "45"
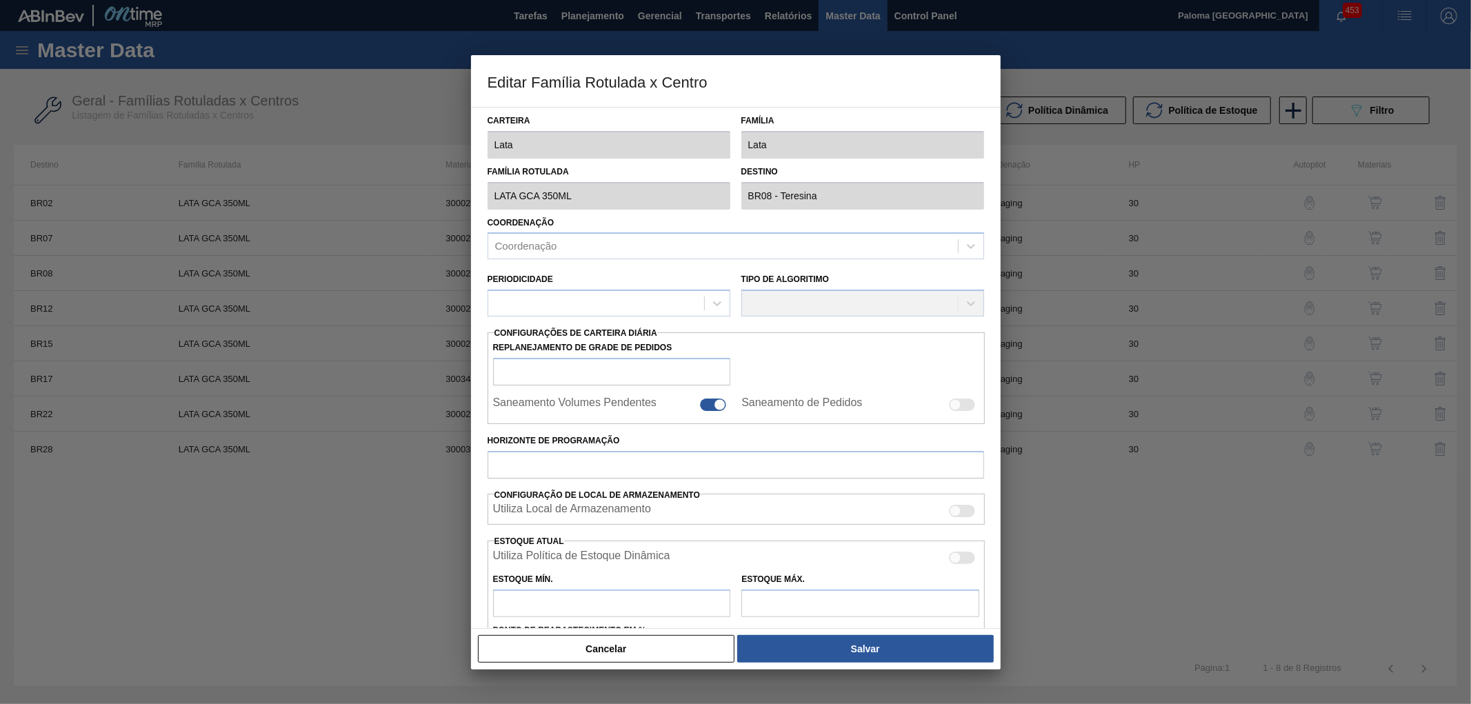
type input "1.727,037"
checkbox input "true"
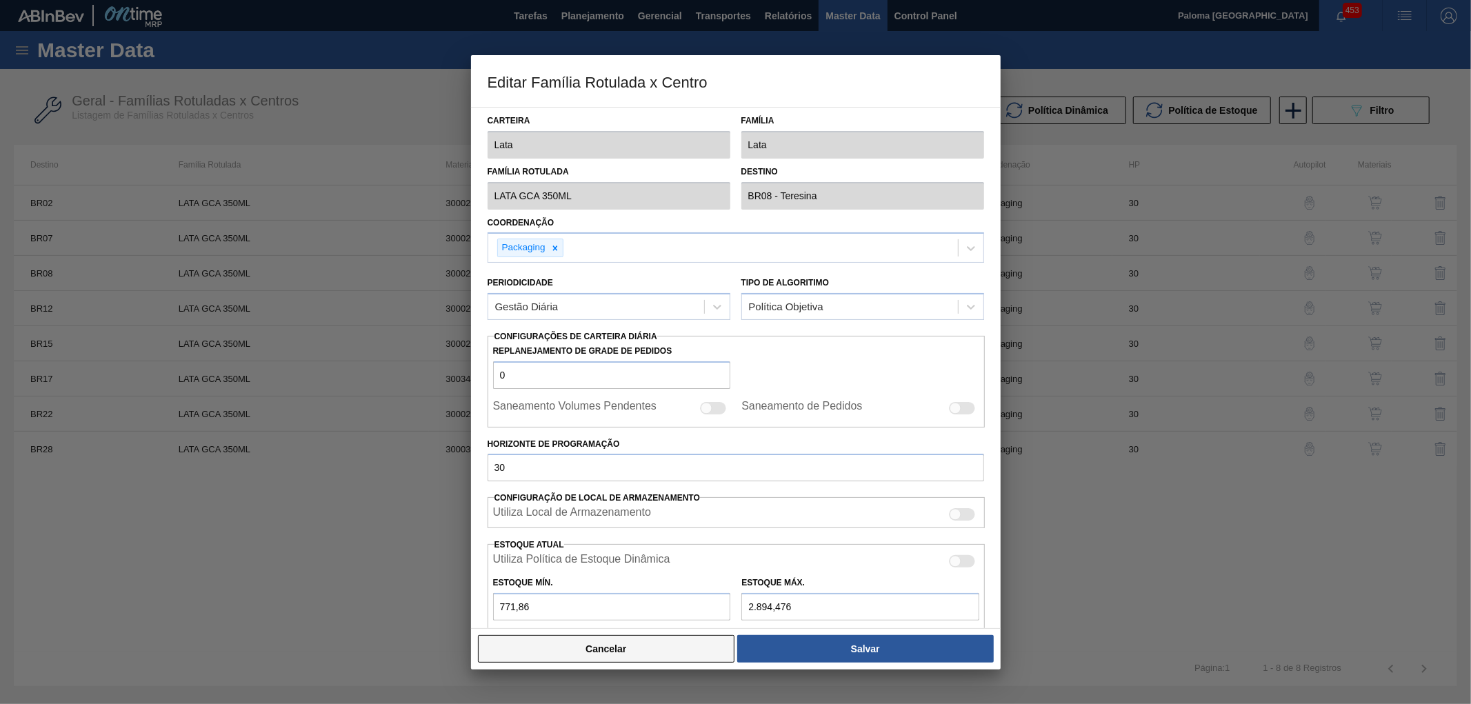
click at [681, 651] on button "Cancelar" at bounding box center [606, 649] width 257 height 28
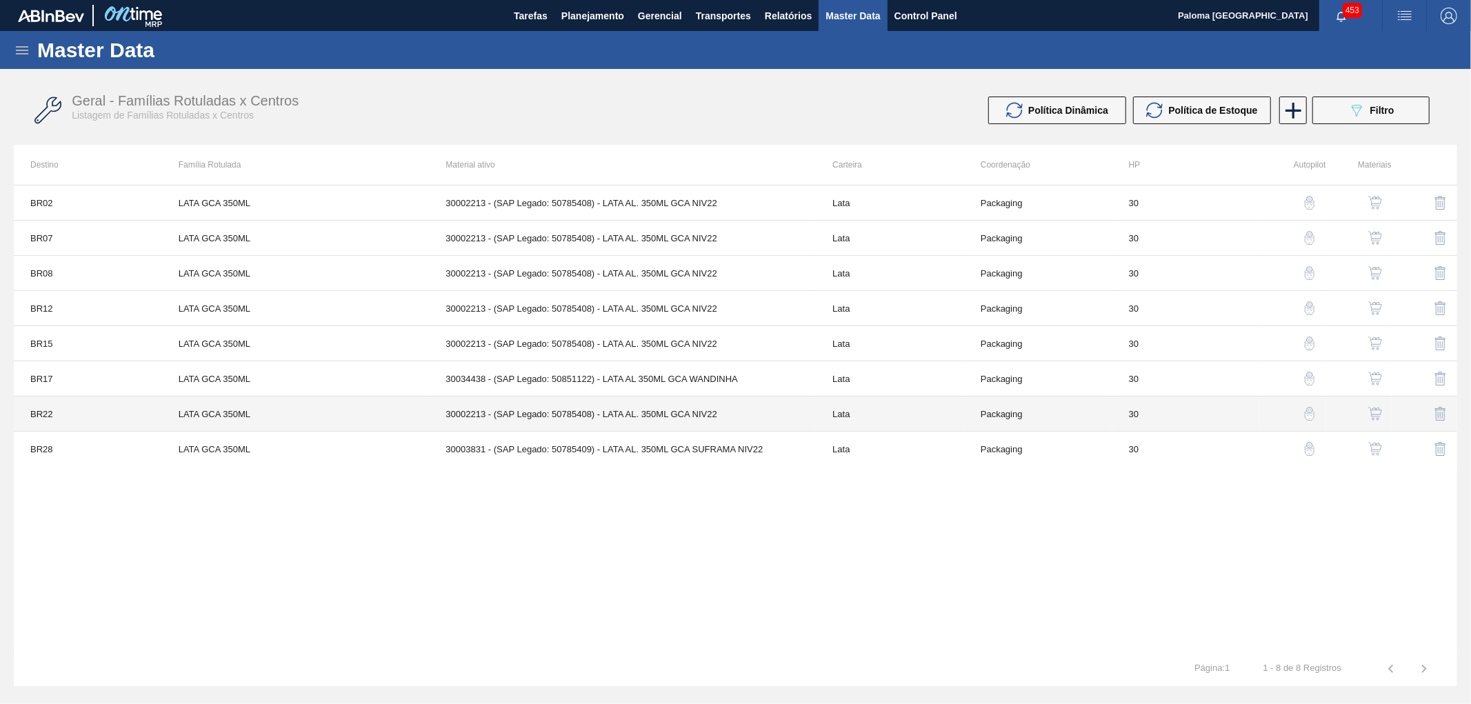
click at [662, 416] on td "30002213 - (SAP Legado: 50785408) - LATA AL. 350ML GCA NIV22" at bounding box center [622, 414] width 387 height 35
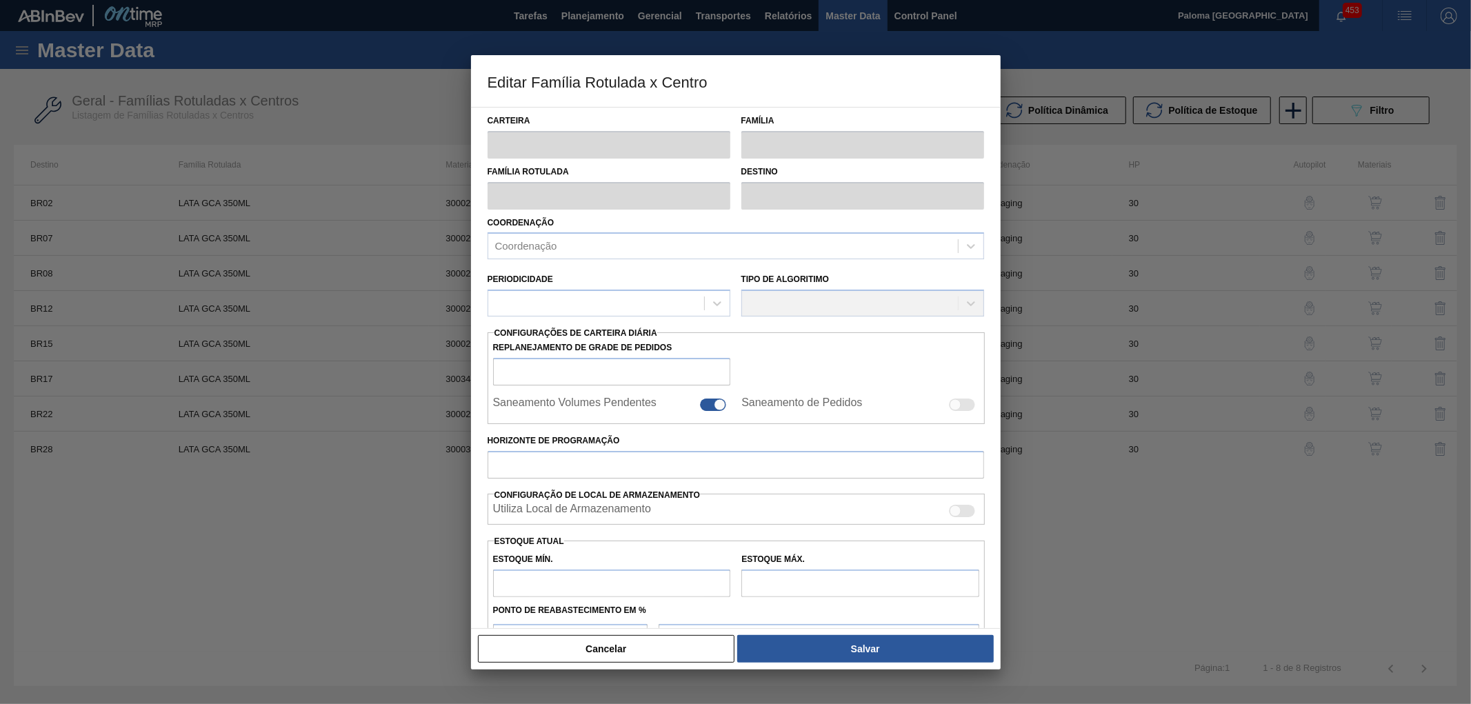
type input "Lata"
type input "LATA GCA 350ML"
type input "BR22 - Viamão"
type input "0"
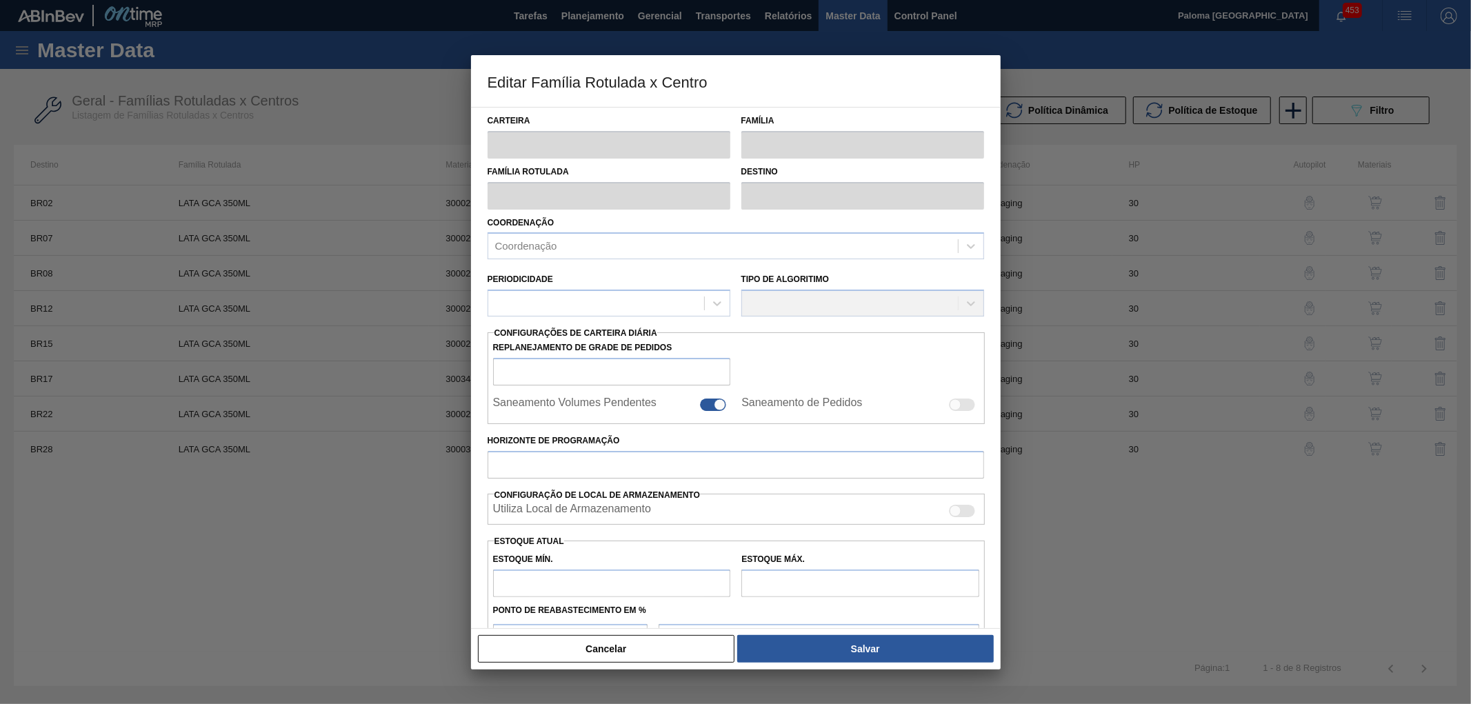
checkbox input "false"
type input "30"
type input "970,03"
type input "3.031,344"
type input "41"
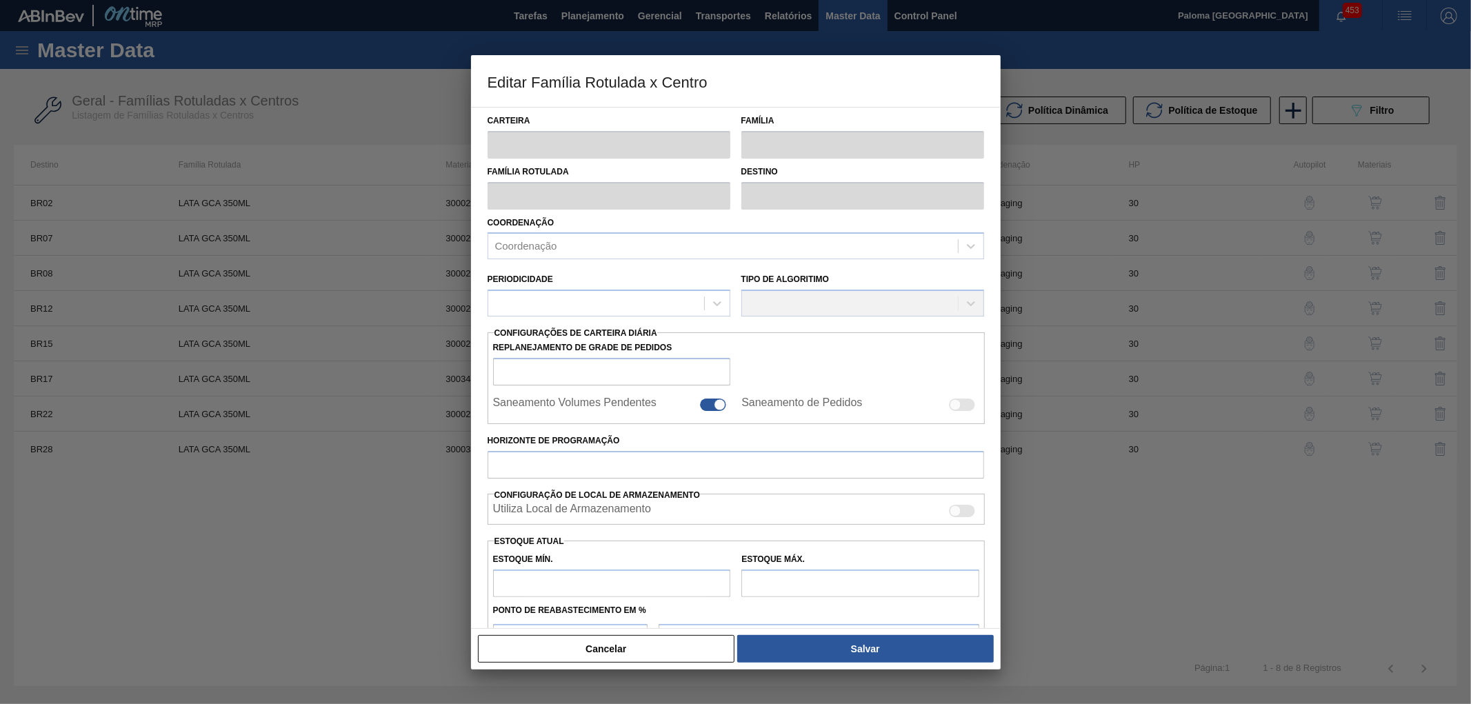
type input "1.815,169"
checkbox input "true"
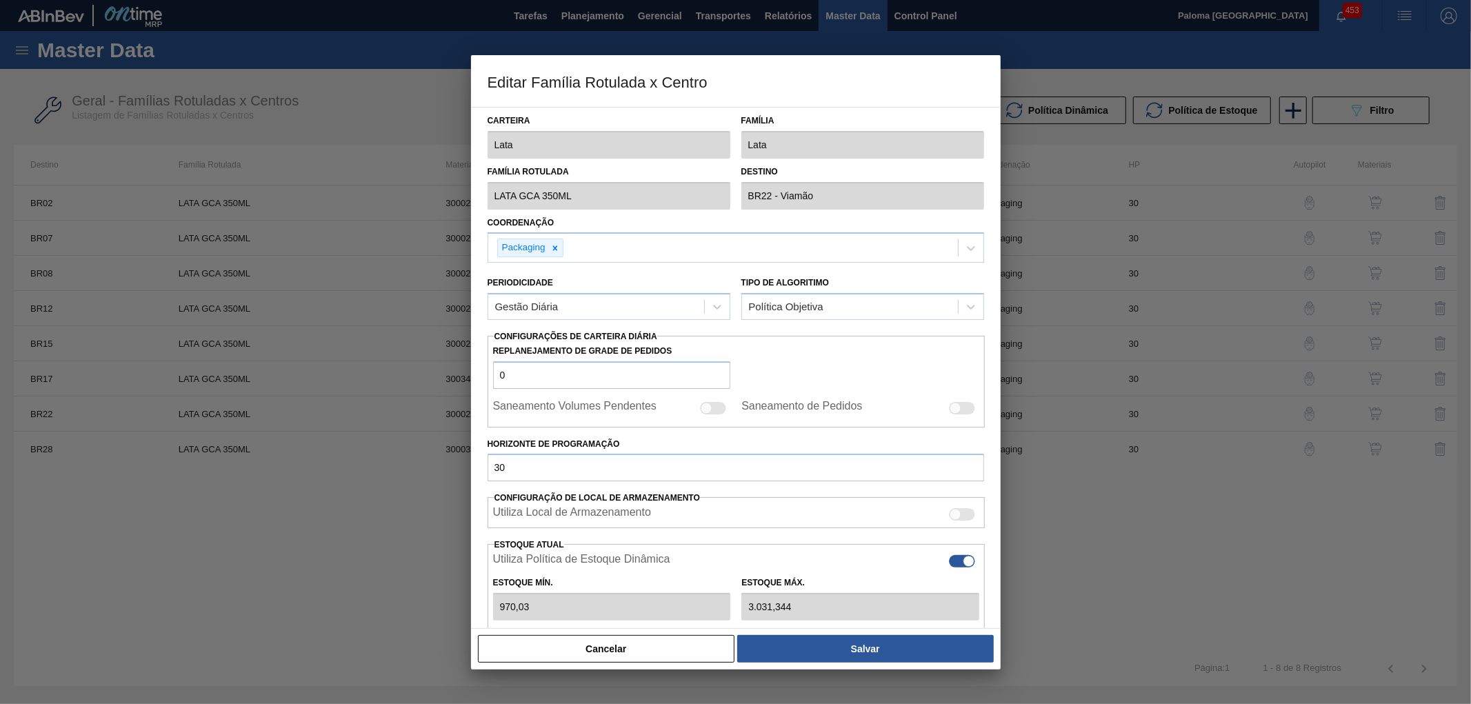
type input "816,33"
type input "2.551,03"
type input "42"
type input "1.530,620"
click at [690, 643] on button "Cancelar" at bounding box center [606, 649] width 257 height 28
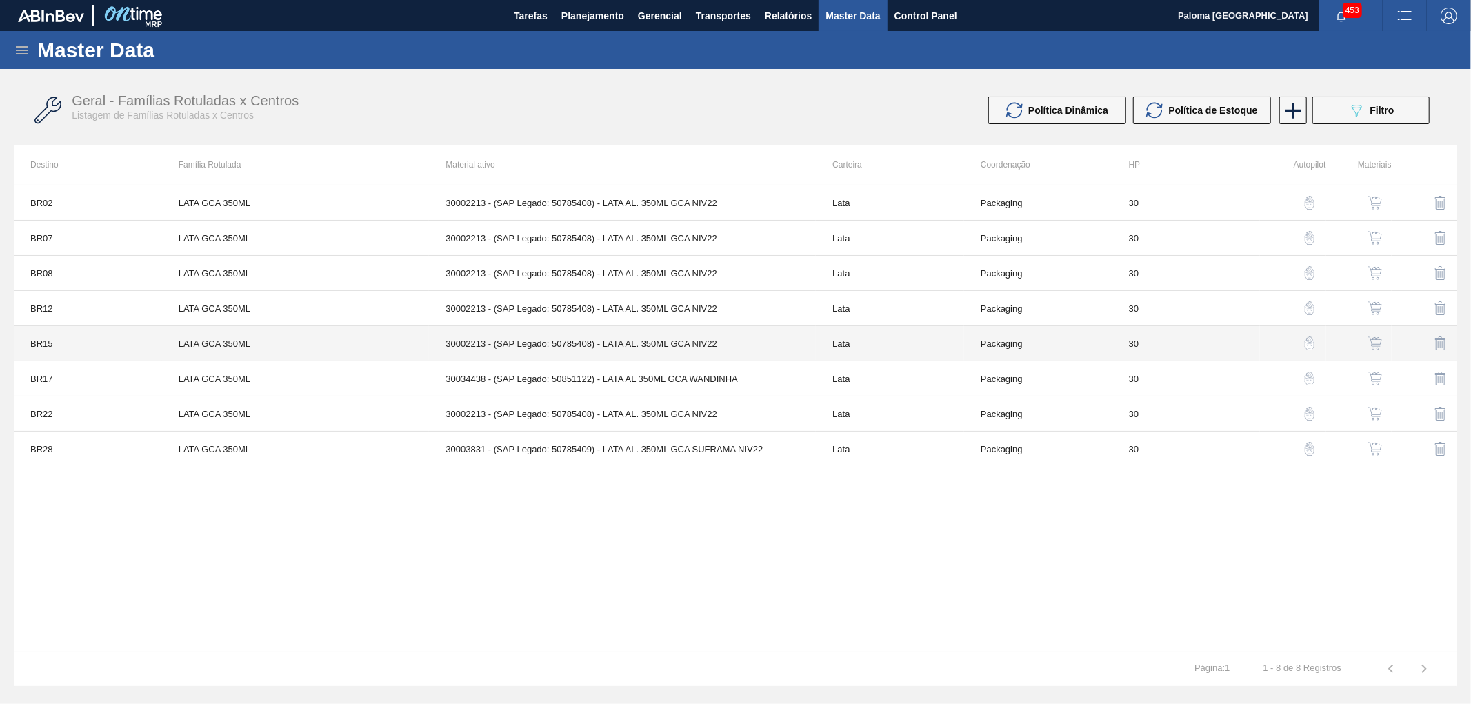
click at [644, 344] on td "30002213 - (SAP Legado: 50785408) - LATA AL. 350ML GCA NIV22" at bounding box center [622, 343] width 387 height 35
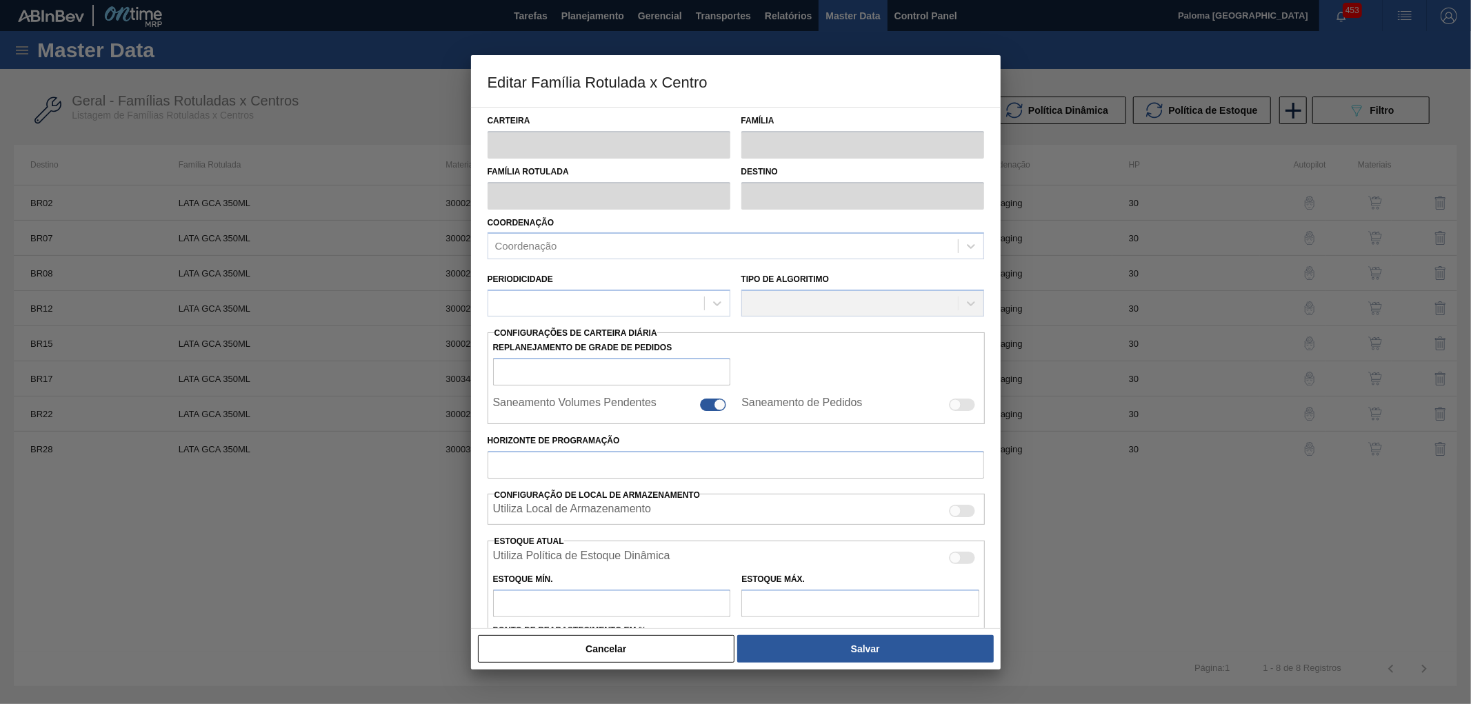
type input "Lata"
type input "LATA GCA 350ML"
type input "BR15 - Jundiaí"
type input "0"
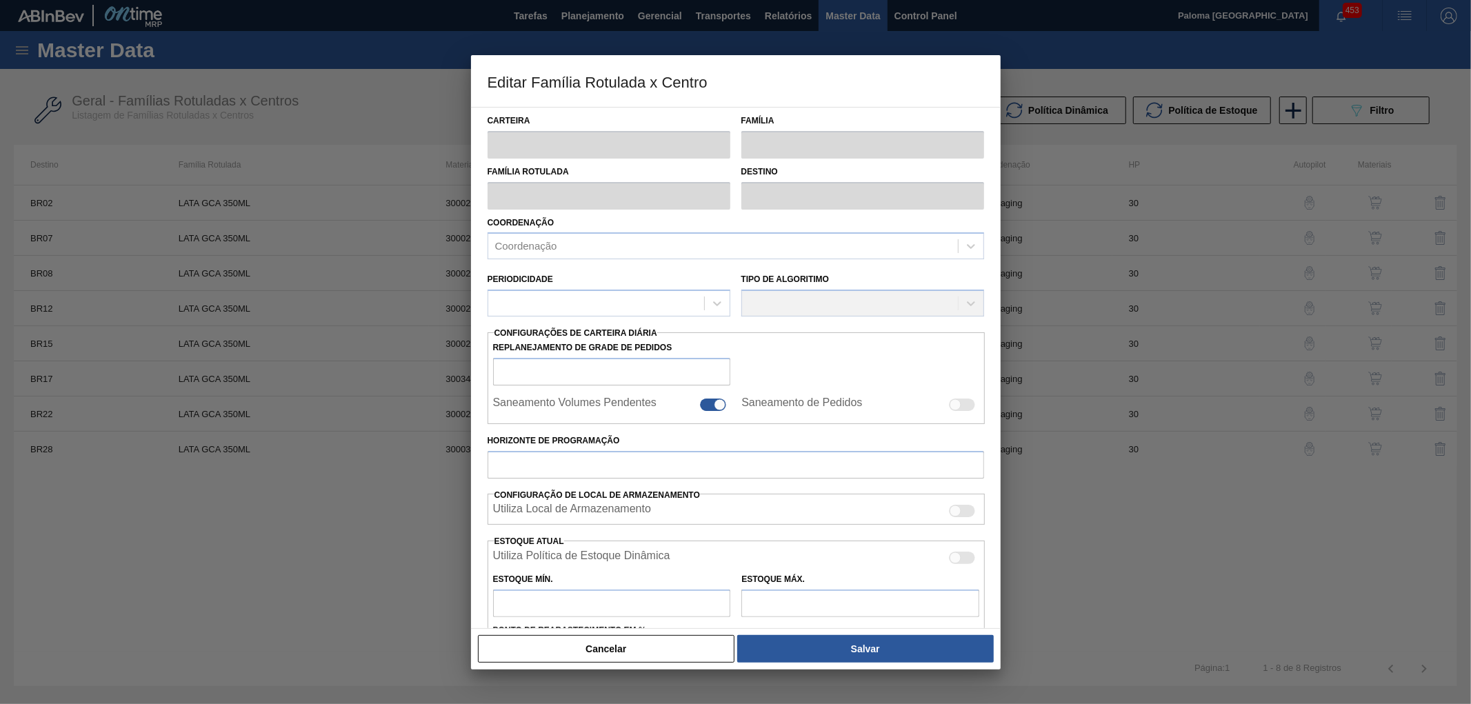
checkbox input "false"
type input "30"
type input "892,994"
type input "2.589,684"
type input "37"
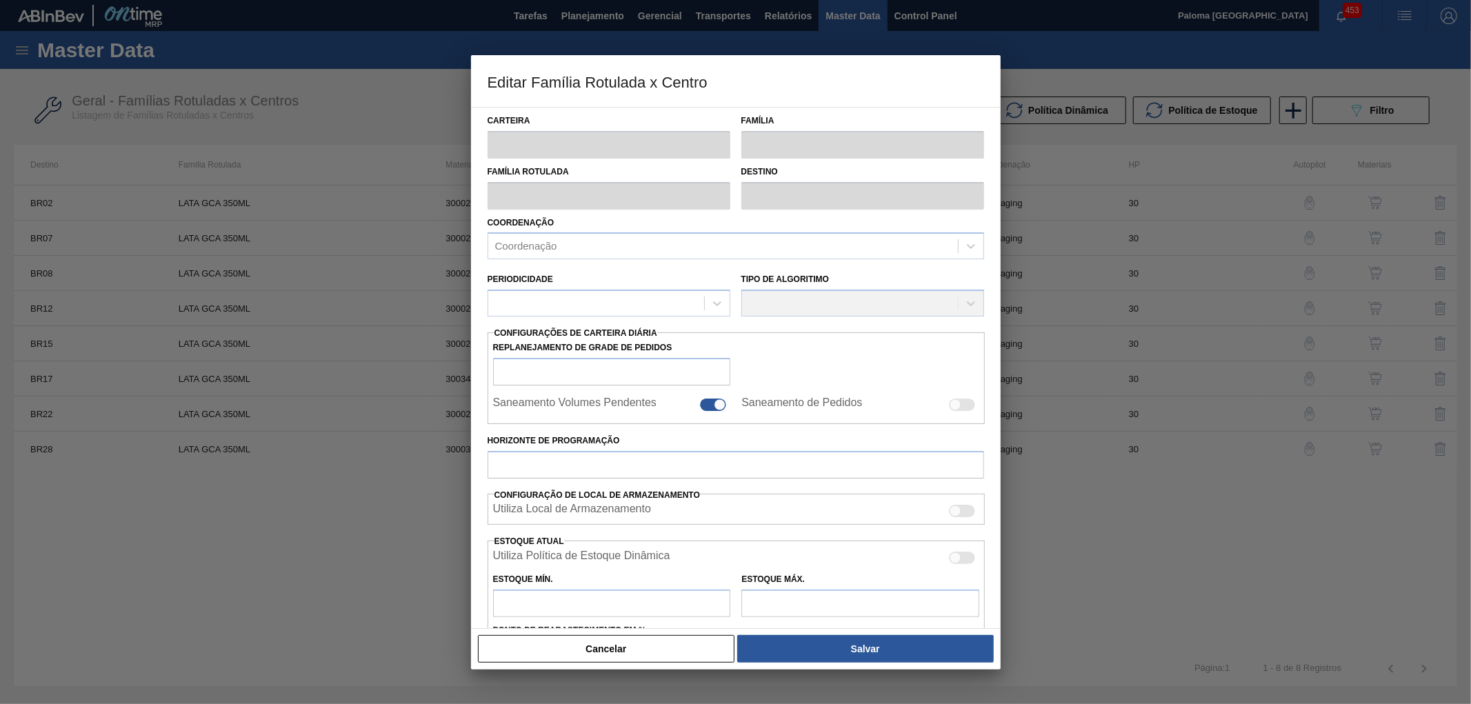
type input "1.520,769"
checkbox input "true"
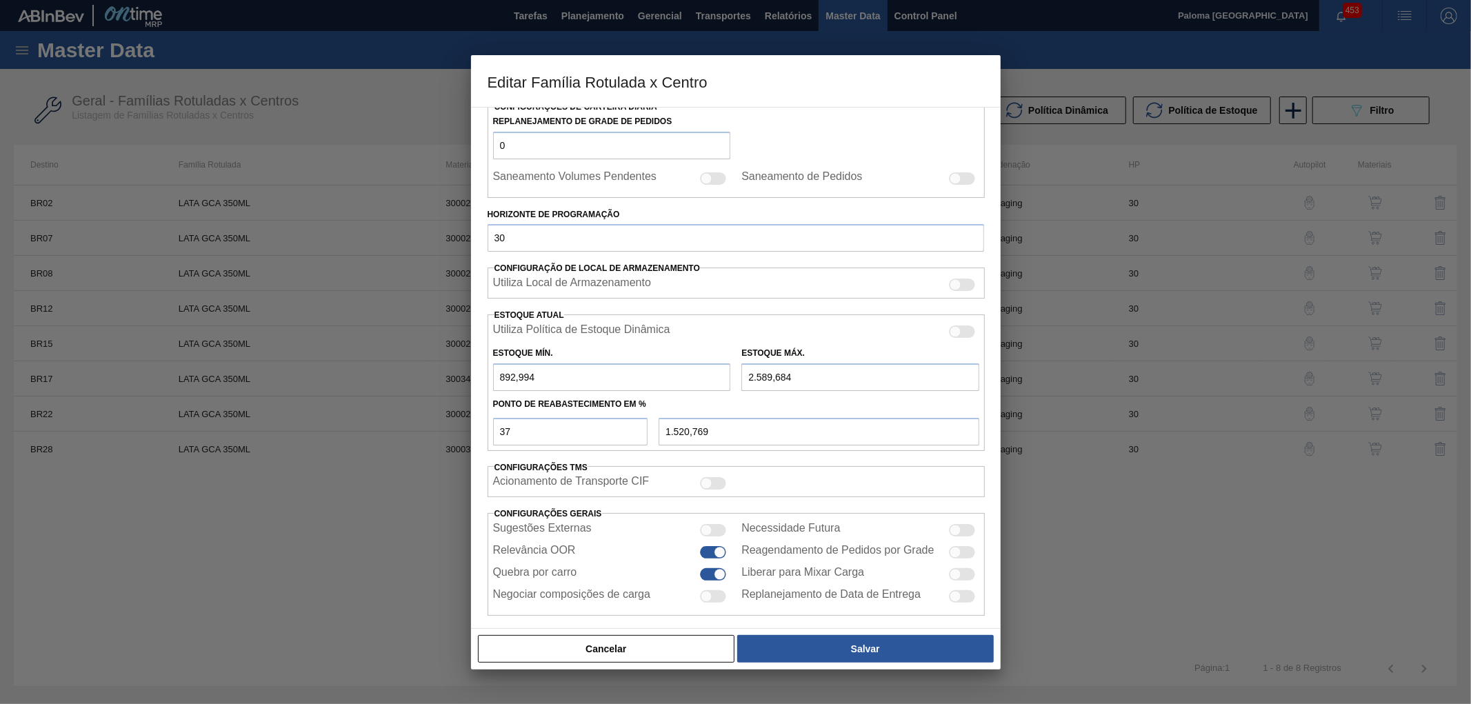
click at [960, 332] on div at bounding box center [956, 332] width 12 height 12
checkbox input "true"
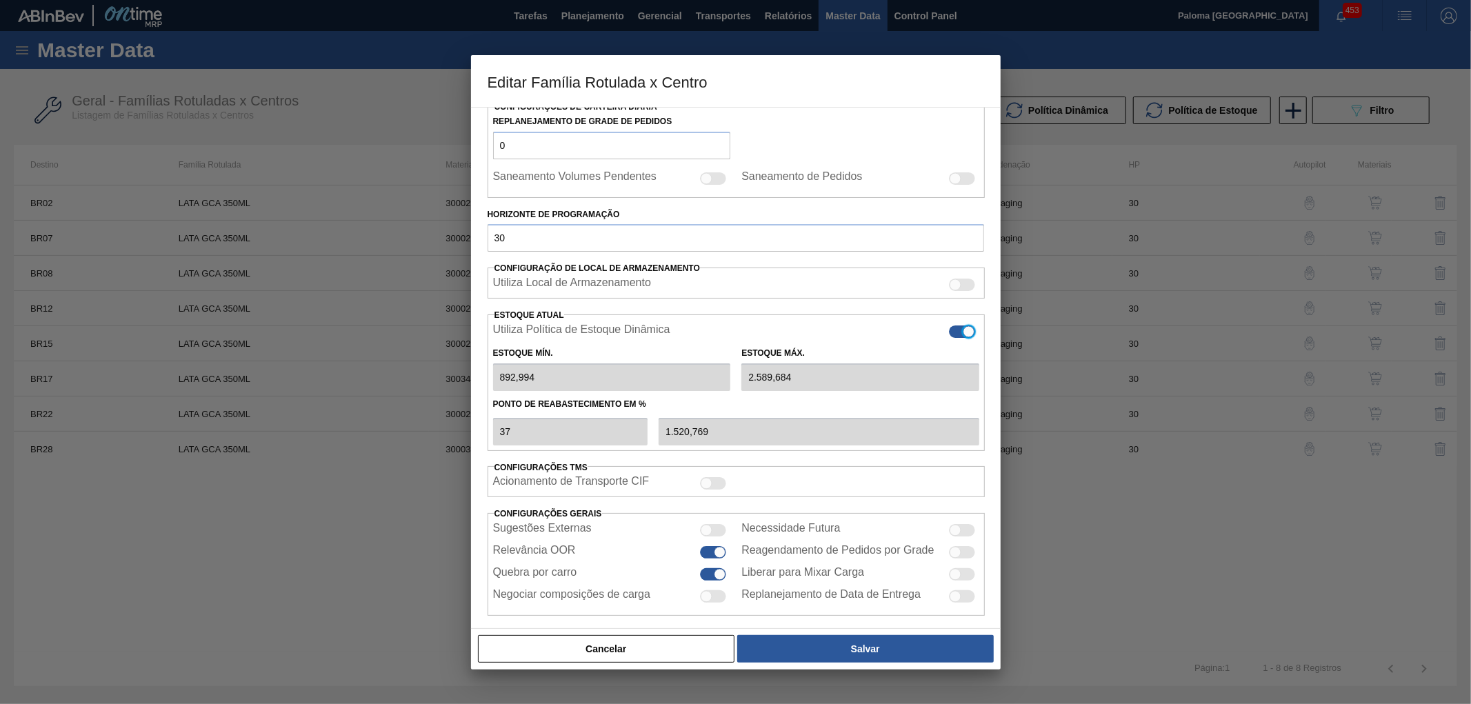
type input "0"
type input "0,000"
click at [705, 648] on button "Cancelar" at bounding box center [606, 649] width 257 height 28
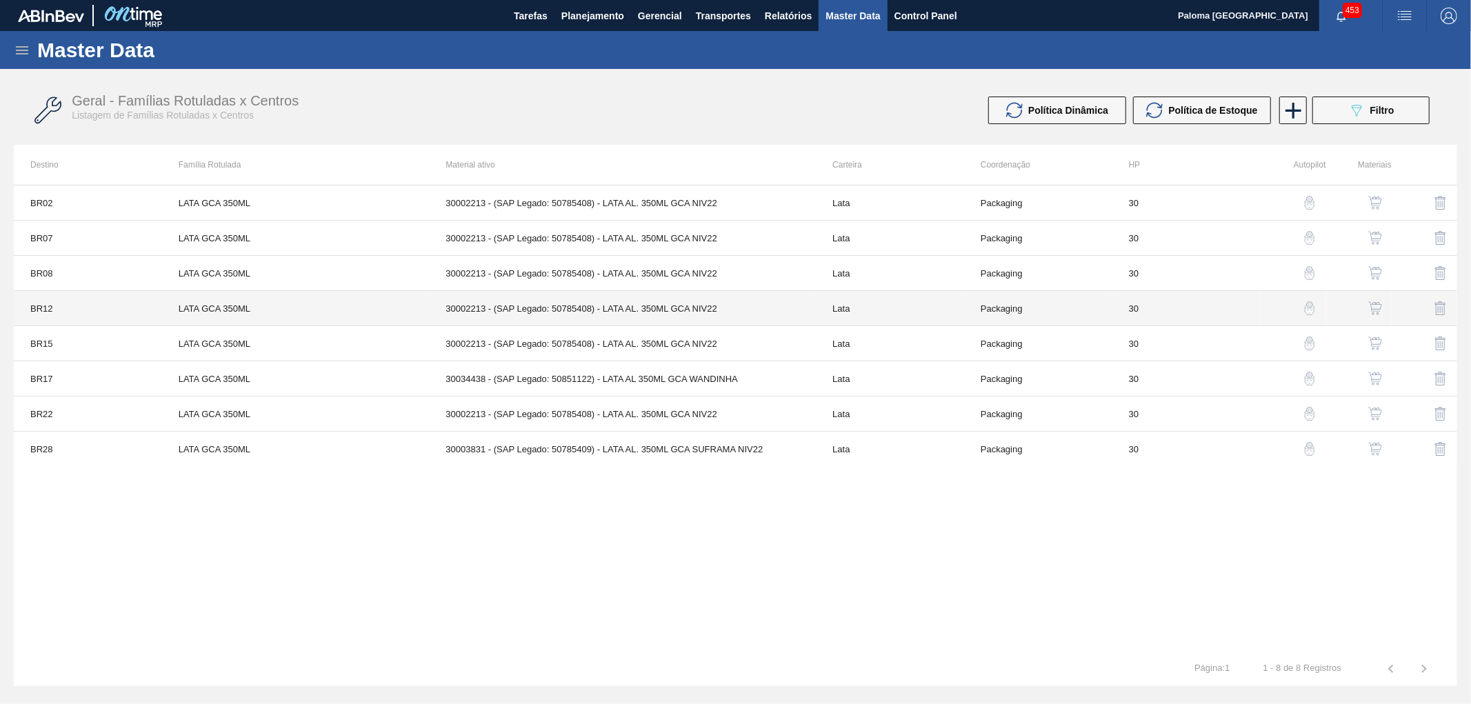
click at [774, 319] on td "30002213 - (SAP Legado: 50785408) - LATA AL. 350ML GCA NIV22" at bounding box center [622, 308] width 387 height 35
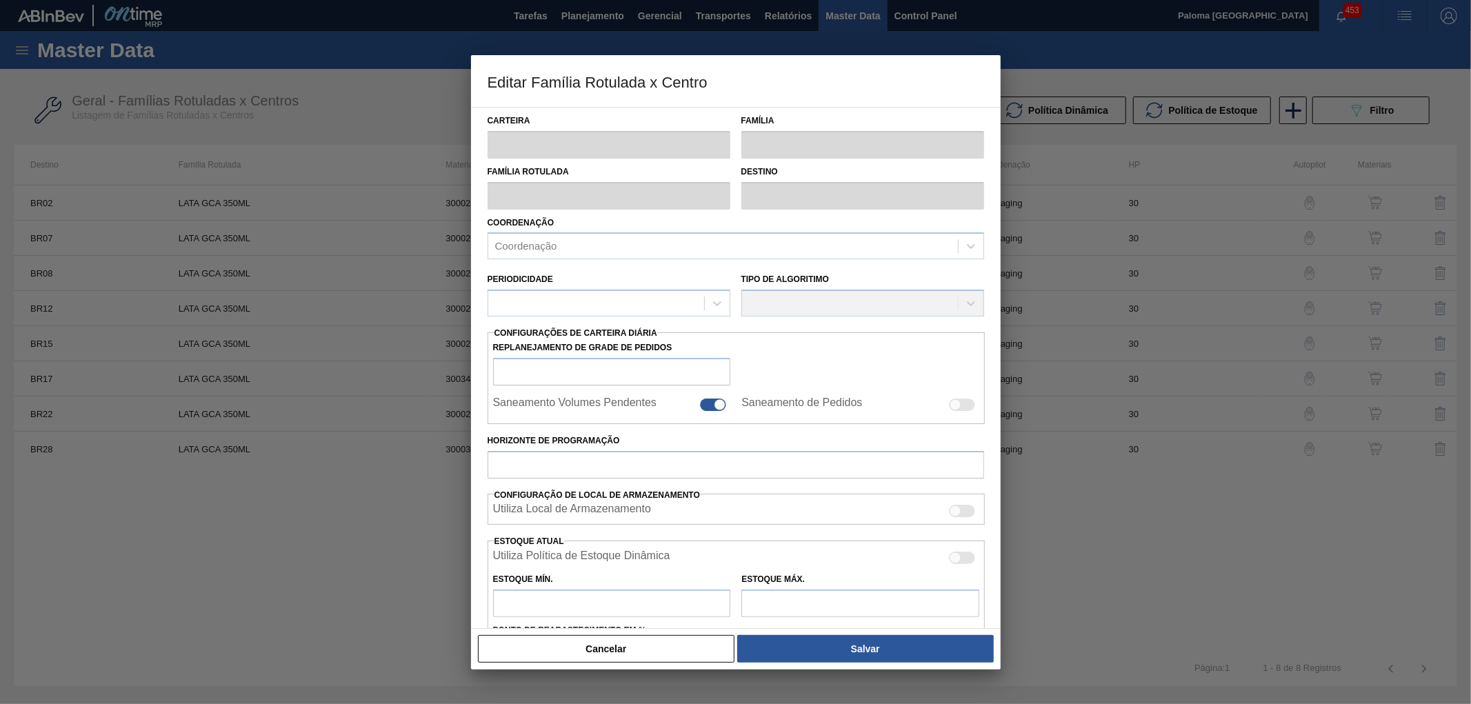
type input "Lata"
type input "LATA GCA 350ML"
type input "BR12 - Cebrasa"
type input "0"
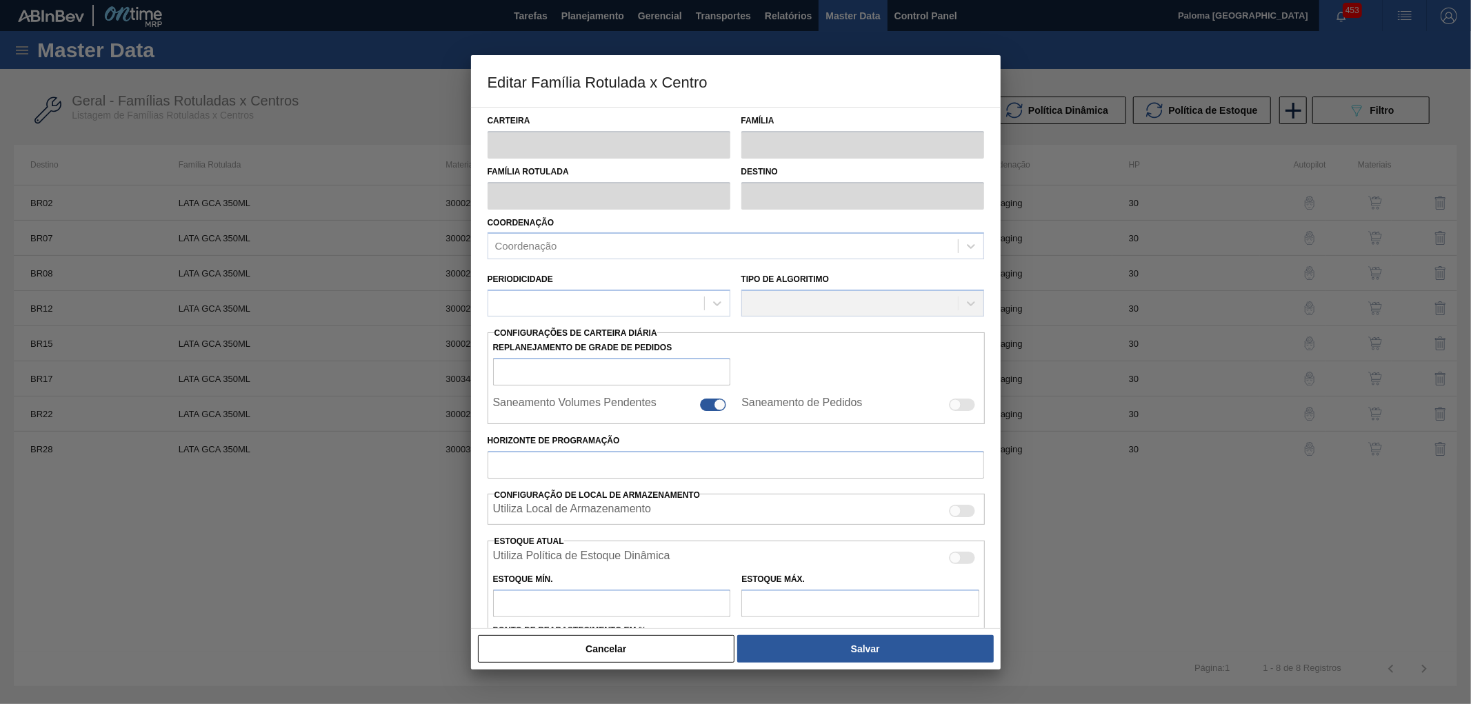
checkbox input "true"
type input "30"
type input "0"
type input "100"
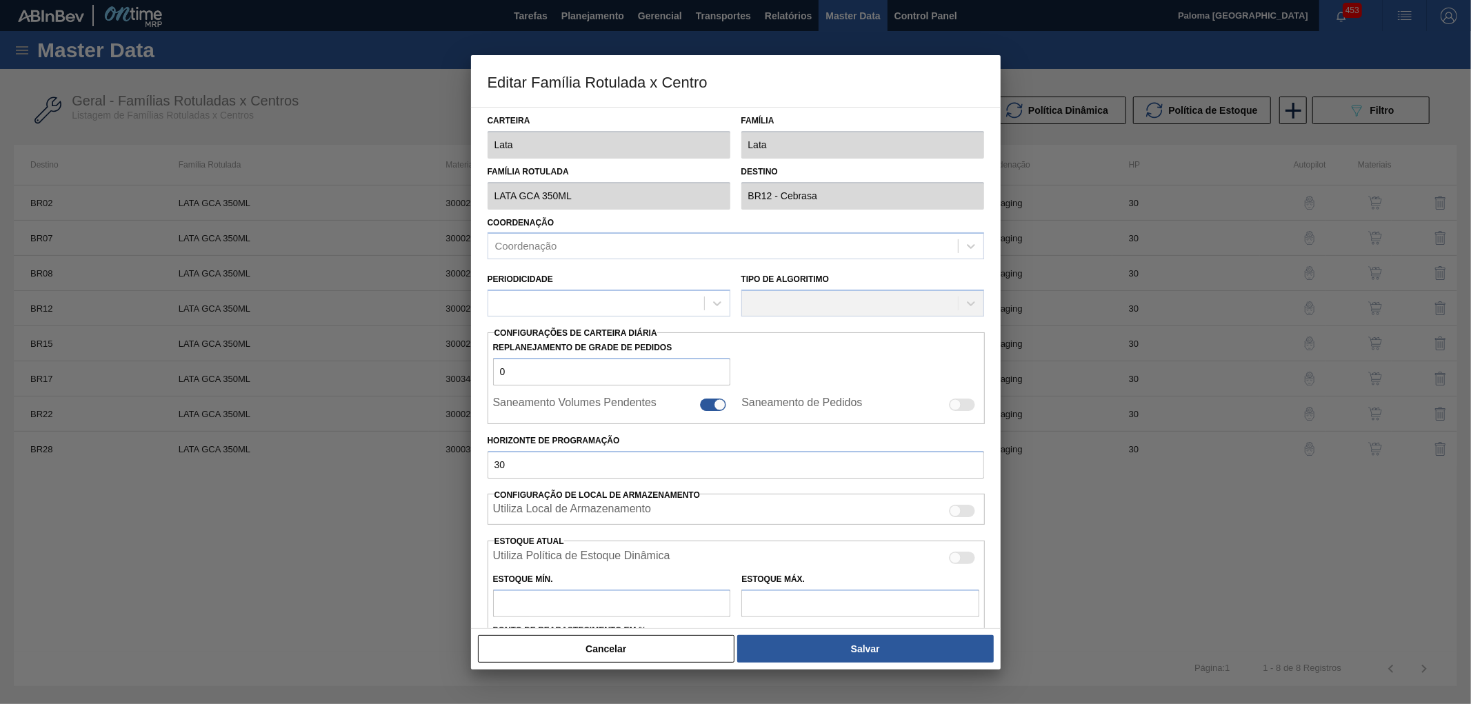
type input "0,000"
checkbox input "true"
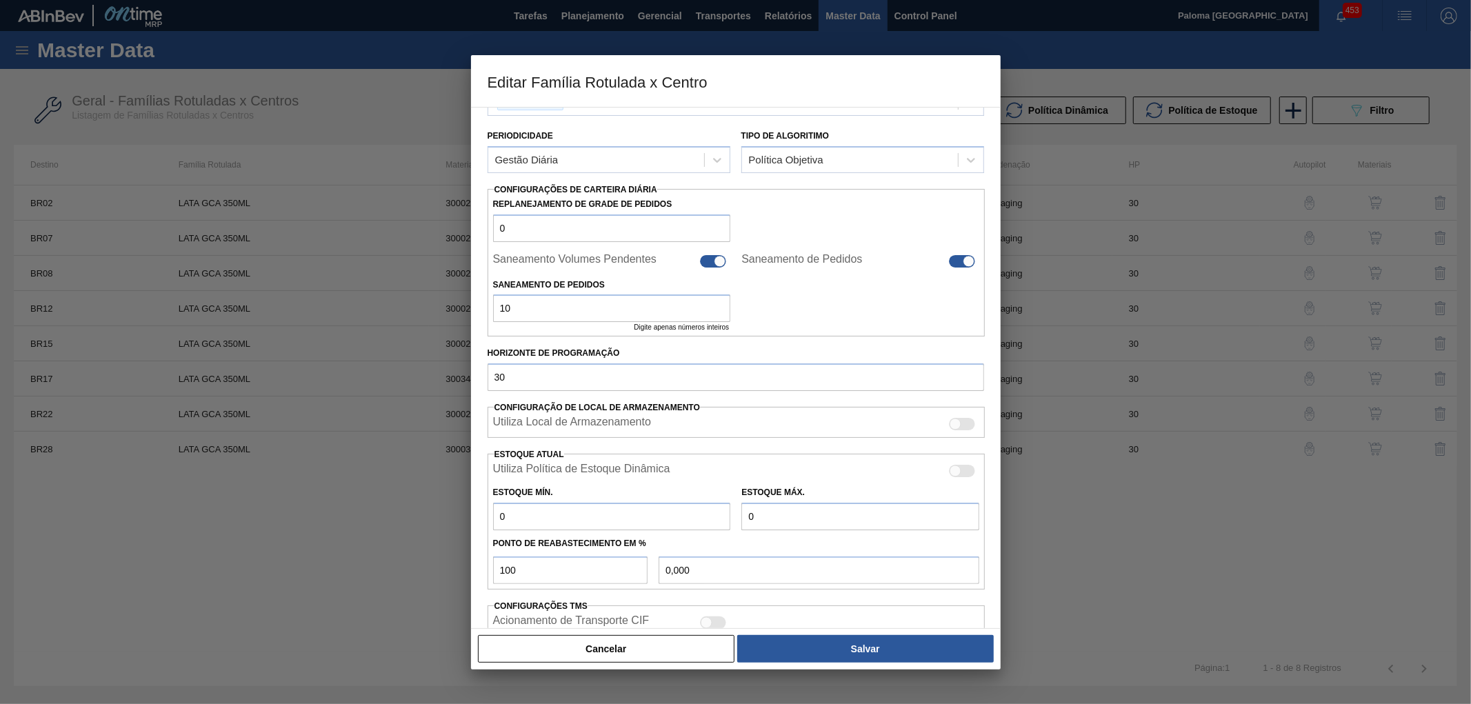
scroll to position [153, 0]
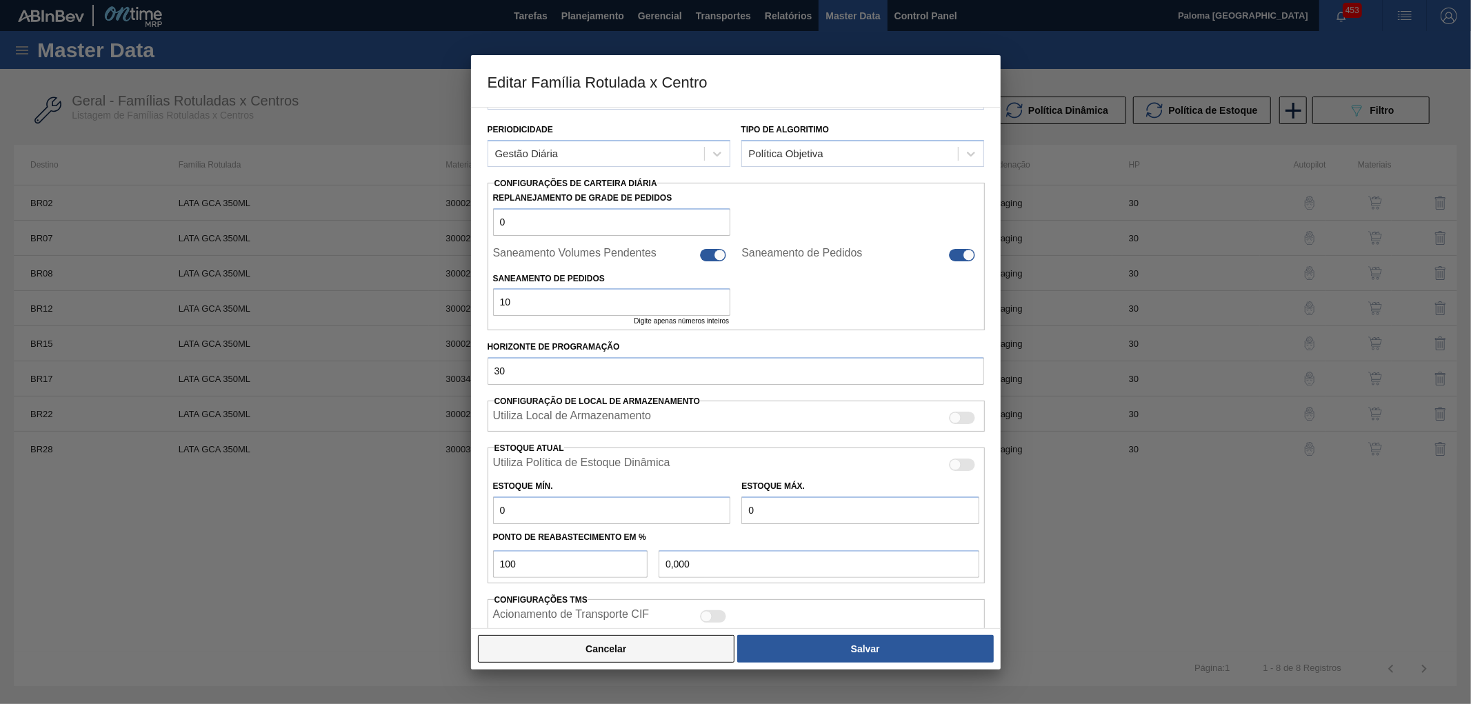
click at [629, 650] on button "Cancelar" at bounding box center [606, 649] width 257 height 28
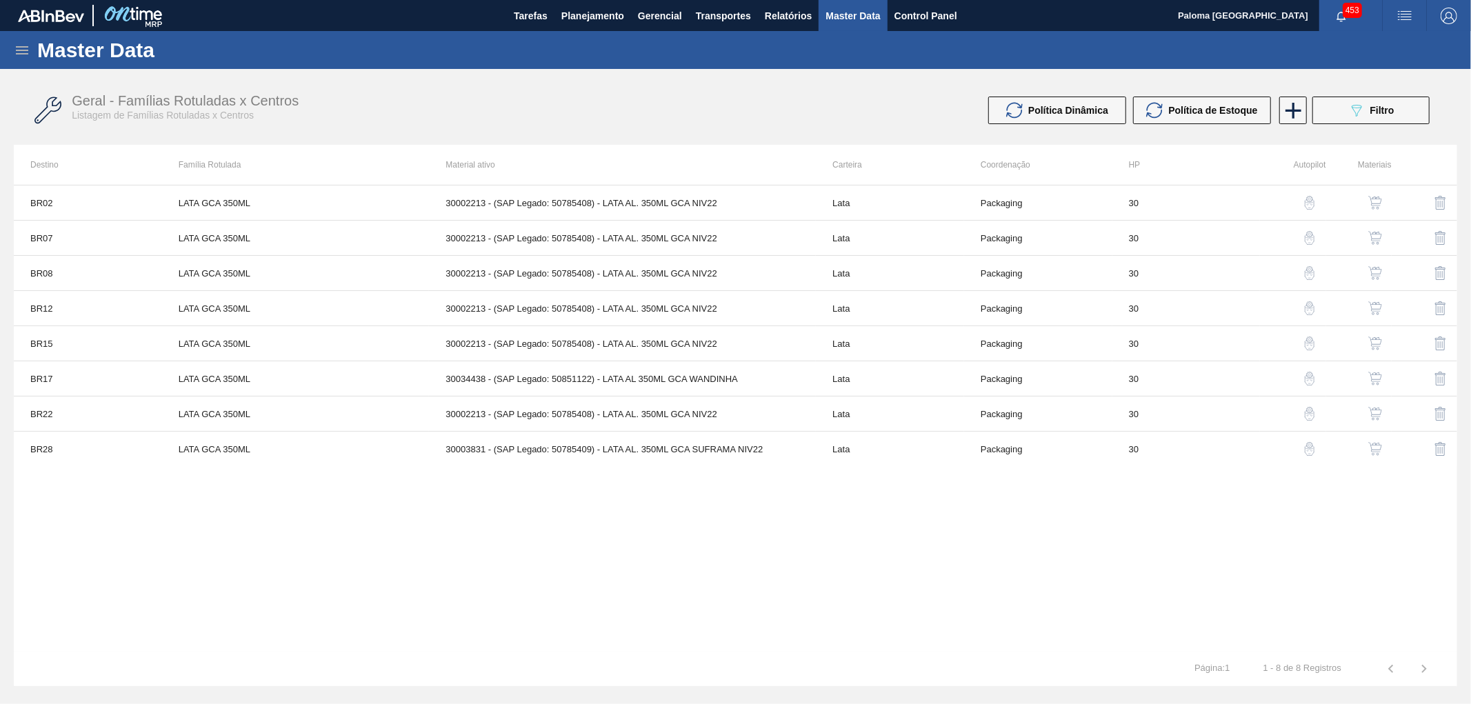
click at [23, 55] on icon at bounding box center [22, 50] width 17 height 17
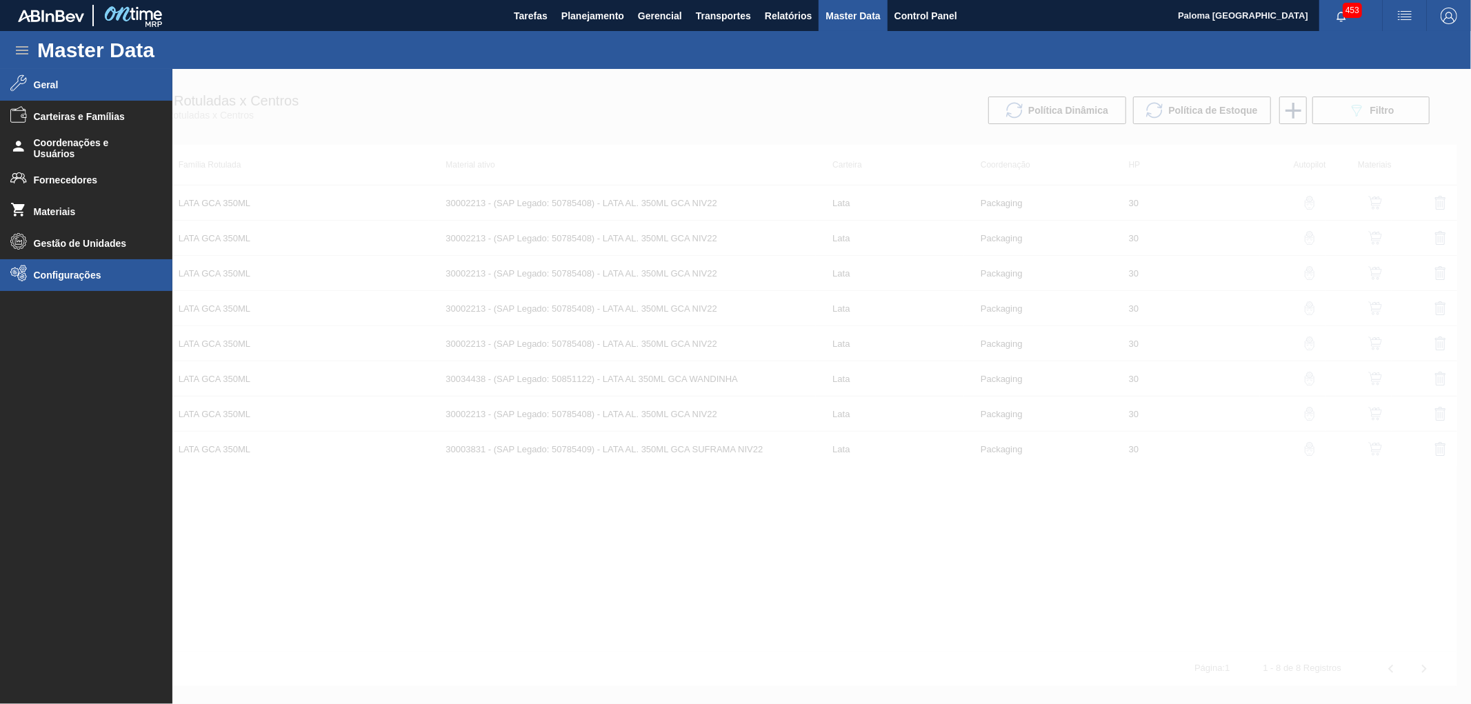
click at [49, 266] on li "Configurações" at bounding box center [86, 275] width 172 height 32
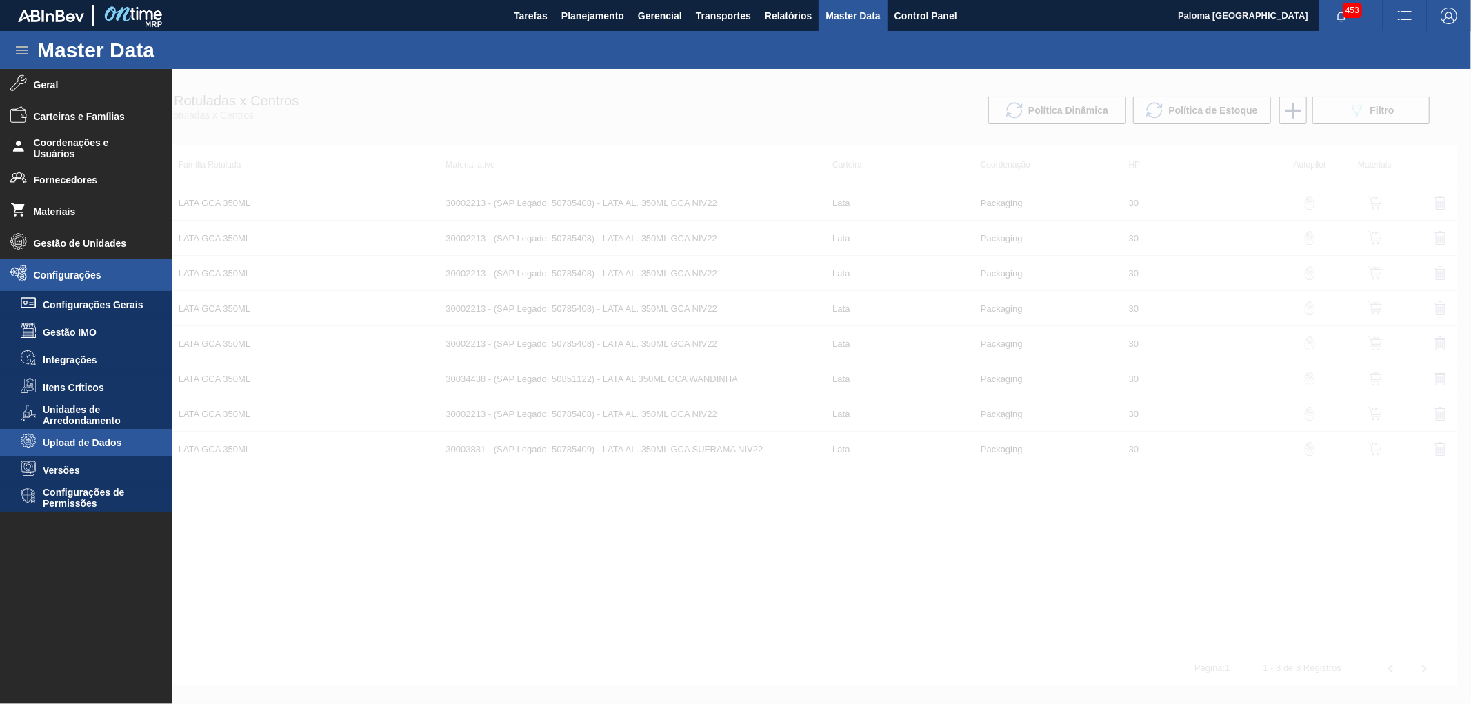
click at [101, 444] on span "Upload de Dados" at bounding box center [96, 442] width 106 height 11
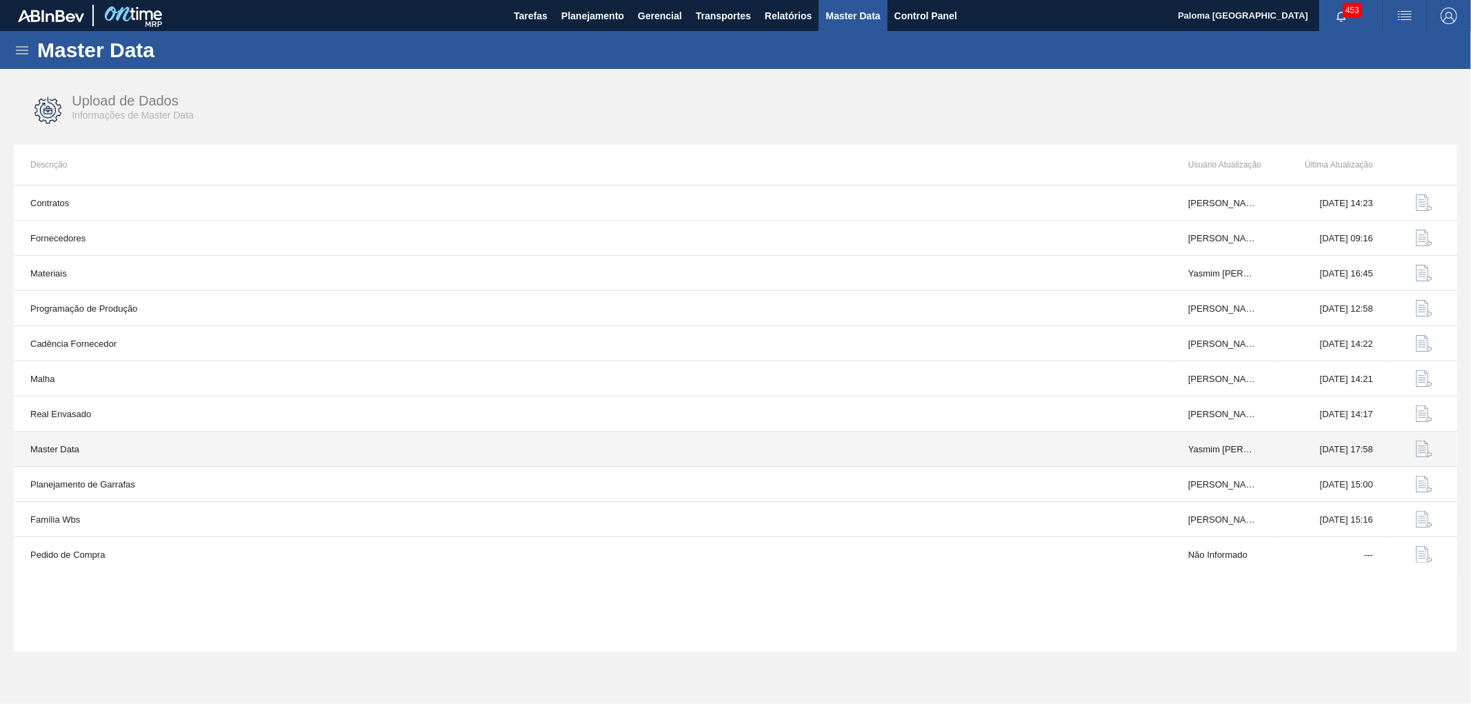
click at [1422, 450] on img "button" at bounding box center [1424, 449] width 17 height 17
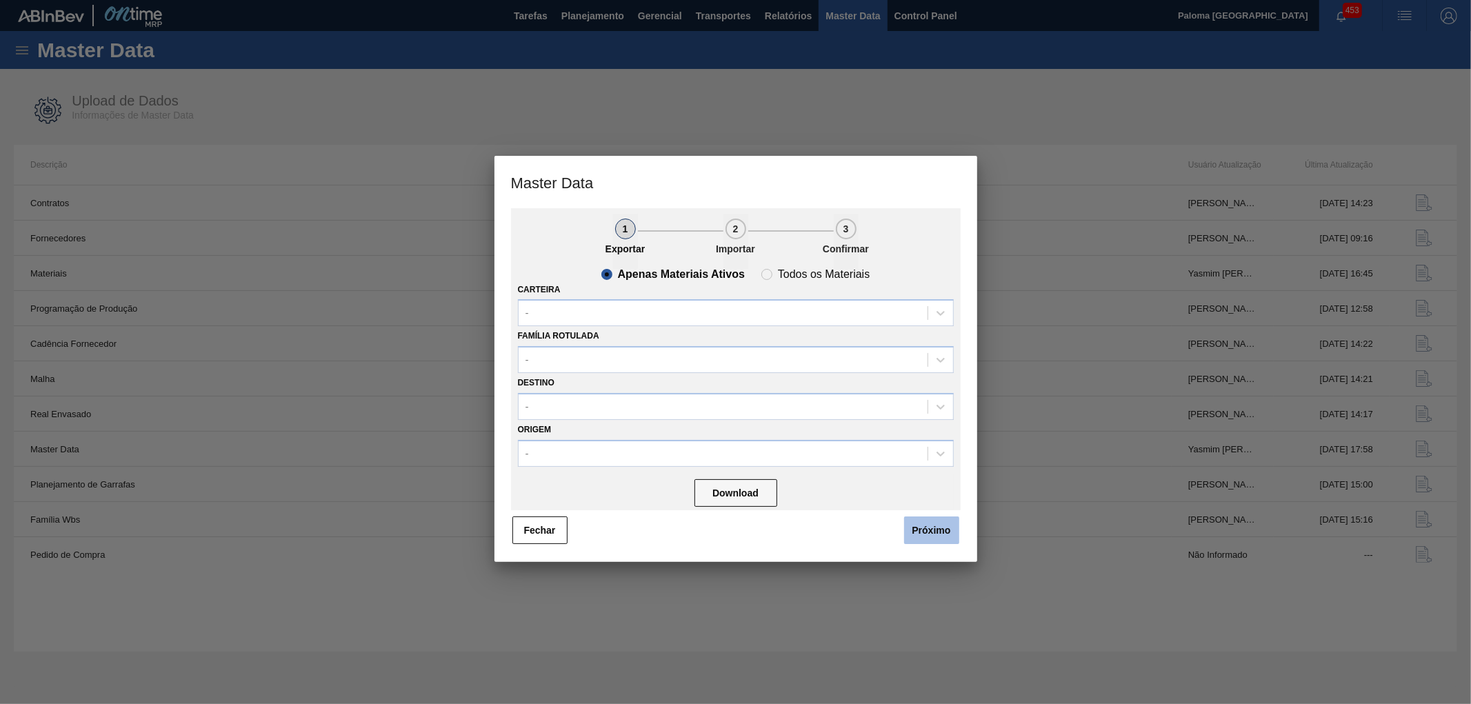
click at [914, 528] on button "Próximo" at bounding box center [931, 531] width 55 height 28
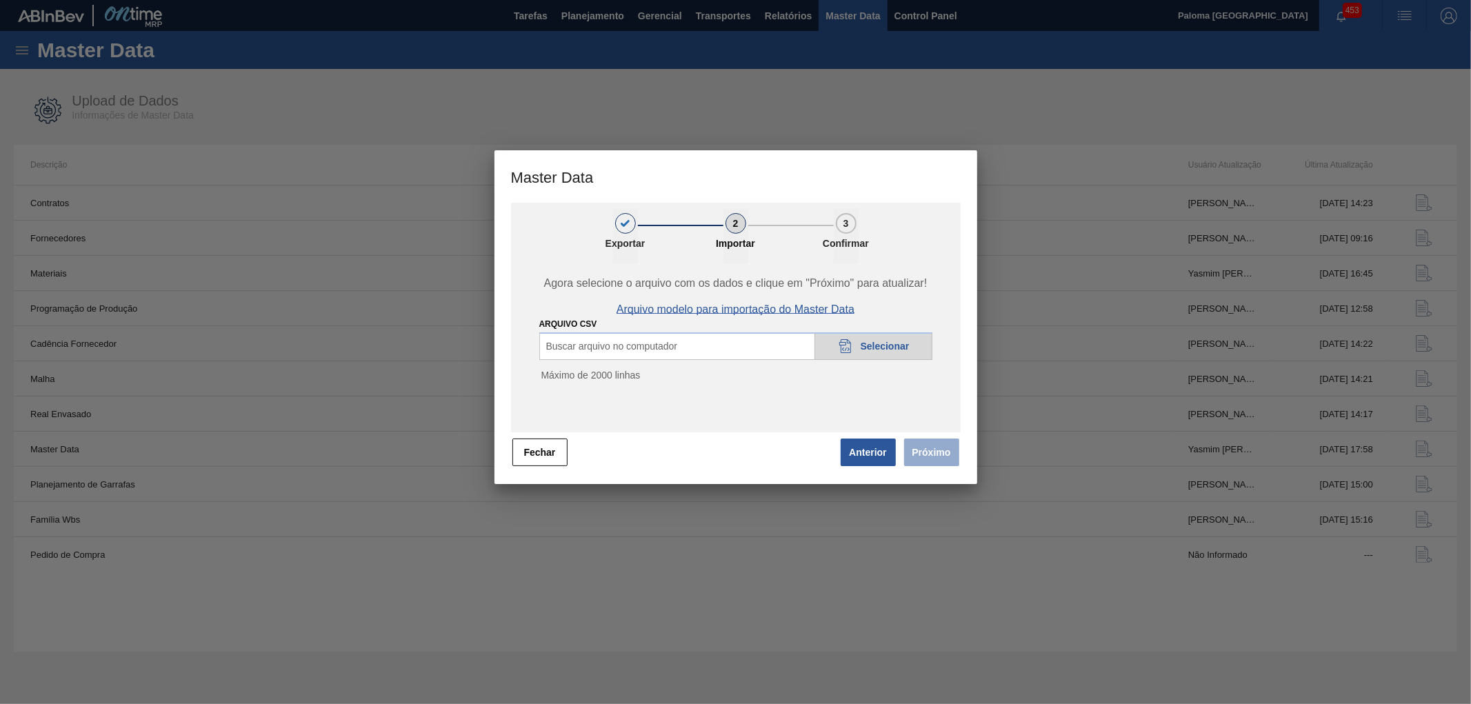
click at [787, 311] on span "Arquivo modelo para importação do Master Data" at bounding box center [736, 310] width 238 height 12
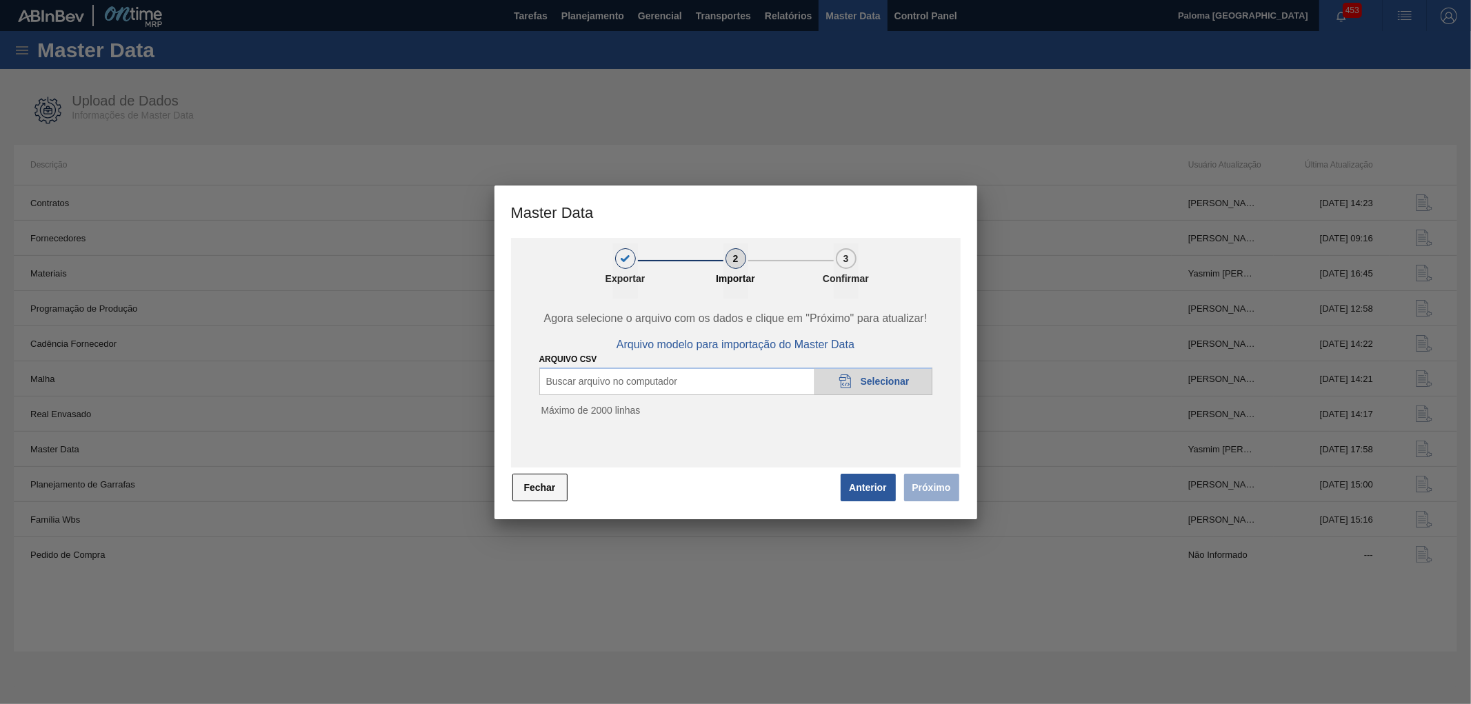
click at [540, 488] on button "Fechar" at bounding box center [540, 488] width 55 height 28
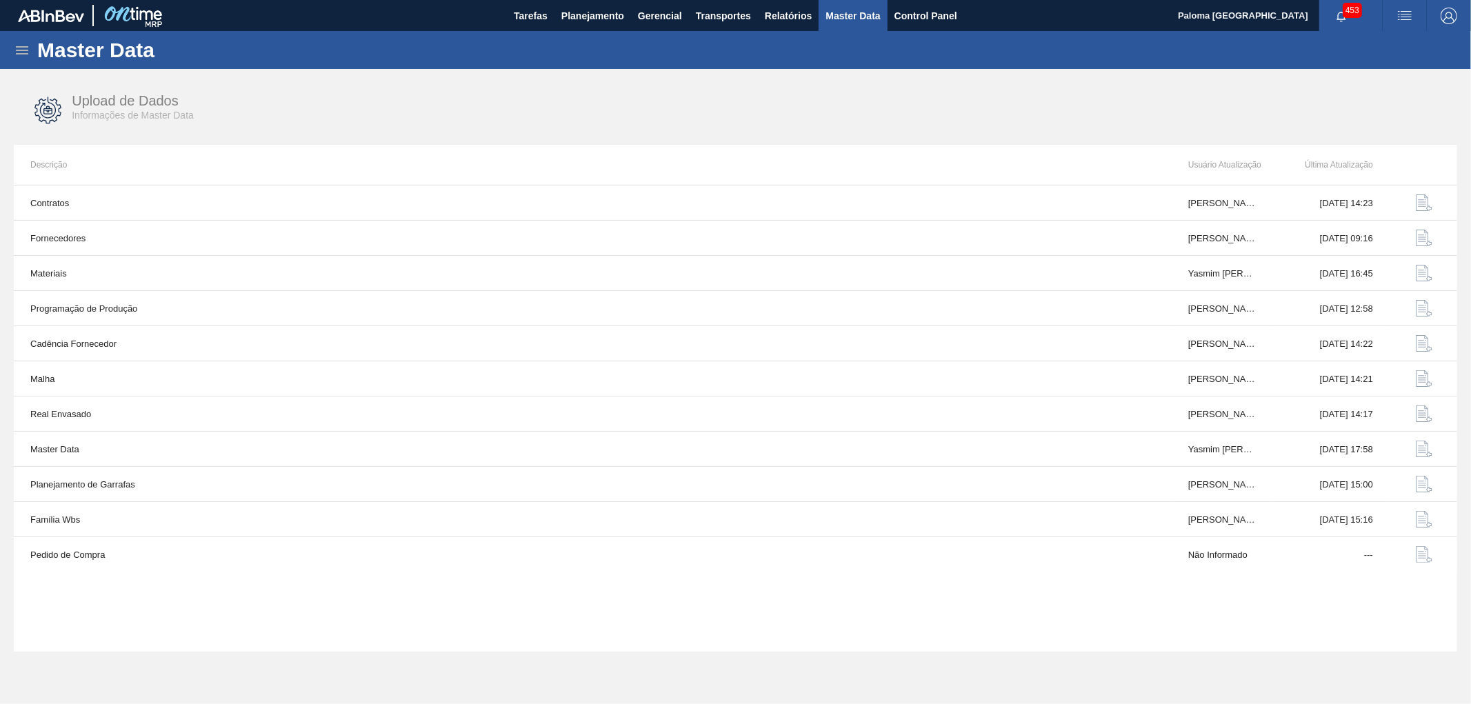
click at [18, 57] on icon at bounding box center [22, 50] width 17 height 17
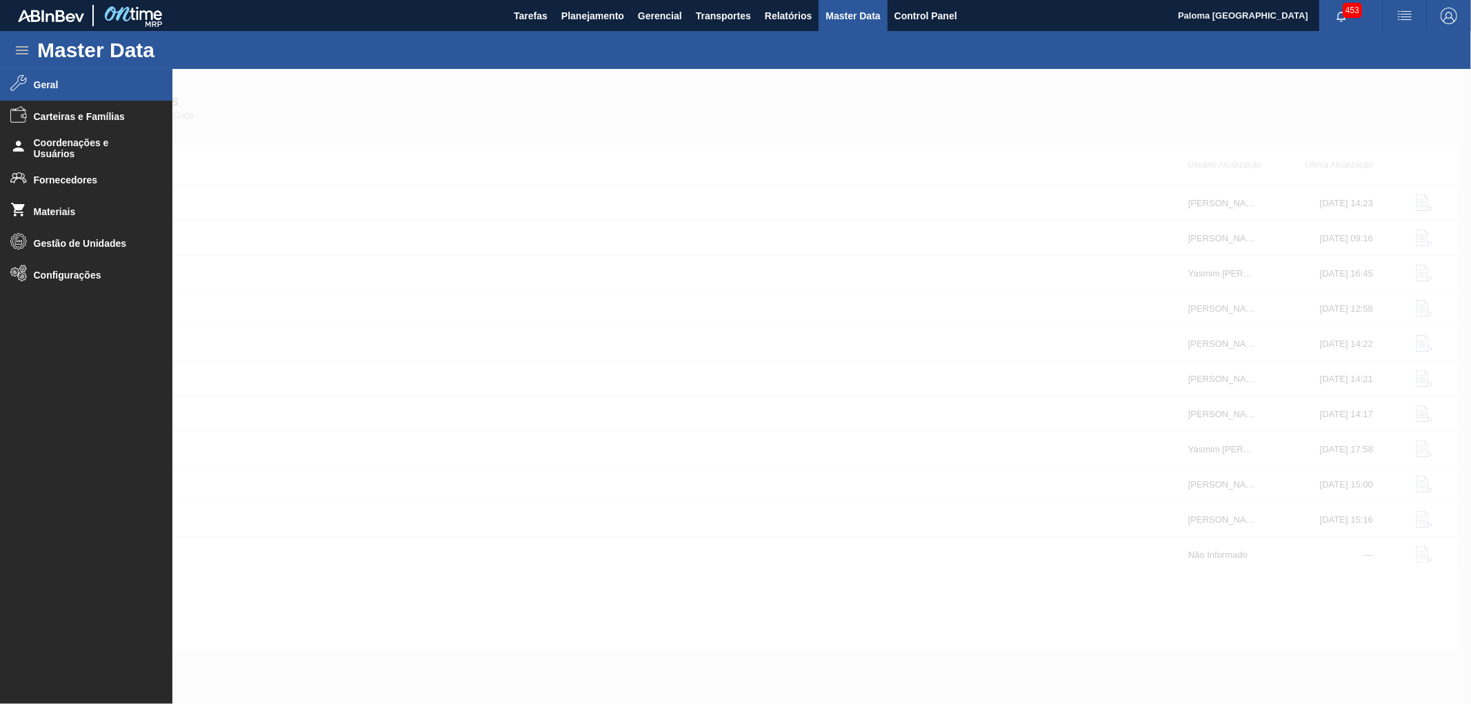
click at [68, 92] on li "Geral" at bounding box center [86, 85] width 172 height 32
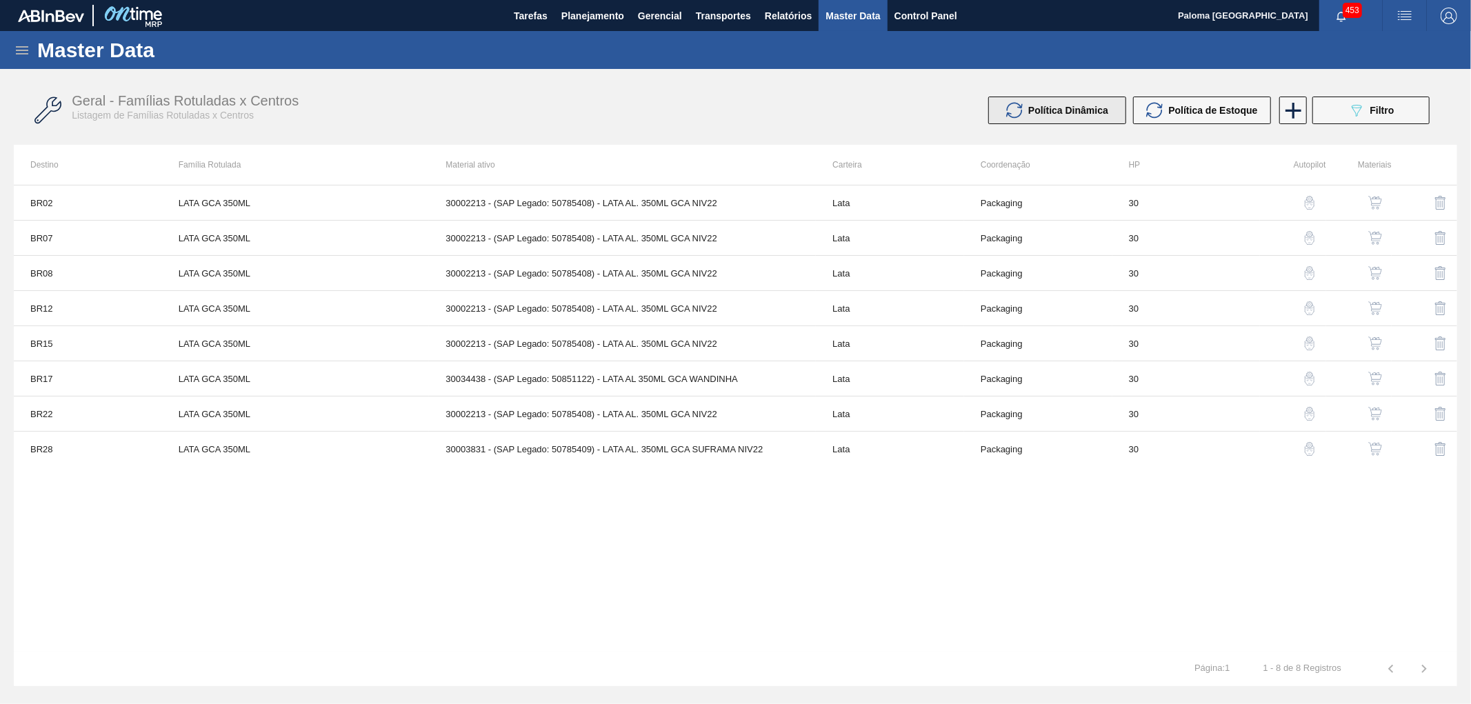
click at [1108, 112] on span "Política Dinâmica" at bounding box center [1069, 110] width 80 height 11
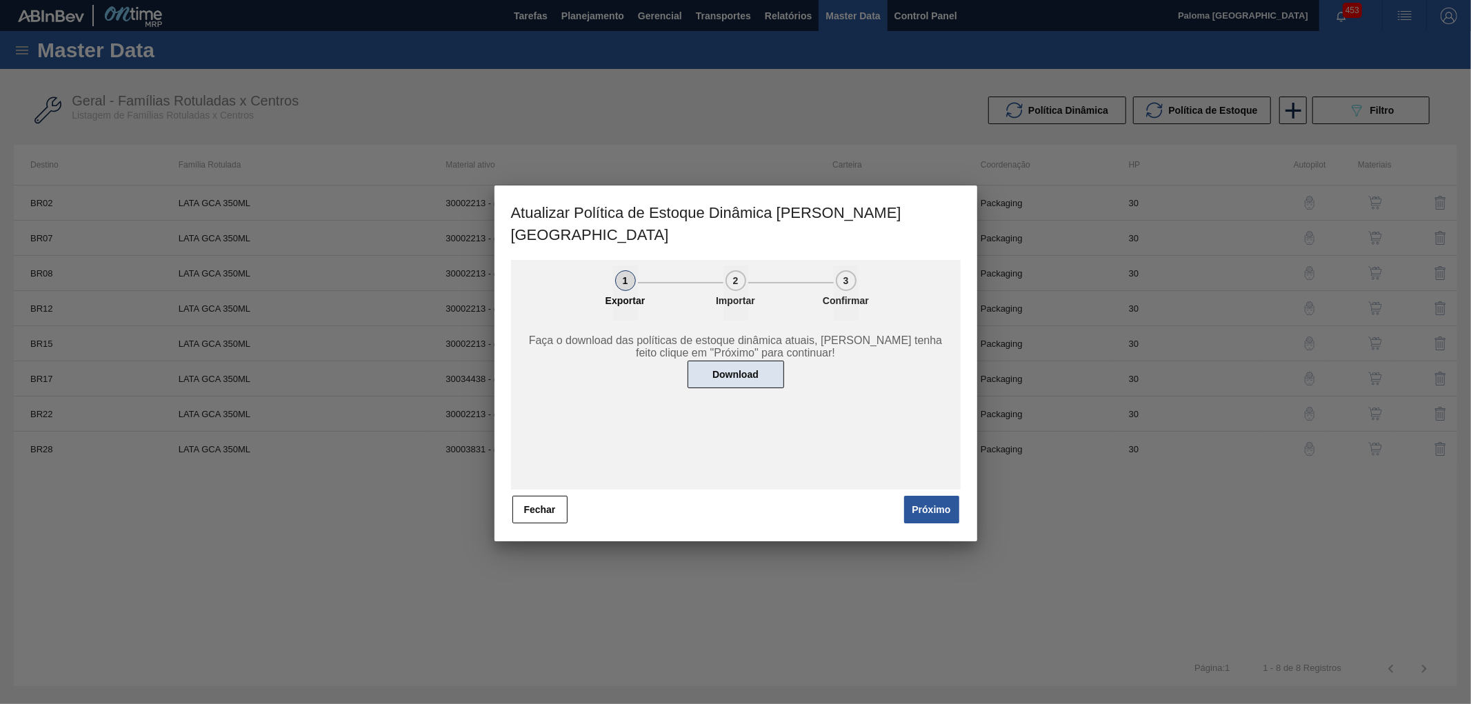
click at [764, 361] on button "Download" at bounding box center [736, 375] width 97 height 28
click at [911, 496] on button "Próximo" at bounding box center [931, 510] width 55 height 28
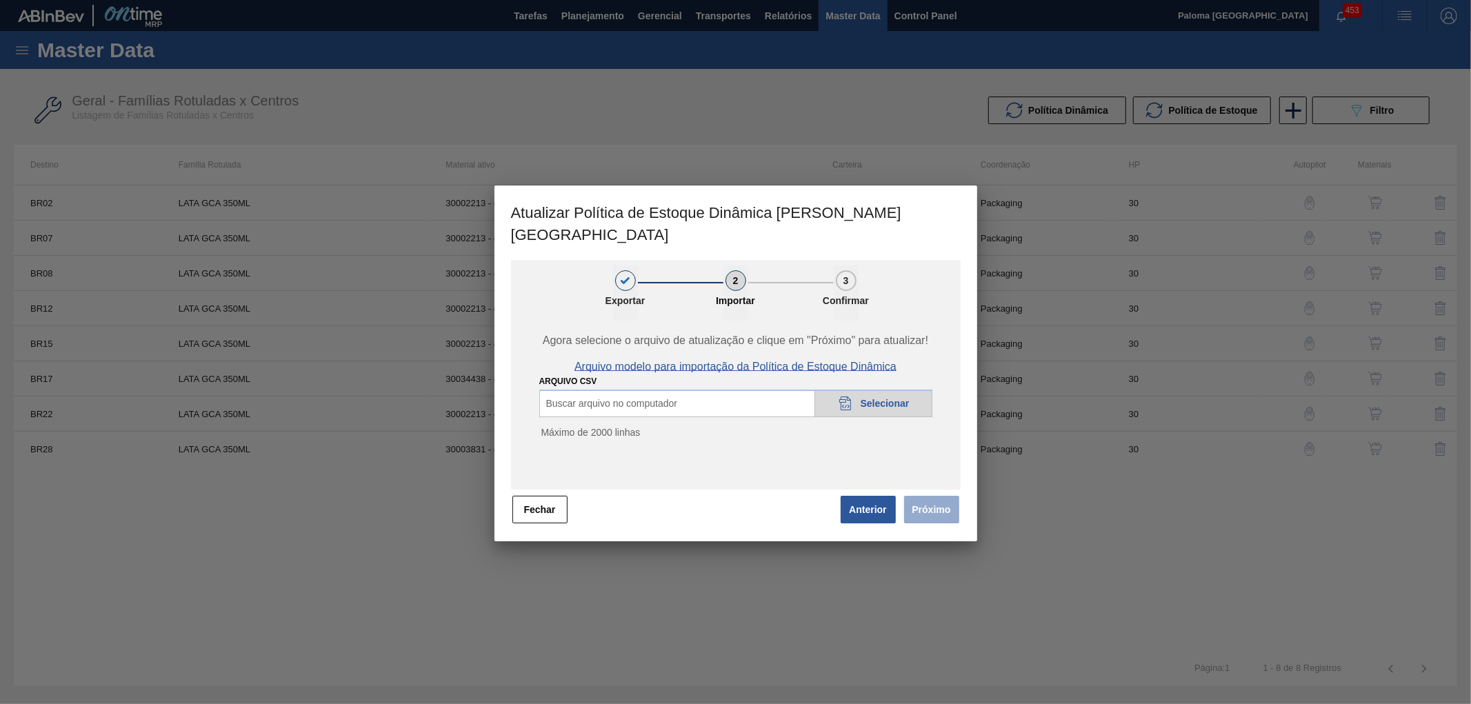
click at [713, 361] on span "Arquivo modelo para importação da Política de Estoque Dinâmica" at bounding box center [736, 367] width 322 height 12
click at [543, 496] on button "Fechar" at bounding box center [540, 510] width 55 height 28
